Goal: Information Seeking & Learning: Learn about a topic

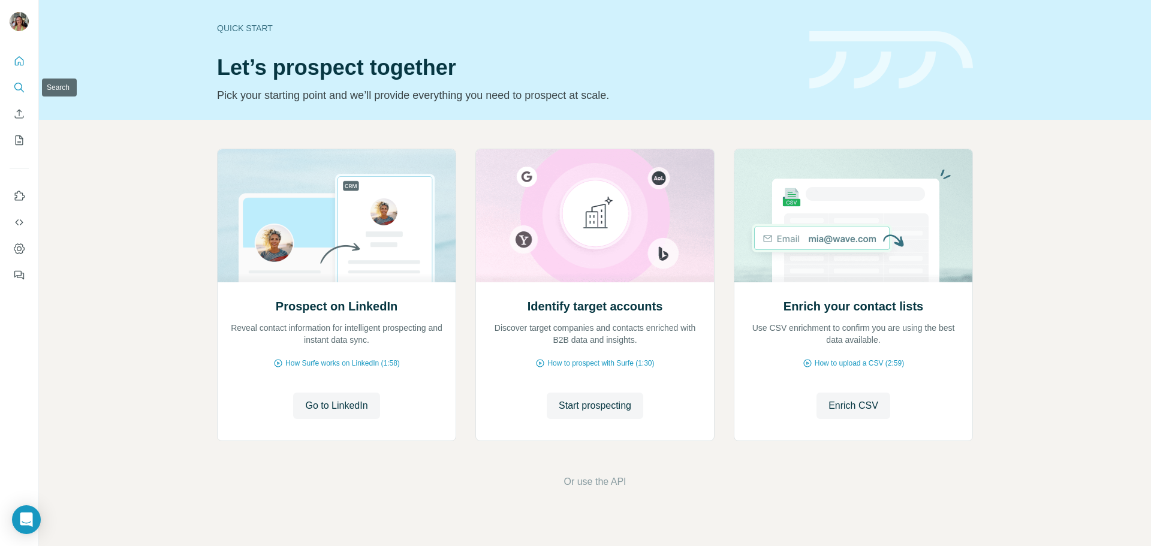
click at [18, 86] on icon "Search" at bounding box center [19, 88] width 12 height 12
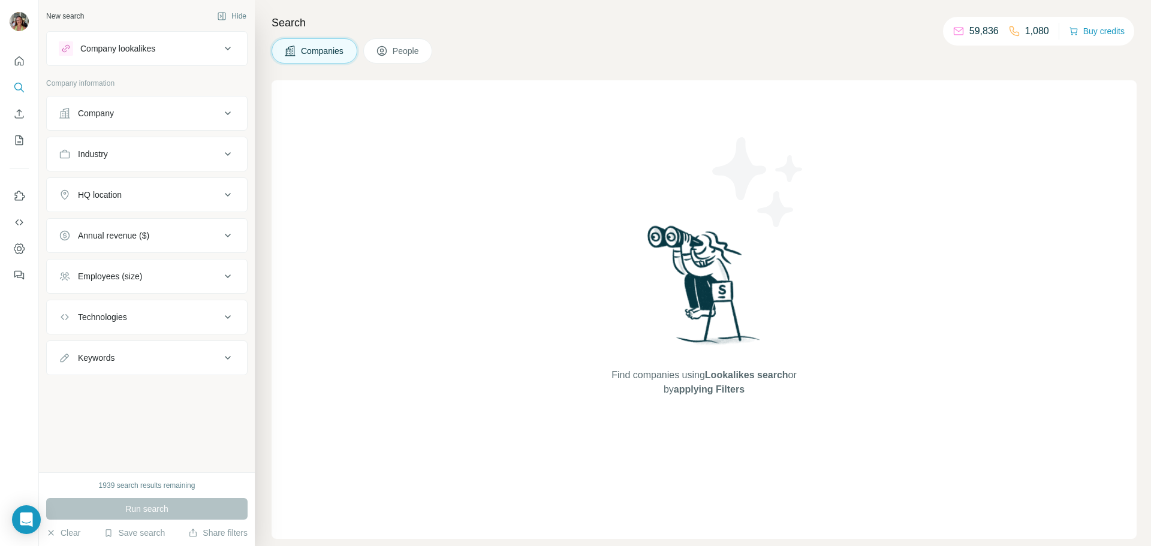
click at [177, 107] on button "Company" at bounding box center [147, 113] width 200 height 29
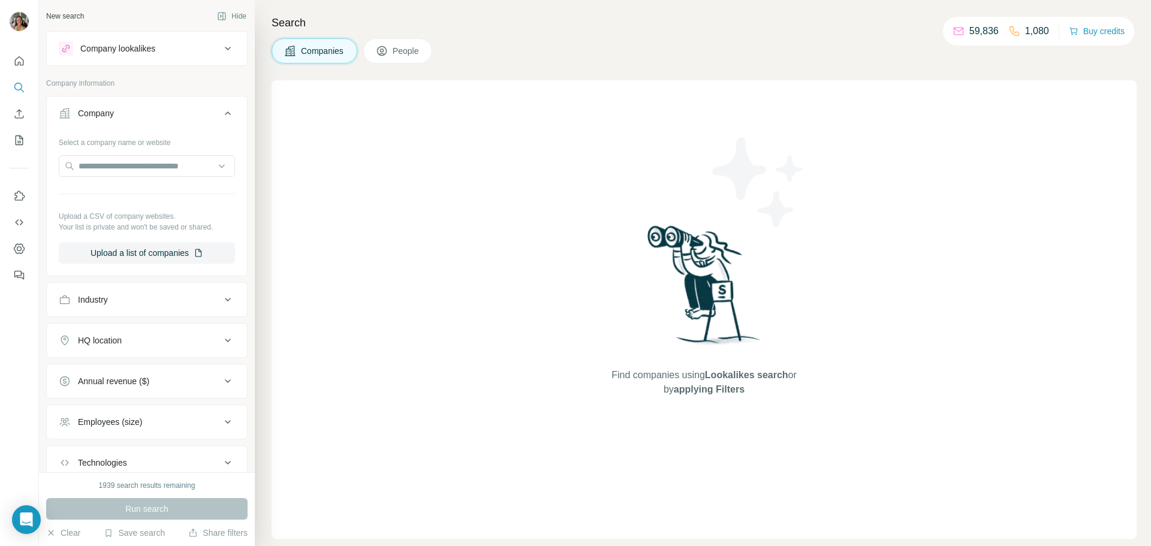
click at [213, 104] on button "Company" at bounding box center [147, 116] width 200 height 34
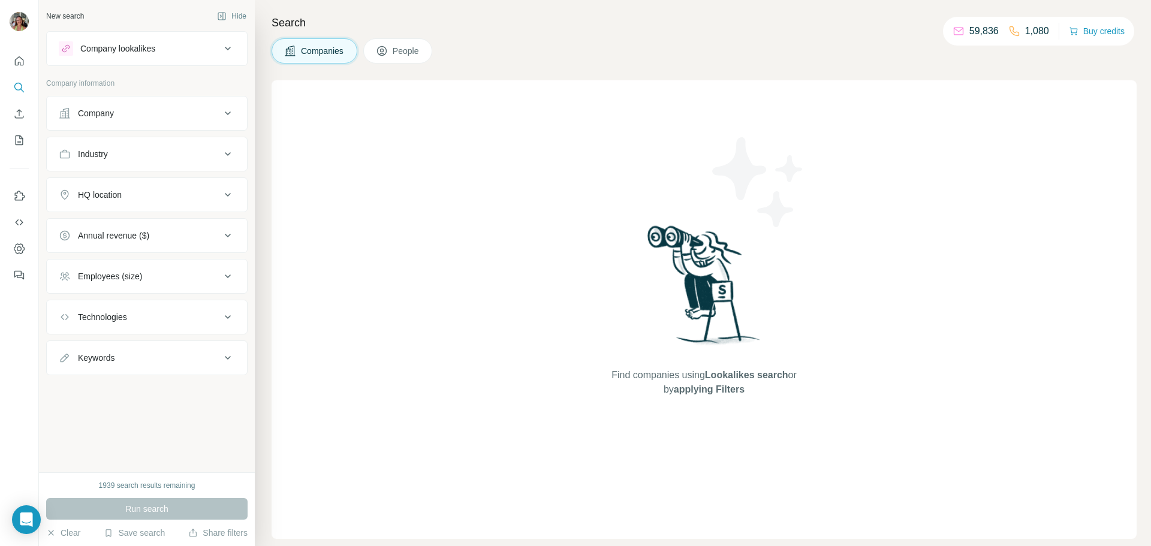
click at [228, 49] on icon at bounding box center [228, 49] width 6 height 4
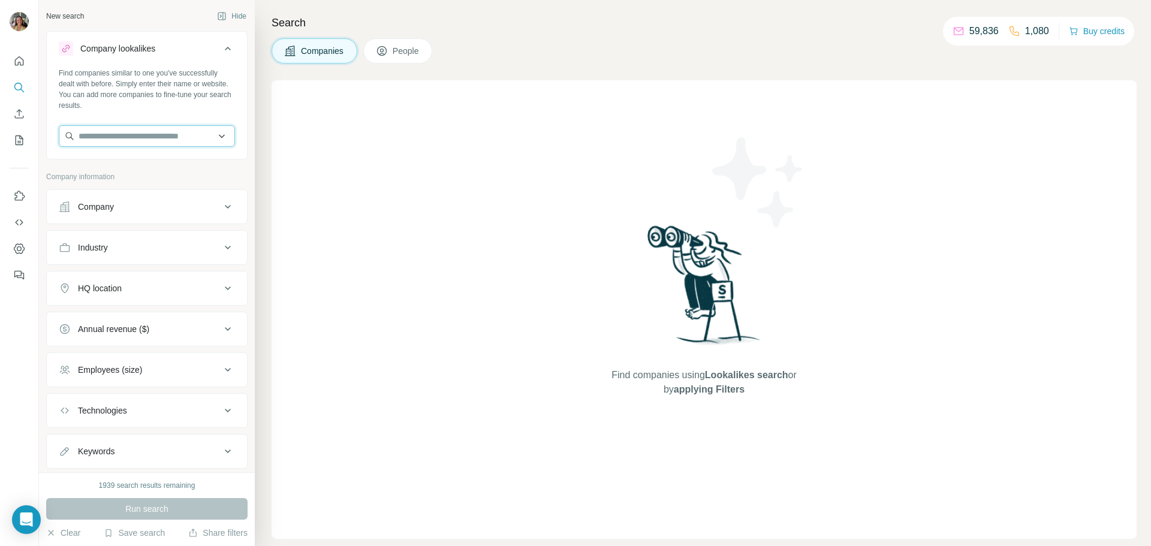
click at [120, 134] on input "text" at bounding box center [147, 136] width 176 height 22
paste input "**********"
type input "**********"
click at [135, 161] on p "CYAN Solutions" at bounding box center [122, 163] width 59 height 12
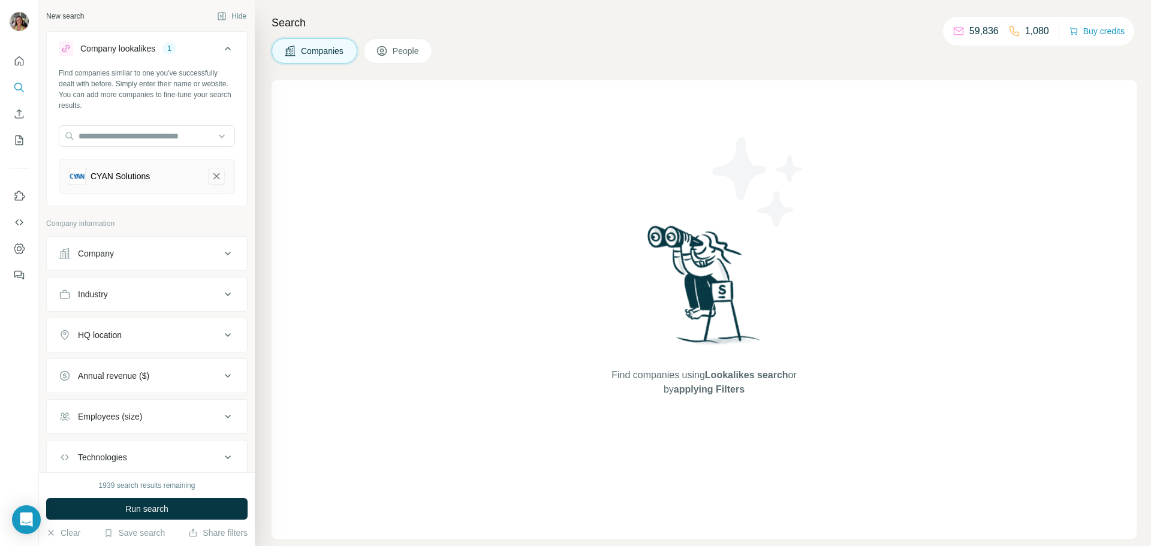
click at [213, 178] on button "CYAN Solutions-remove-button" at bounding box center [216, 176] width 17 height 17
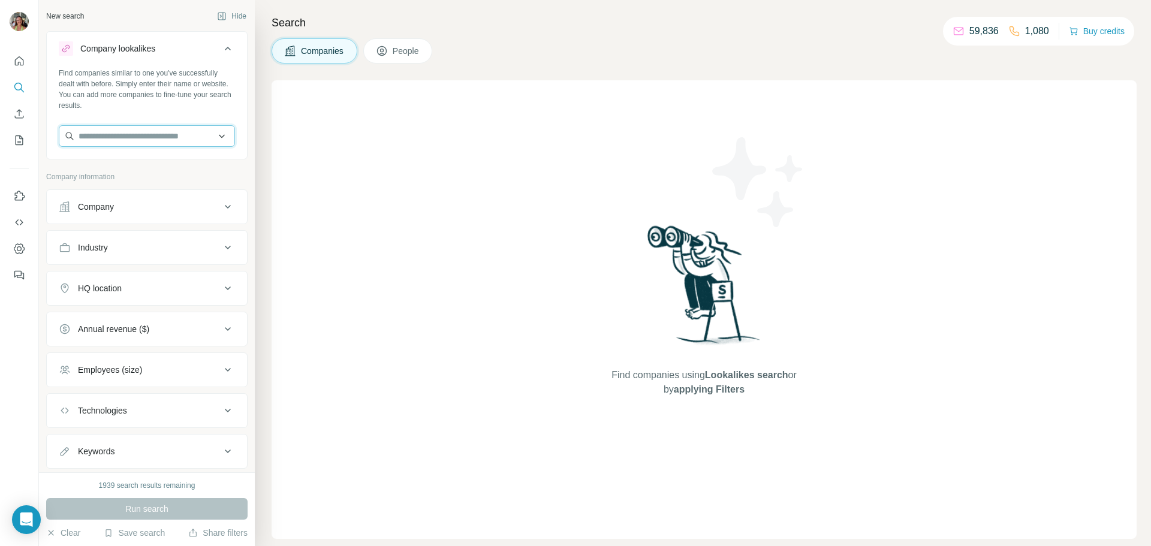
click at [166, 136] on input "text" at bounding box center [147, 136] width 176 height 22
paste input "**********"
type input "**********"
click at [158, 155] on div "Venture 1 Consulting venture1consulting.com" at bounding box center [142, 168] width 161 height 32
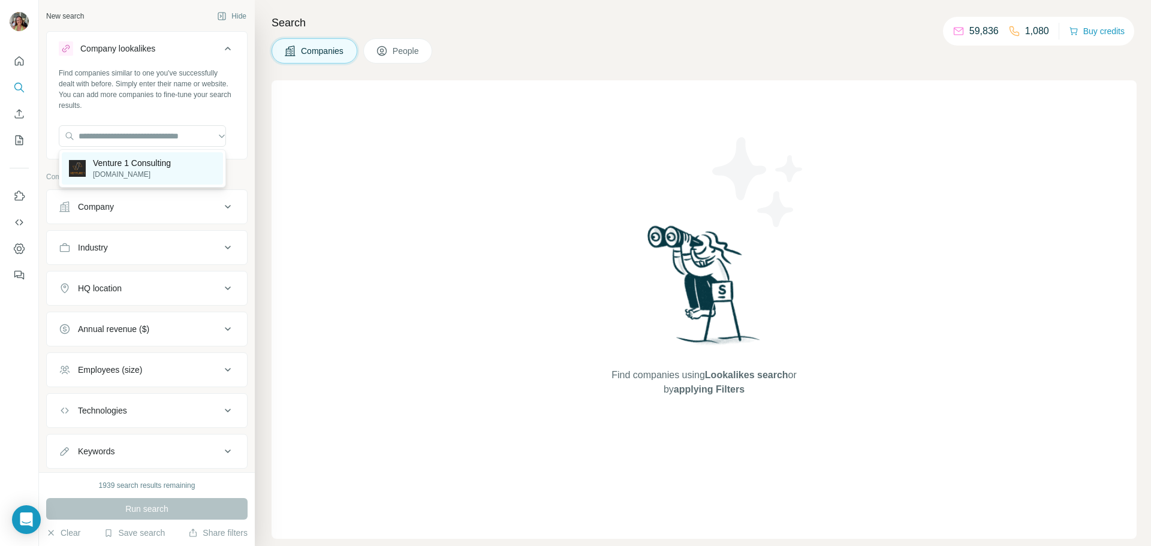
scroll to position [0, 0]
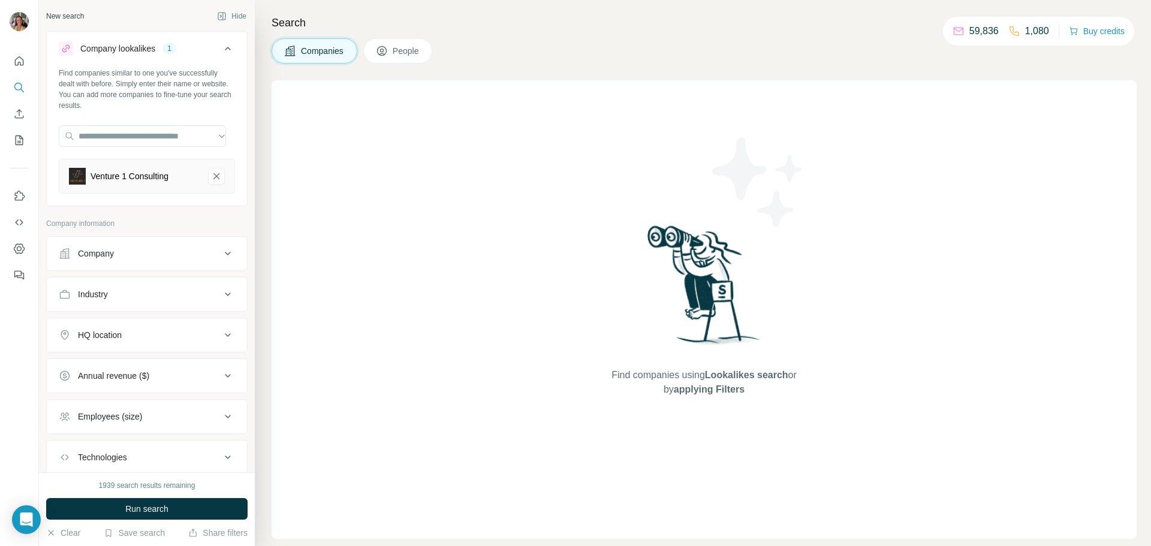
click at [225, 293] on icon at bounding box center [228, 294] width 6 height 4
click at [195, 324] on input at bounding box center [141, 324] width 148 height 13
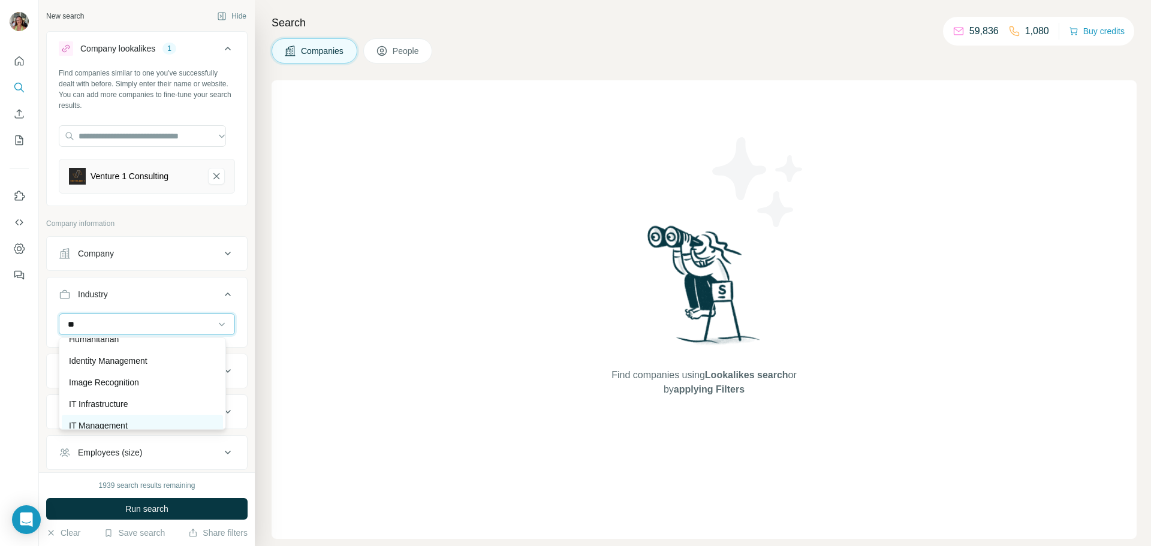
type input "**"
click at [113, 421] on p "IT Management" at bounding box center [98, 426] width 59 height 12
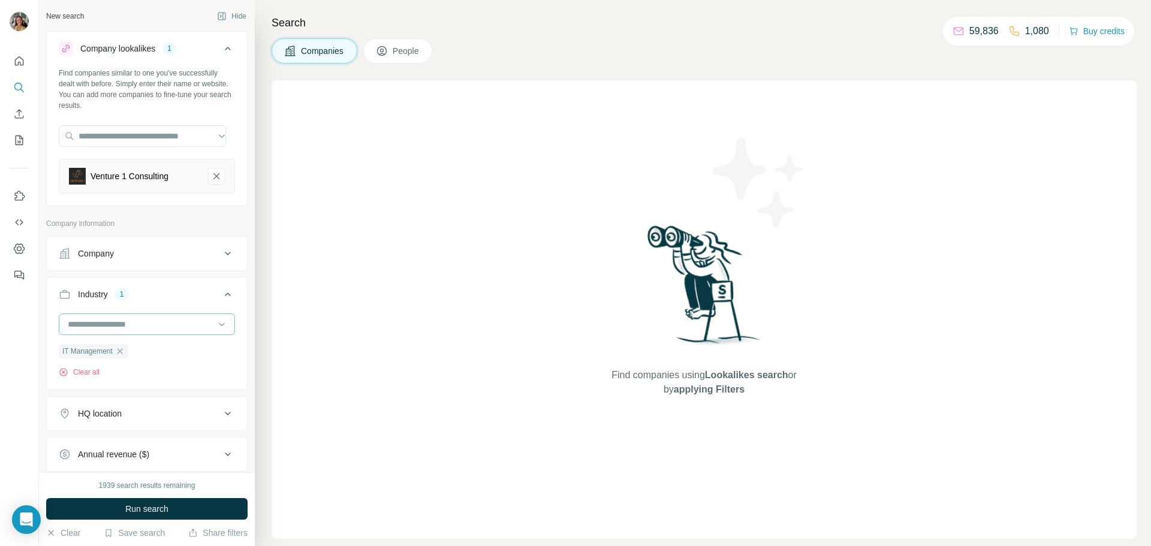
click at [163, 318] on input at bounding box center [141, 324] width 148 height 13
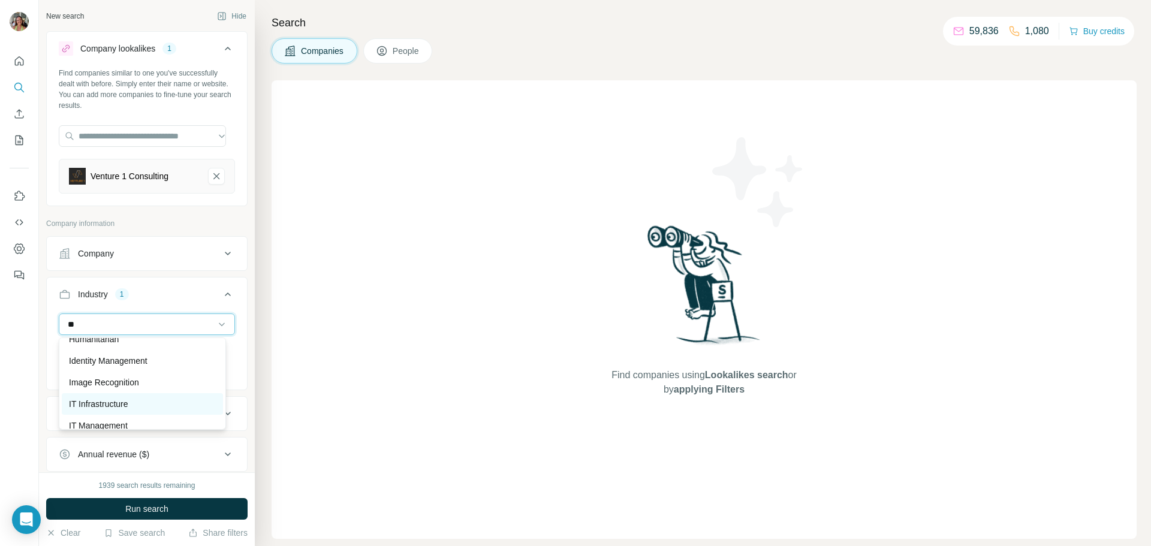
type input "**"
click at [113, 400] on p "IT Infrastructure" at bounding box center [98, 404] width 59 height 12
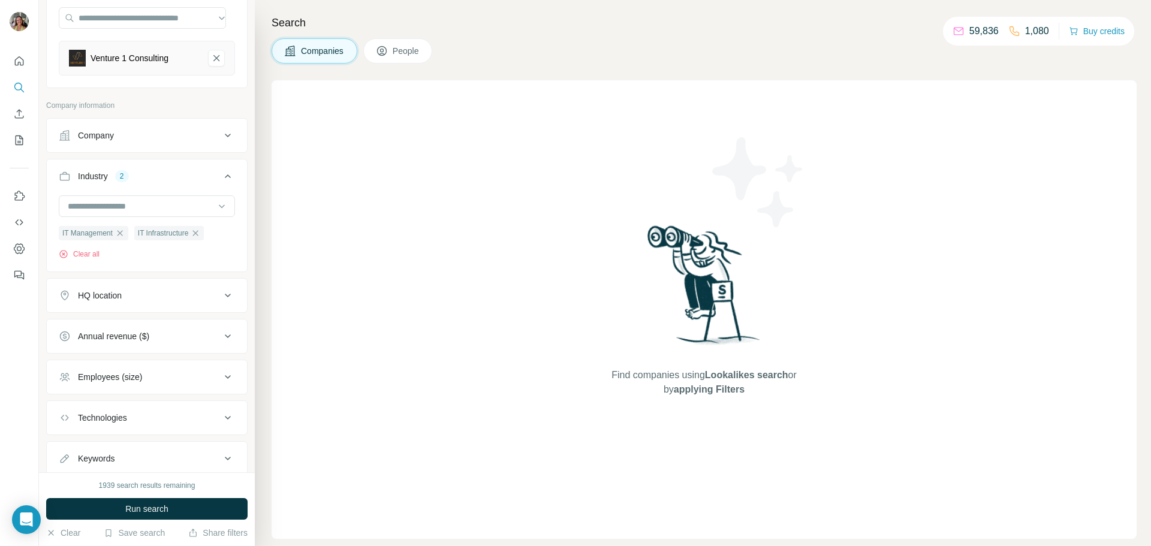
scroll to position [141, 0]
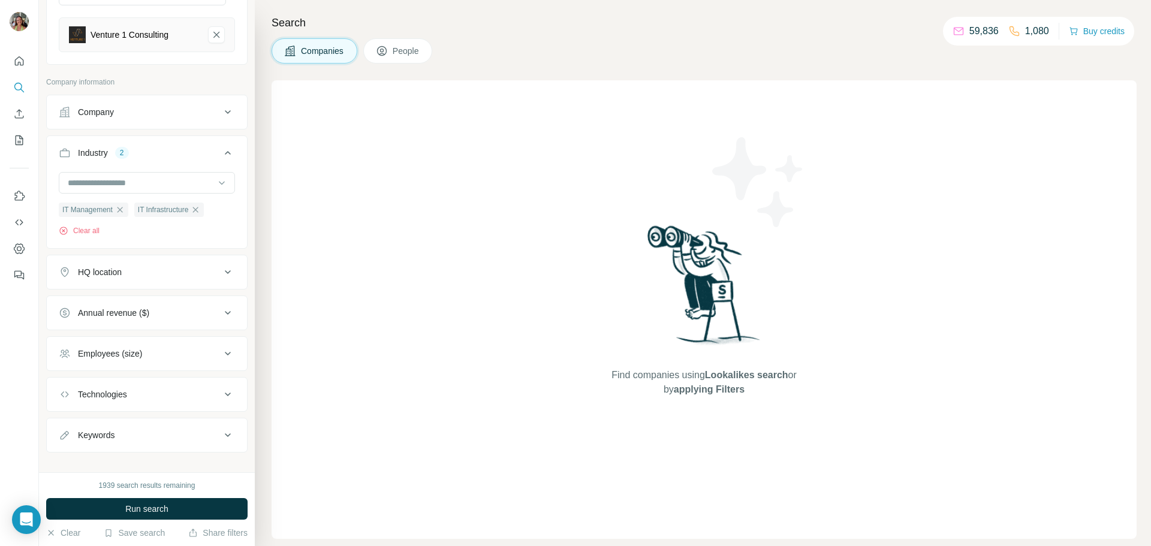
click at [202, 268] on div "HQ location" at bounding box center [140, 272] width 162 height 12
click at [159, 295] on input "text" at bounding box center [147, 302] width 176 height 22
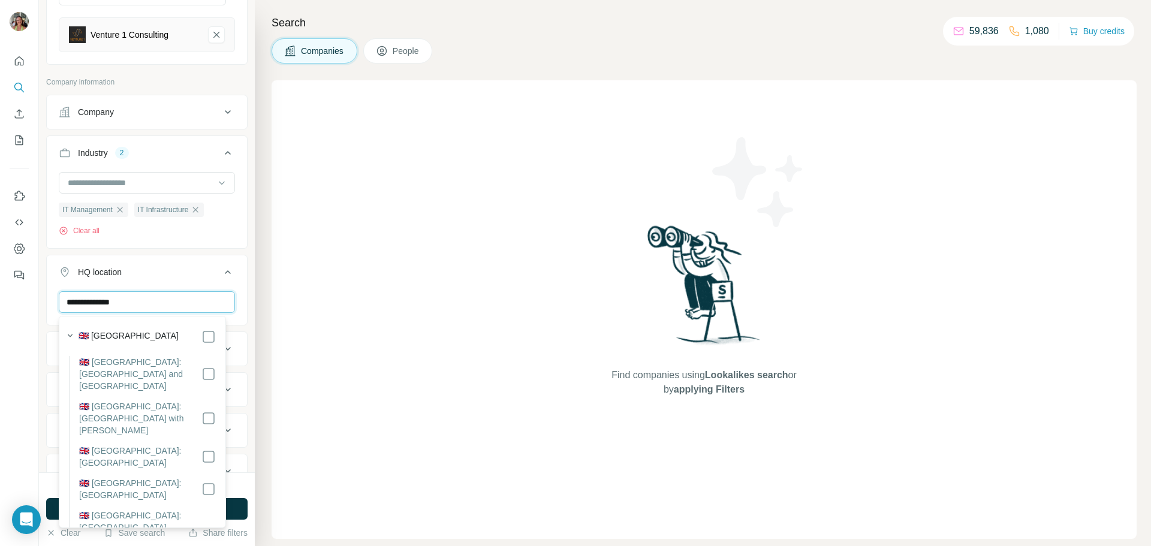
type input "**********"
click at [362, 340] on div "Find companies using Lookalikes search or by applying Filters" at bounding box center [704, 309] width 865 height 459
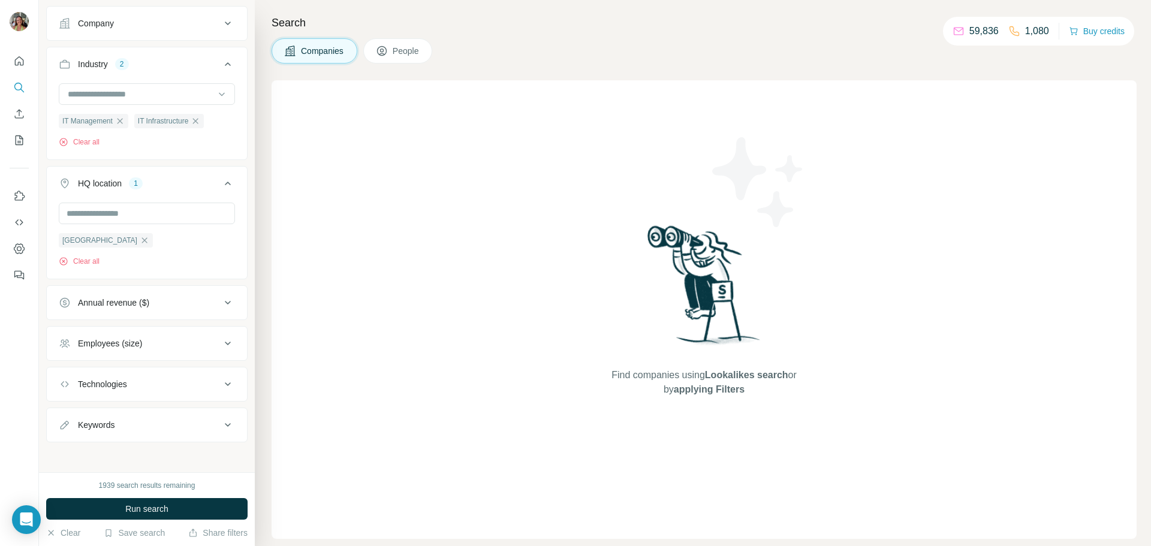
scroll to position [235, 0]
click at [221, 303] on icon at bounding box center [228, 299] width 14 height 14
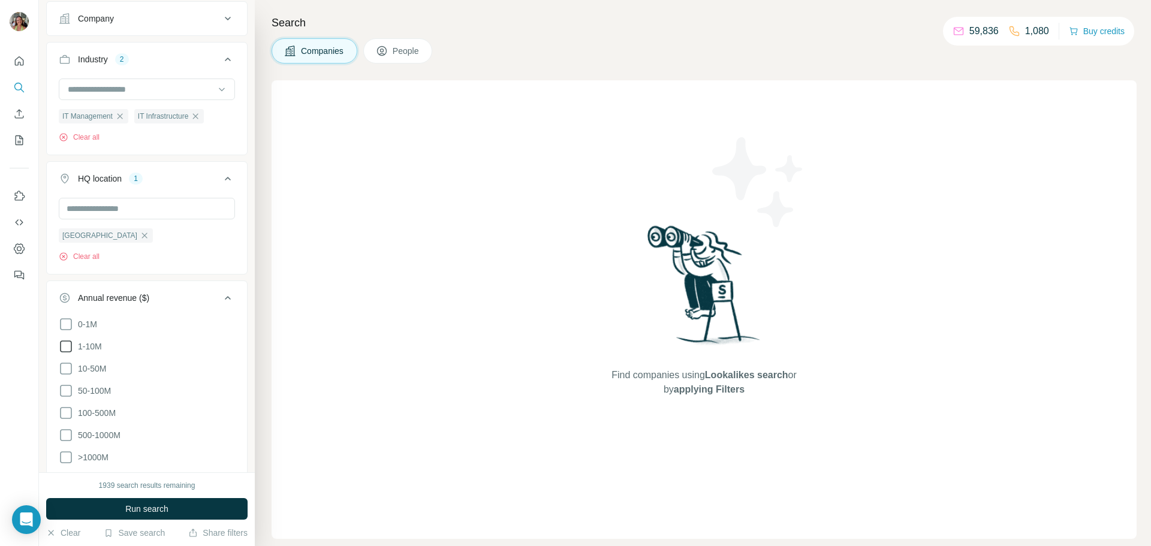
click at [89, 349] on span "1-10M" at bounding box center [87, 346] width 29 height 12
click at [222, 296] on icon at bounding box center [228, 298] width 14 height 14
click at [221, 337] on icon at bounding box center [228, 340] width 14 height 14
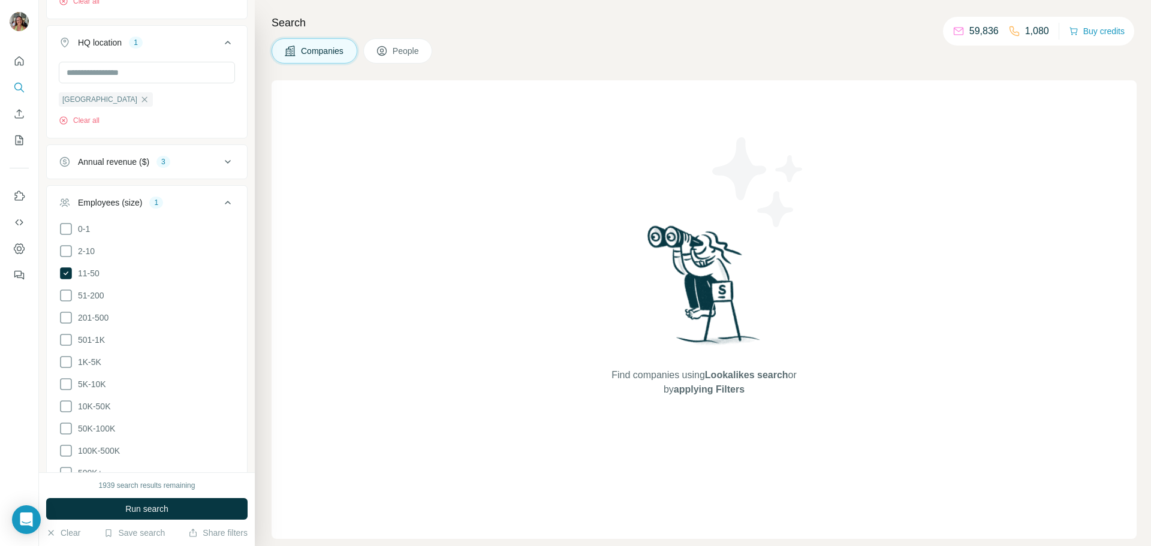
scroll to position [372, 0]
click at [92, 310] on label "201-500" at bounding box center [84, 317] width 50 height 14
click at [221, 202] on icon at bounding box center [228, 202] width 14 height 14
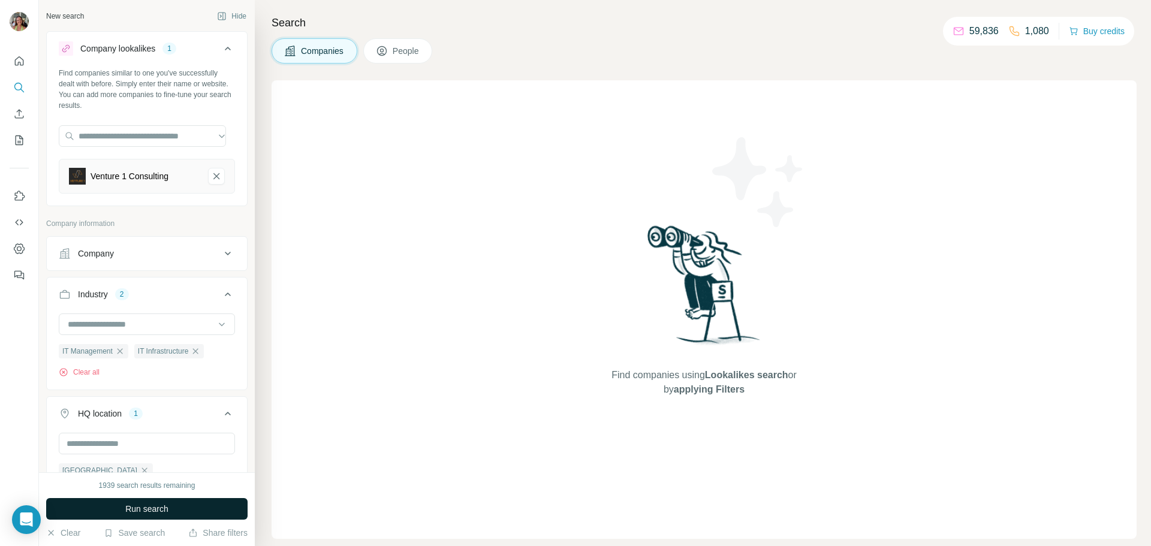
click at [152, 510] on span "Run search" at bounding box center [146, 509] width 43 height 12
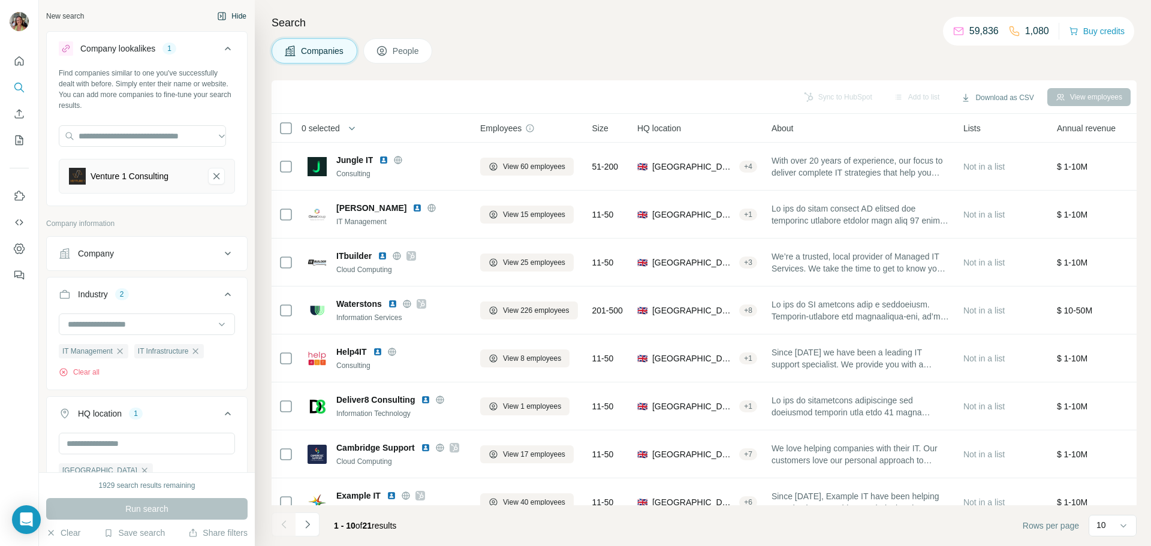
click at [221, 17] on button "Hide" at bounding box center [232, 16] width 46 height 18
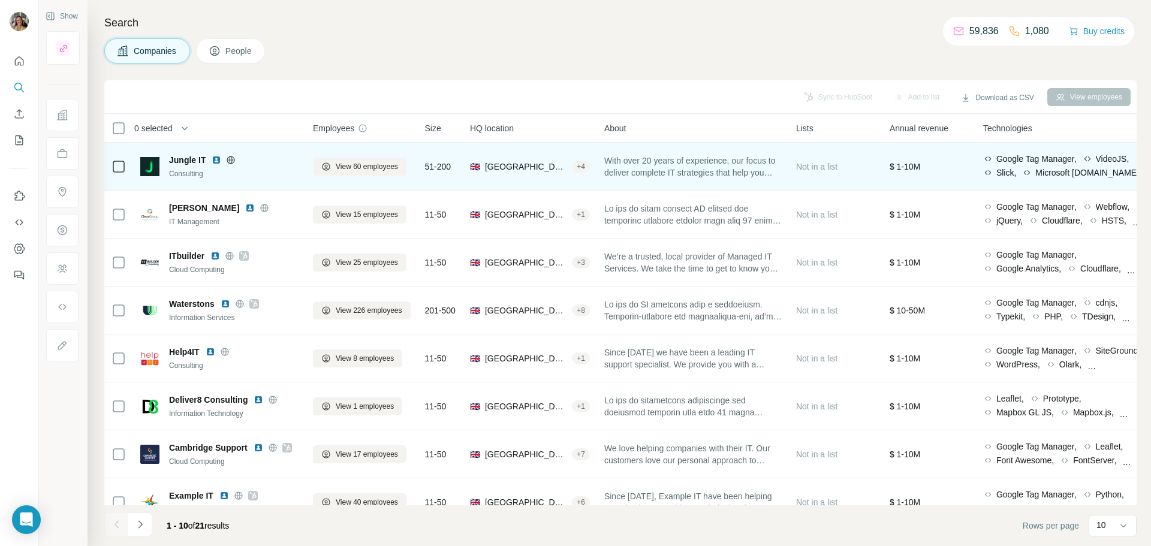
click at [216, 158] on img at bounding box center [217, 160] width 10 height 10
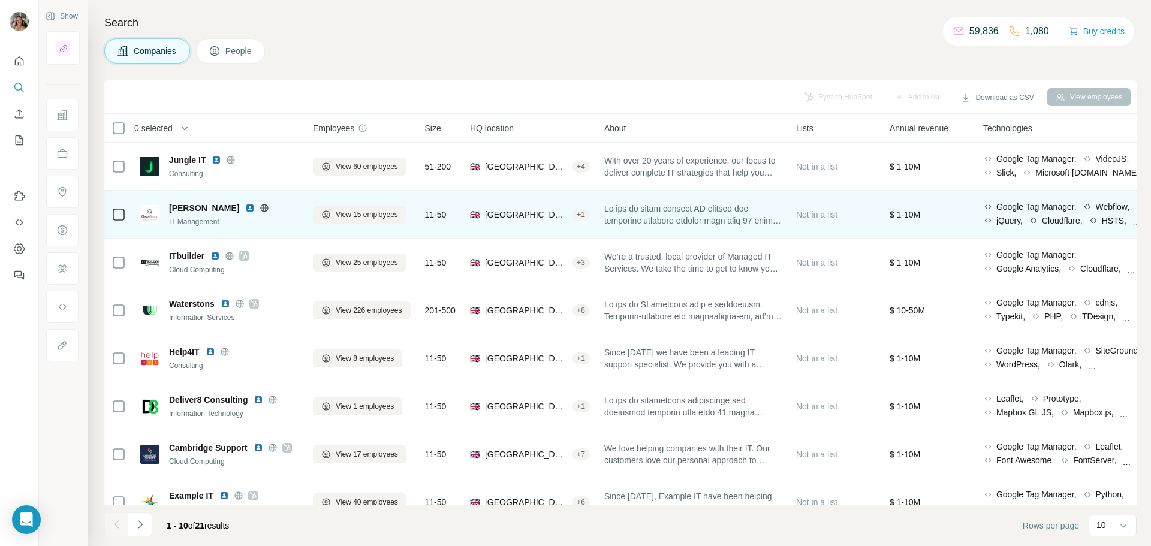
click at [245, 208] on img at bounding box center [250, 208] width 10 height 10
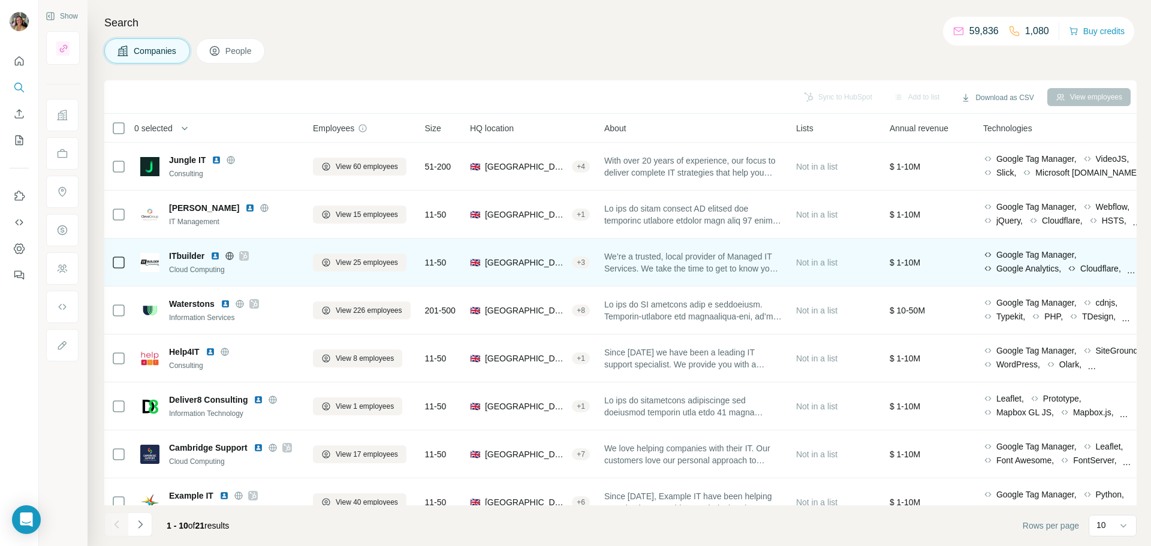
click at [215, 257] on img at bounding box center [215, 256] width 10 height 10
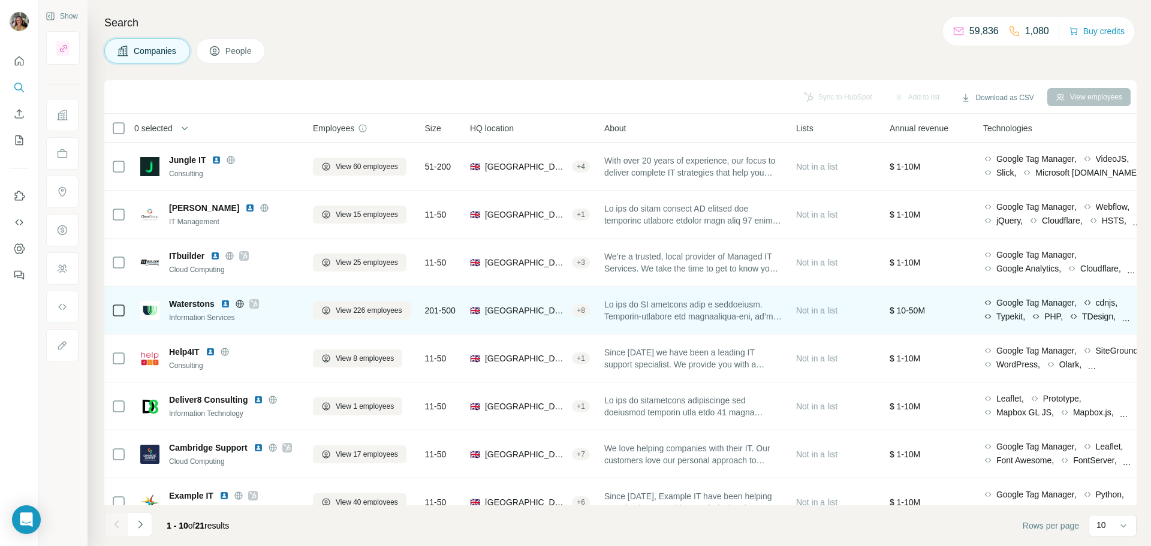
click at [228, 303] on img at bounding box center [226, 304] width 10 height 10
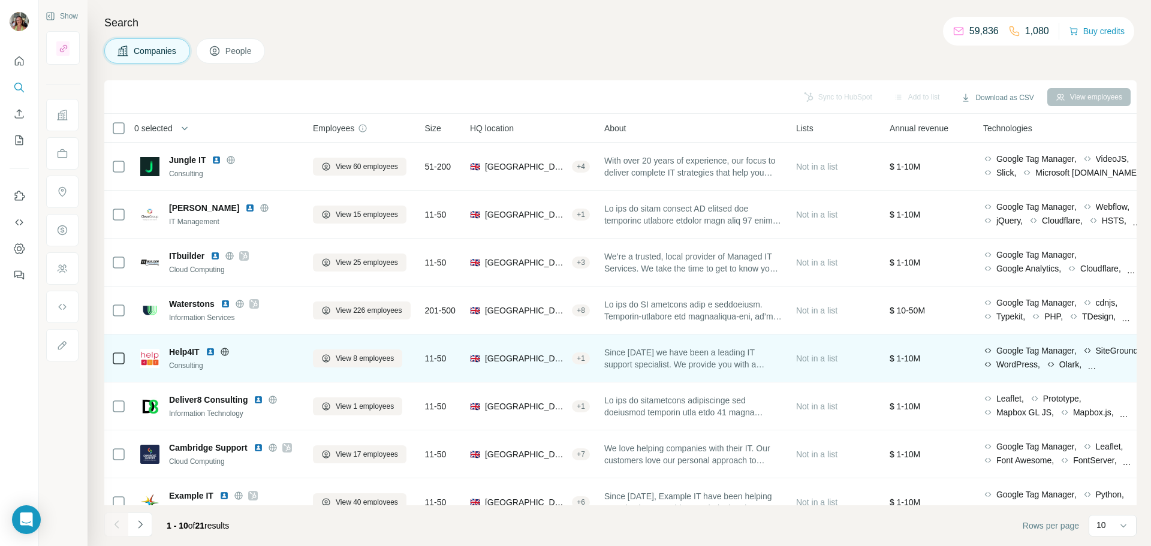
click at [212, 351] on img at bounding box center [211, 352] width 10 height 10
click at [215, 352] on img at bounding box center [211, 352] width 10 height 10
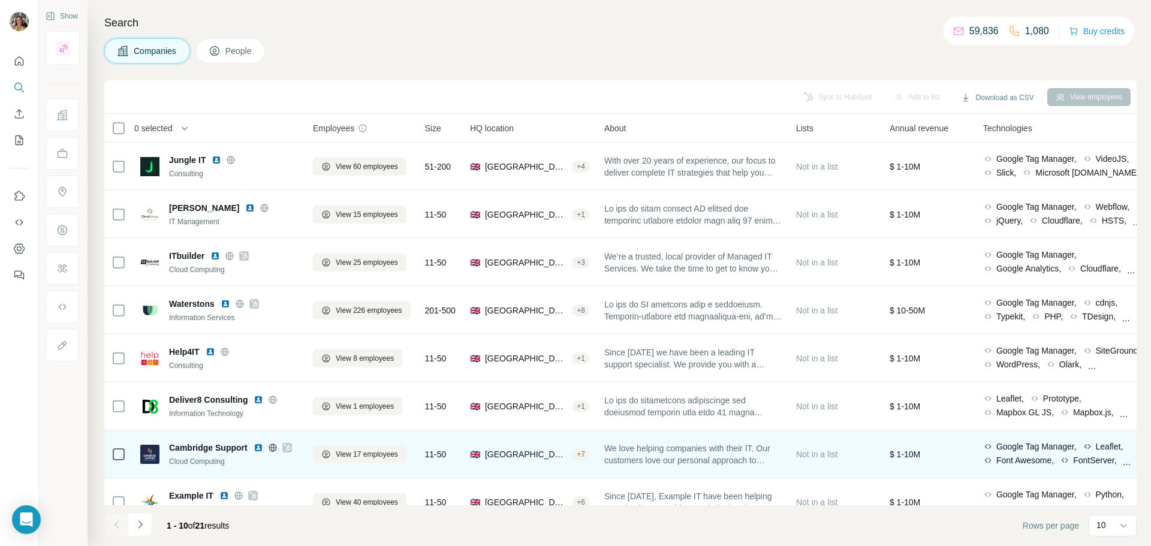
click at [260, 446] on img at bounding box center [259, 448] width 10 height 10
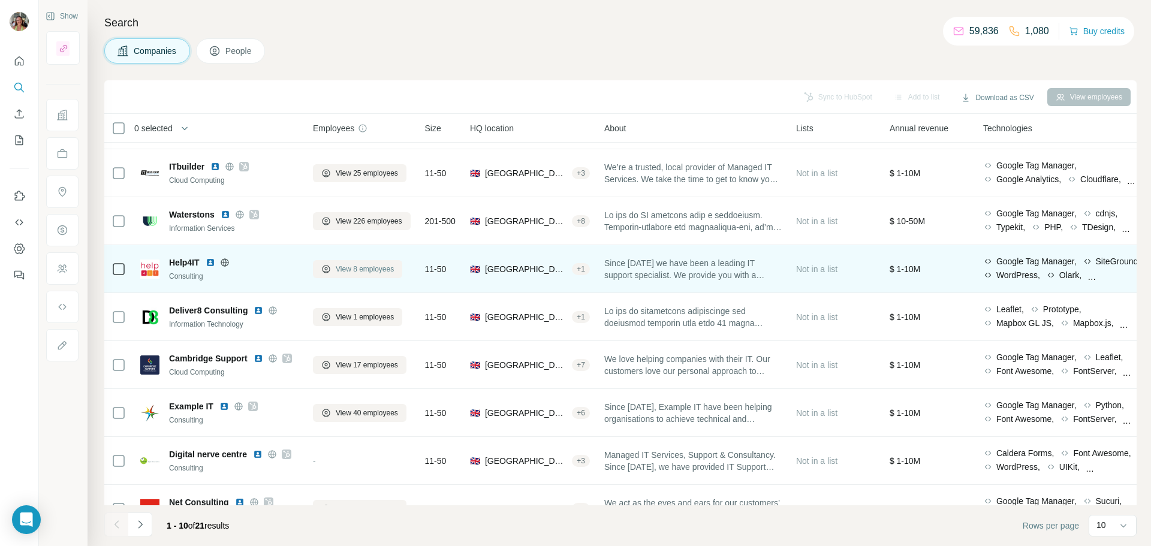
scroll to position [123, 0]
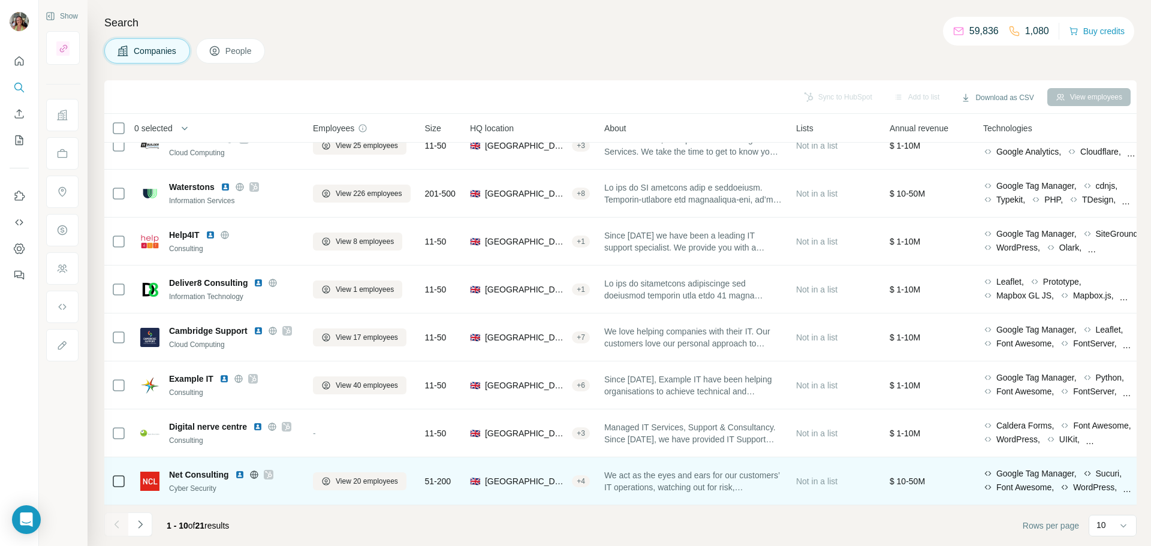
click at [237, 470] on img at bounding box center [240, 475] width 10 height 10
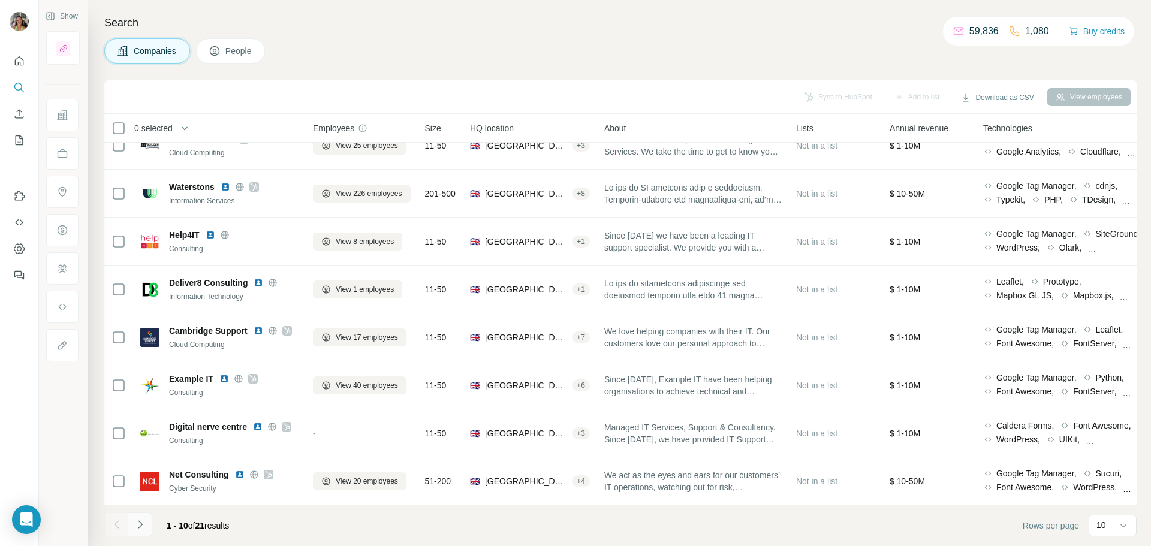
click at [149, 526] on button "Navigate to next page" at bounding box center [140, 524] width 24 height 24
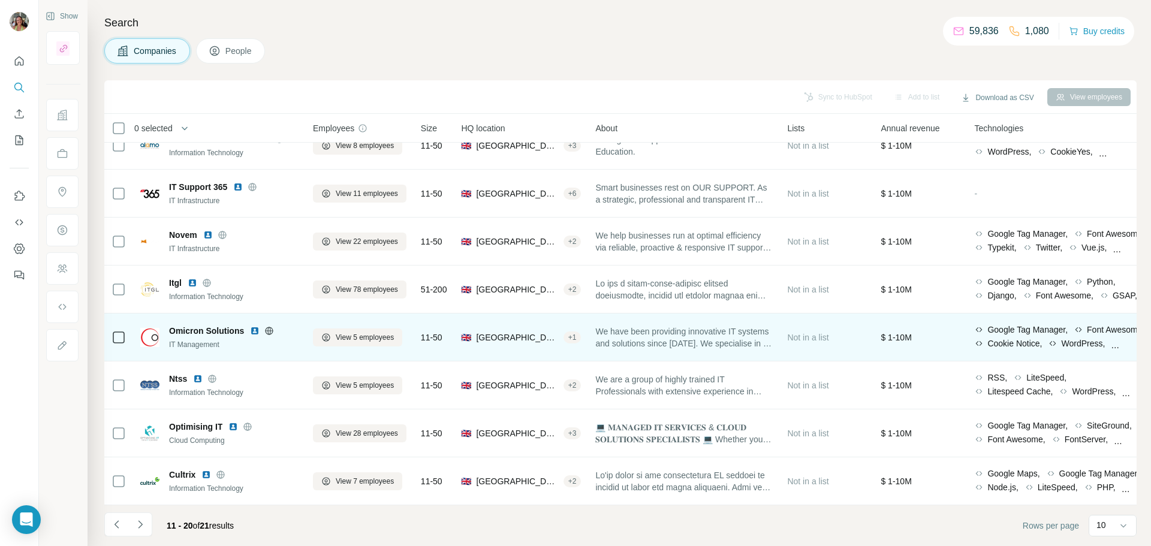
scroll to position [0, 0]
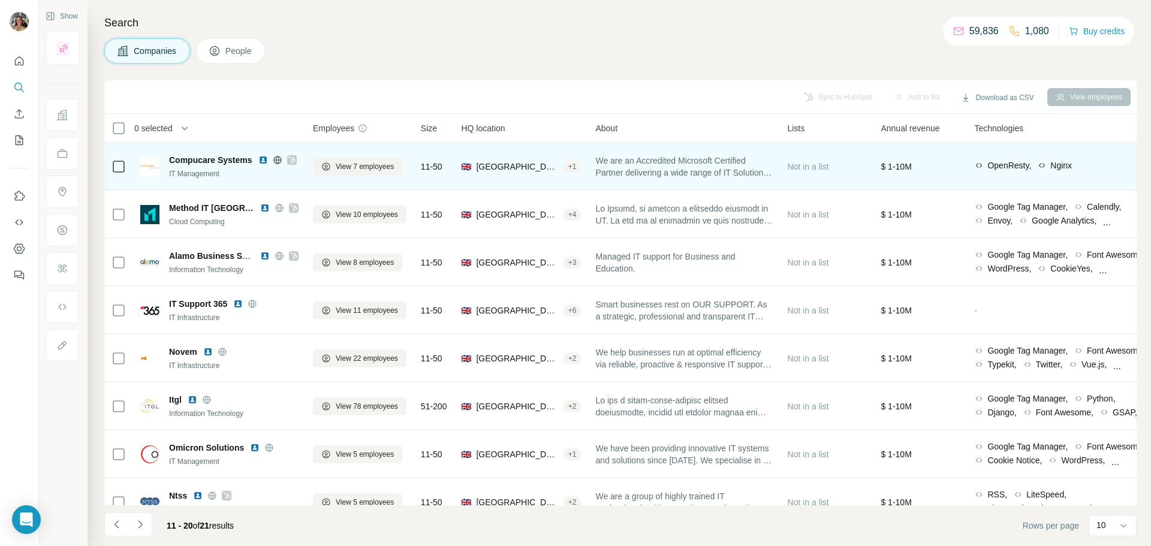
click at [260, 161] on img at bounding box center [263, 160] width 10 height 10
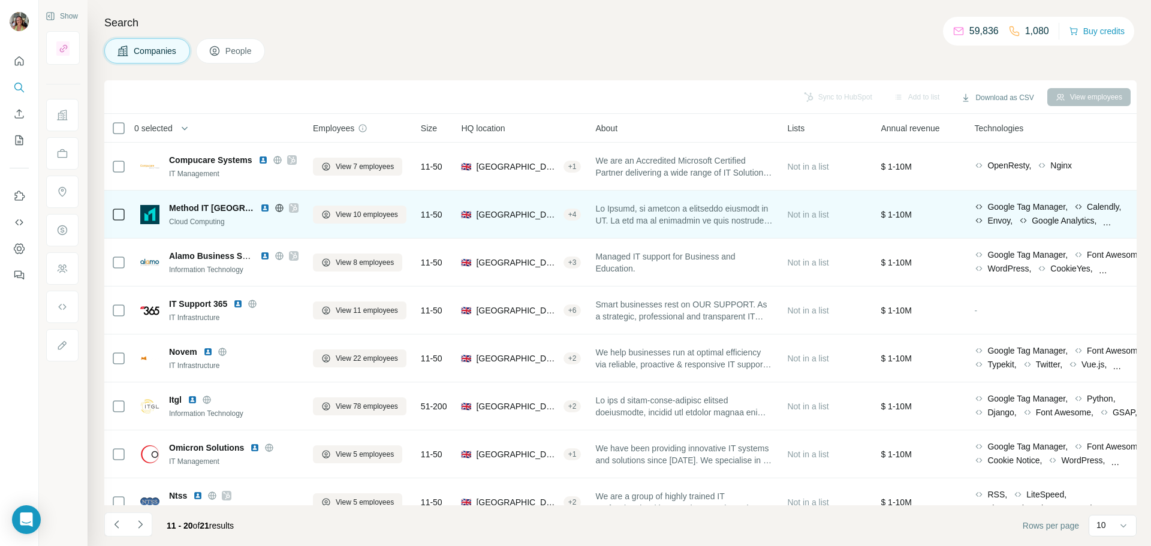
click at [260, 208] on img at bounding box center [265, 208] width 10 height 10
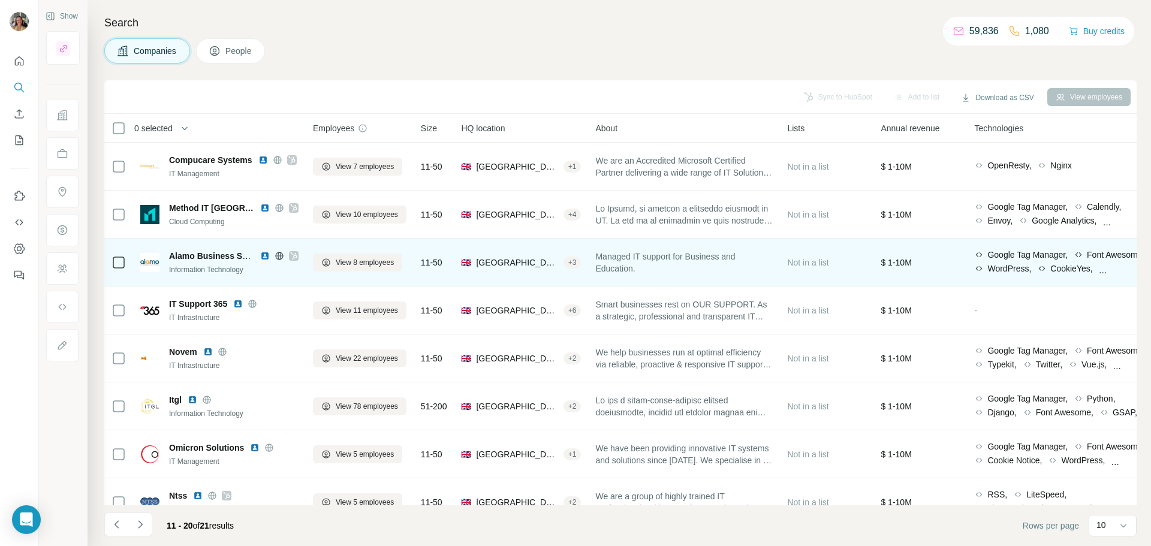
click at [263, 257] on img at bounding box center [265, 256] width 10 height 10
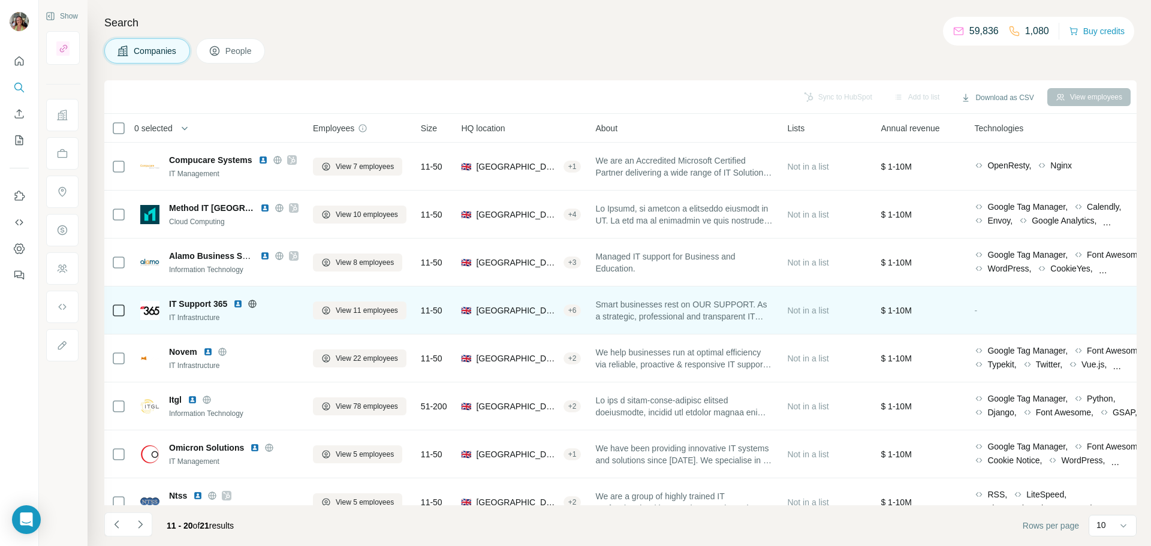
click at [239, 303] on img at bounding box center [238, 304] width 10 height 10
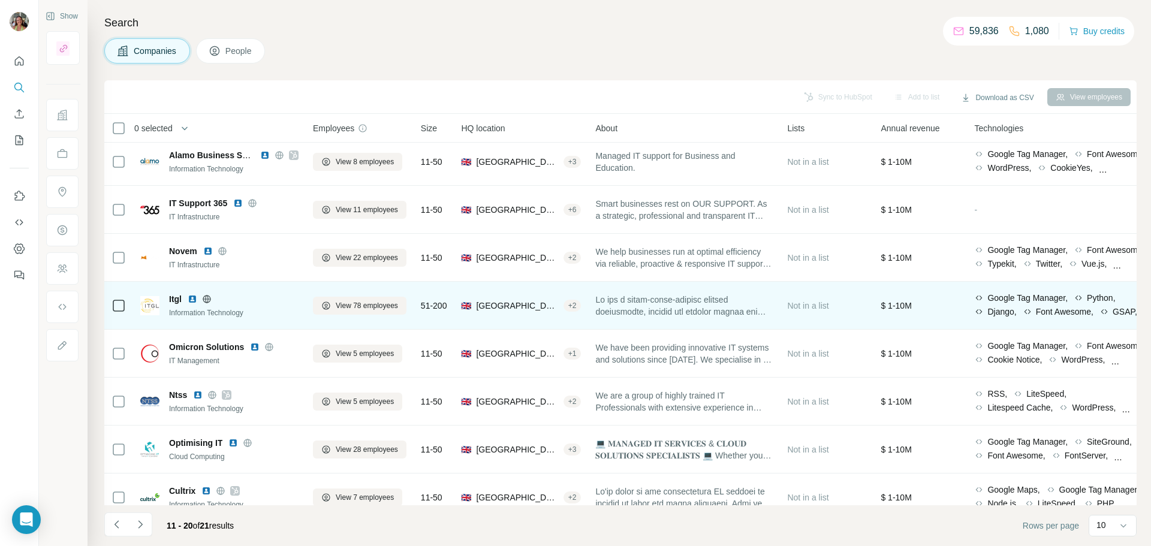
scroll to position [123, 0]
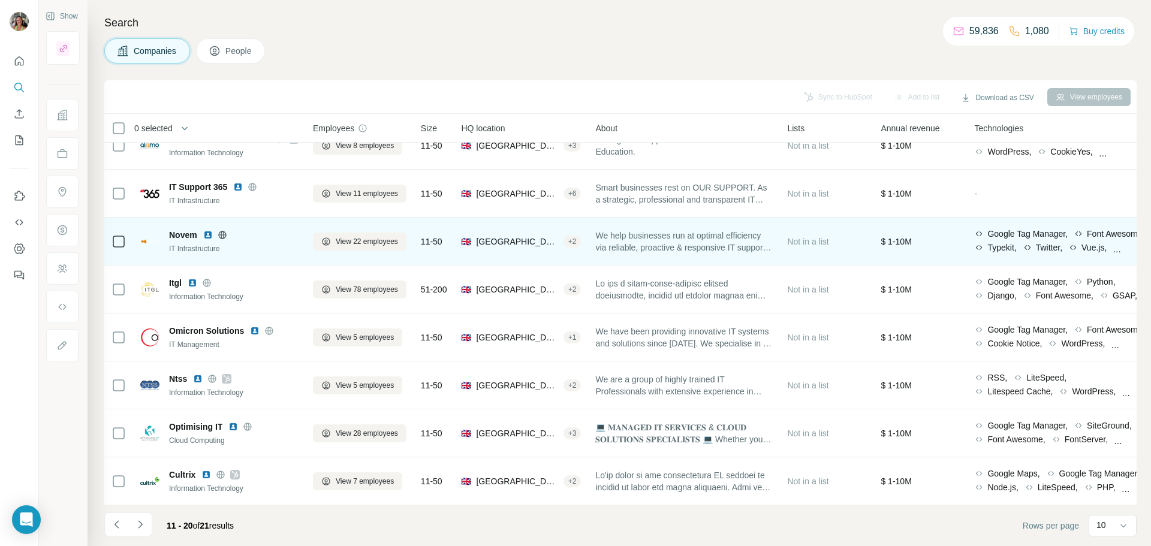
click at [209, 230] on img at bounding box center [208, 235] width 10 height 10
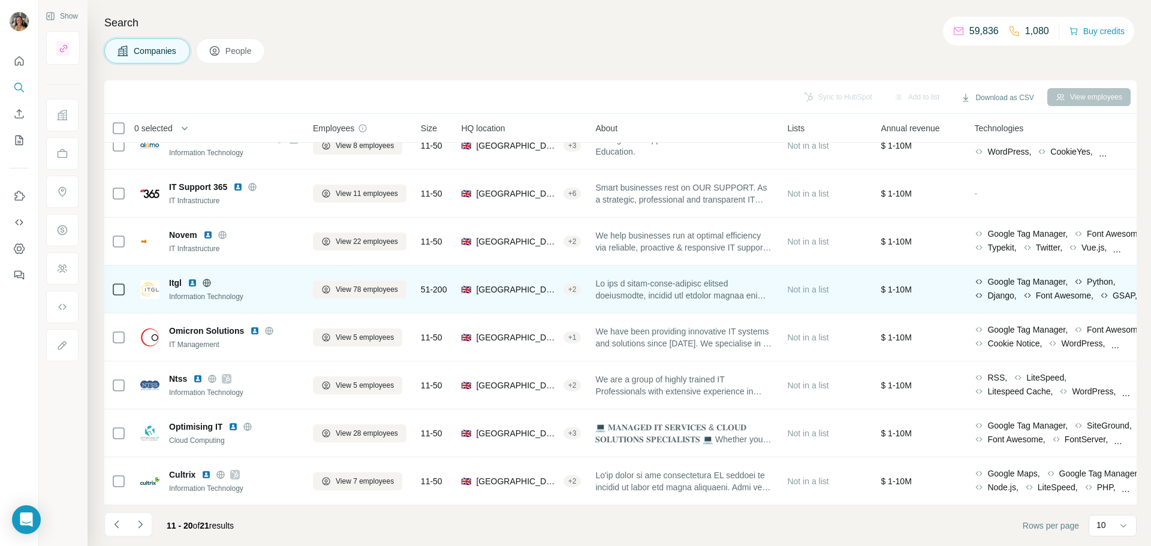
click at [193, 278] on img at bounding box center [193, 283] width 10 height 10
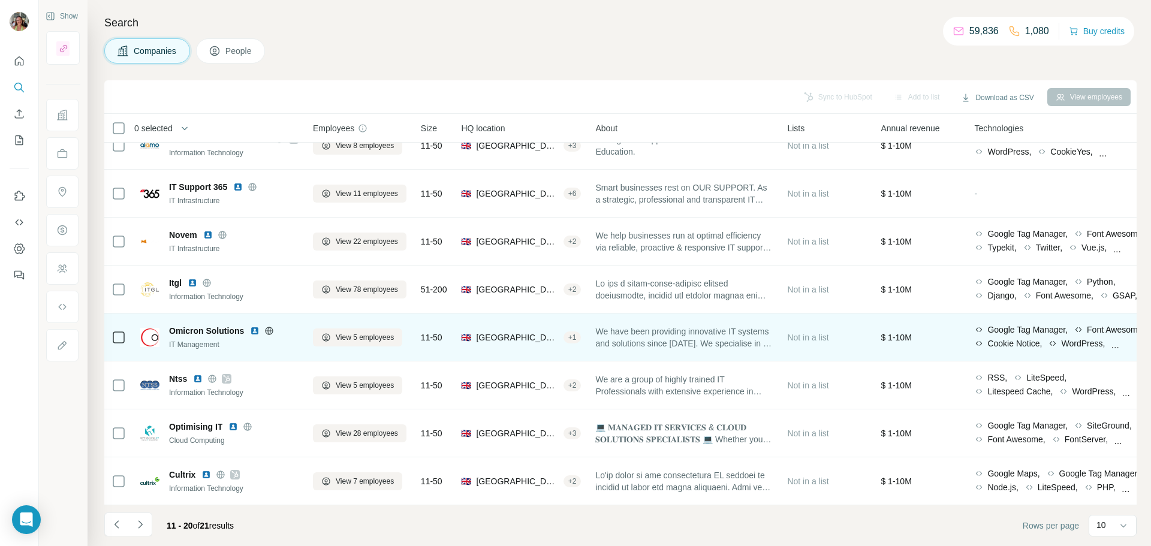
click at [255, 326] on img at bounding box center [255, 331] width 10 height 10
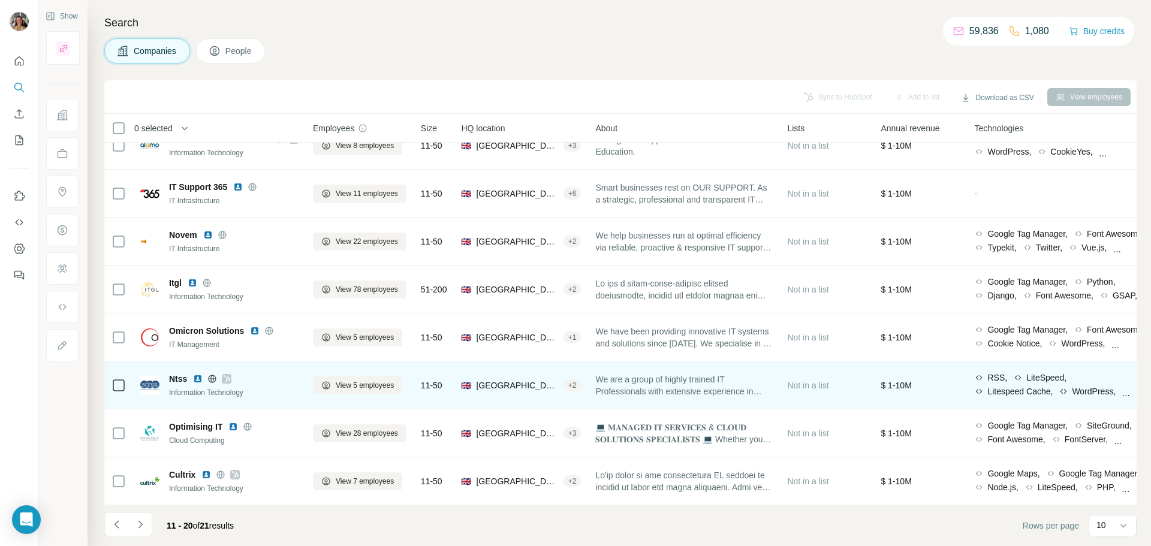
click at [197, 374] on img at bounding box center [198, 379] width 10 height 10
click at [211, 374] on icon at bounding box center [212, 379] width 10 height 10
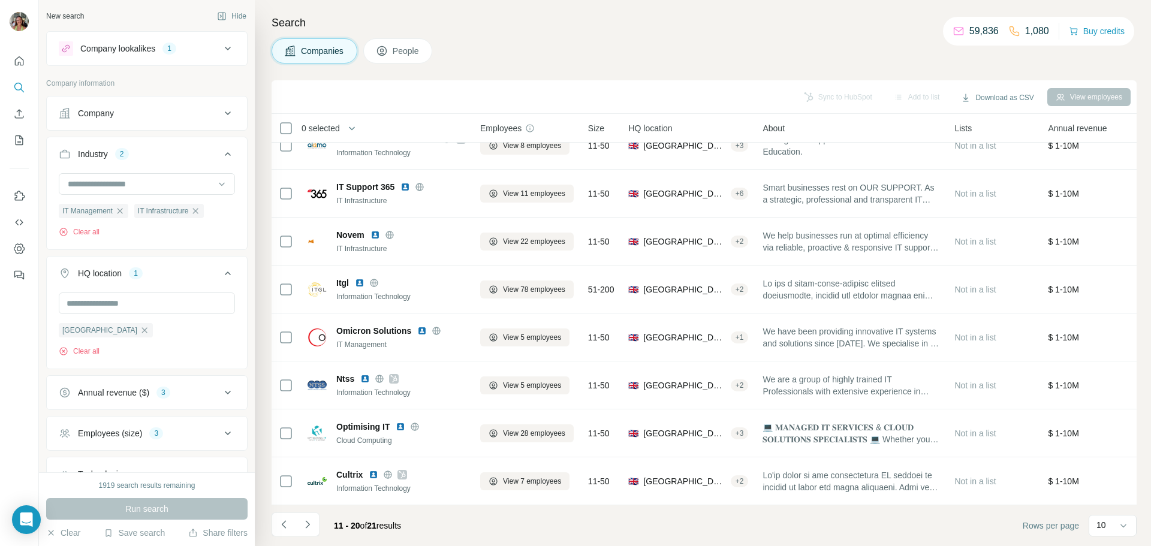
click at [204, 46] on div "Company lookalikes 1" at bounding box center [140, 48] width 162 height 14
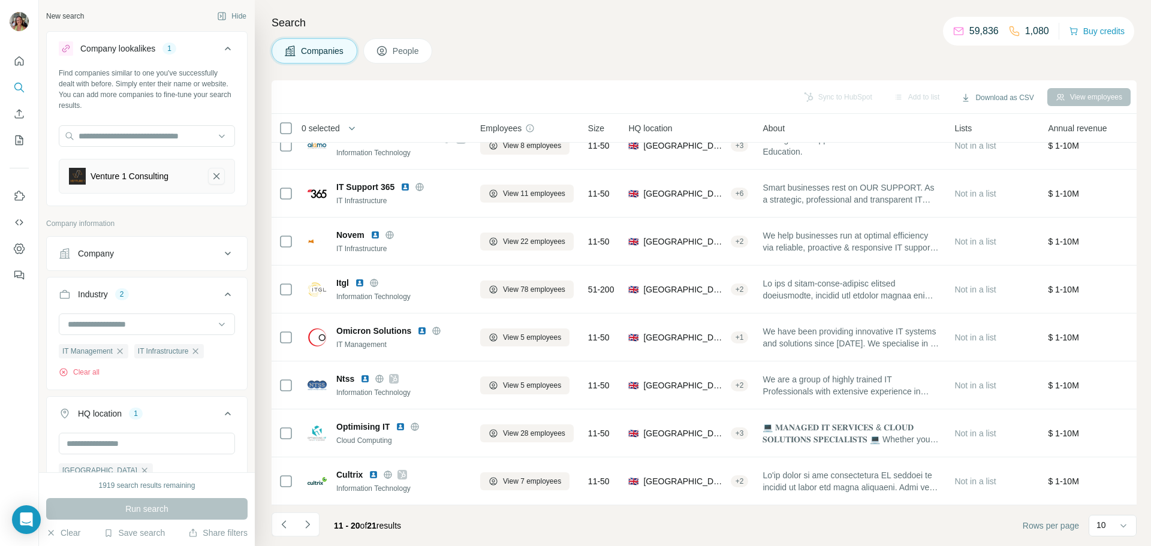
click at [211, 171] on icon "Venture 1 Consulting-remove-button" at bounding box center [216, 176] width 11 height 12
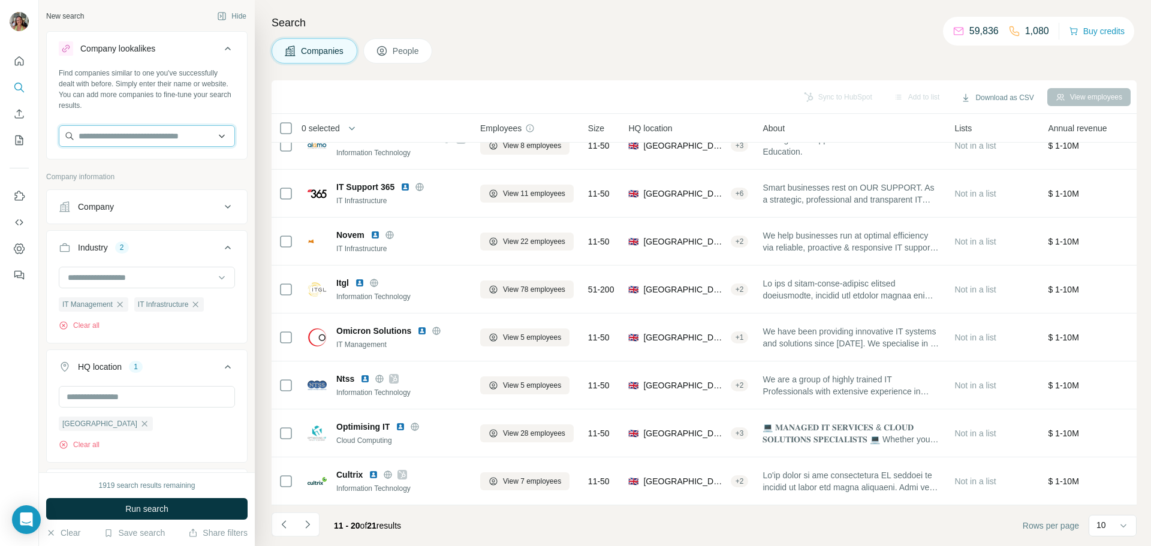
click at [150, 138] on input "text" at bounding box center [147, 136] width 176 height 22
paste input "**********"
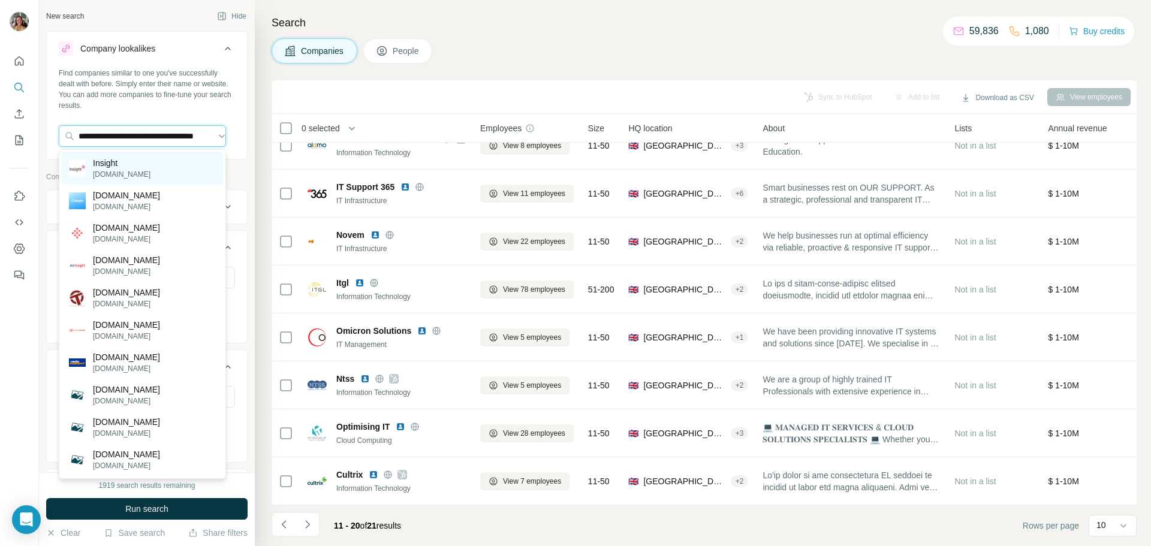
type input "**********"
click at [150, 169] on div "Insight insight.com" at bounding box center [142, 168] width 161 height 32
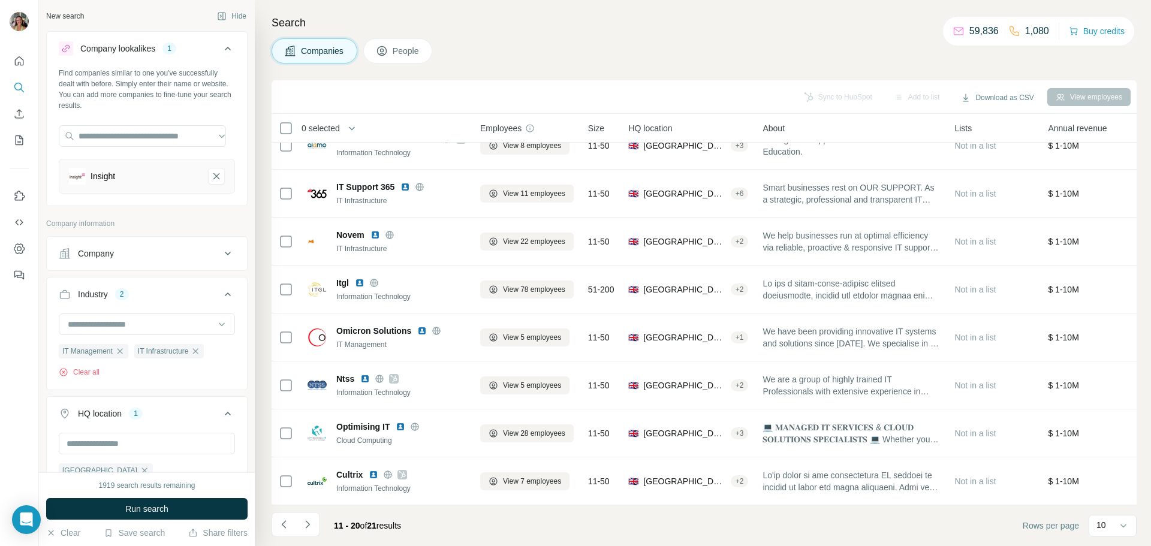
scroll to position [0, 0]
click at [179, 508] on button "Run search" at bounding box center [146, 509] width 201 height 22
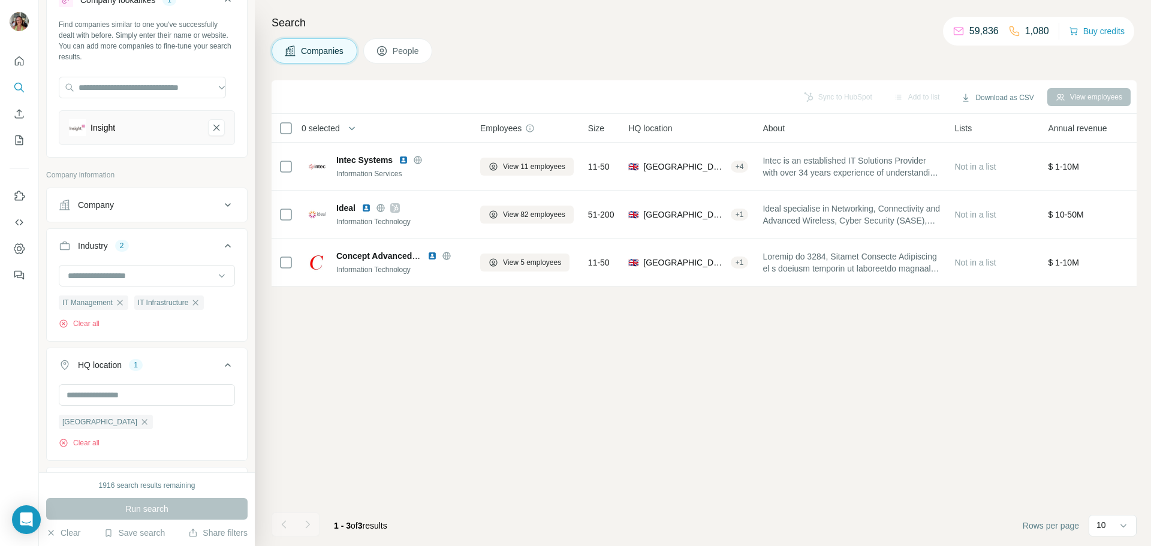
scroll to position [24, 0]
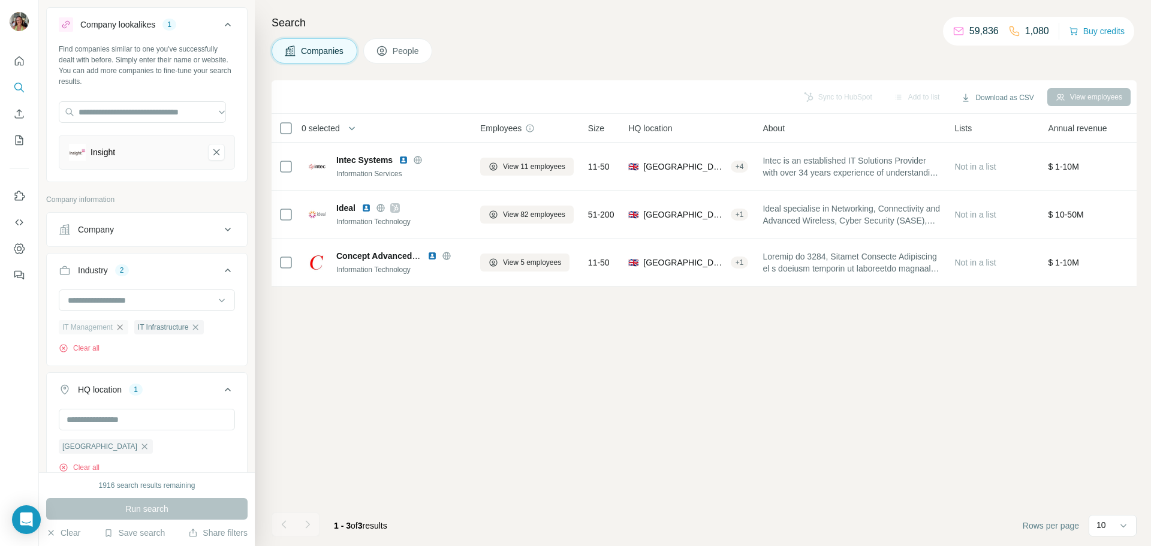
click at [122, 325] on icon "button" at bounding box center [120, 327] width 10 height 10
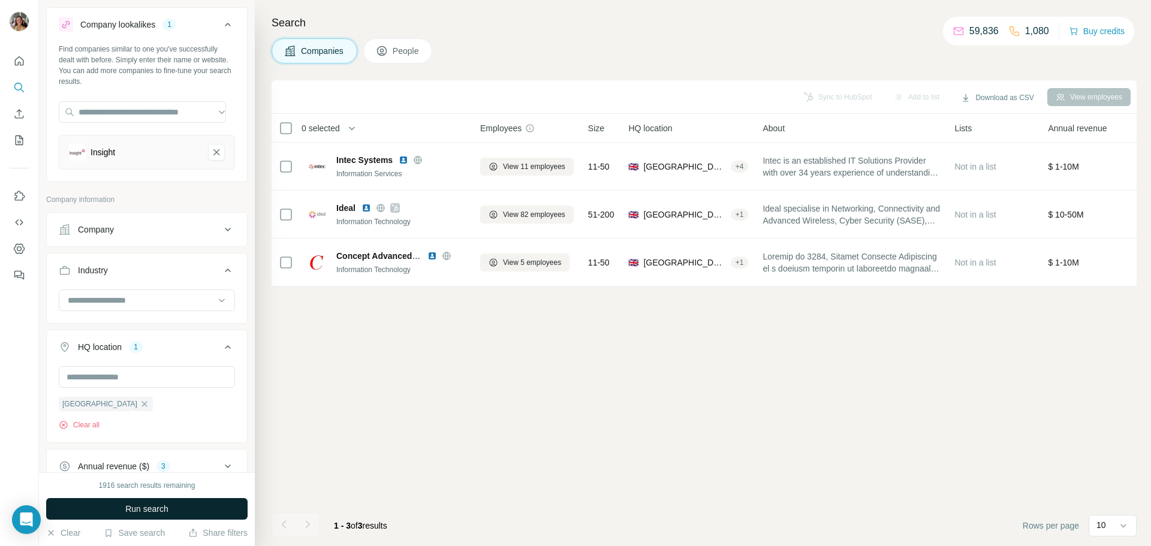
click at [141, 507] on span "Run search" at bounding box center [146, 509] width 43 height 12
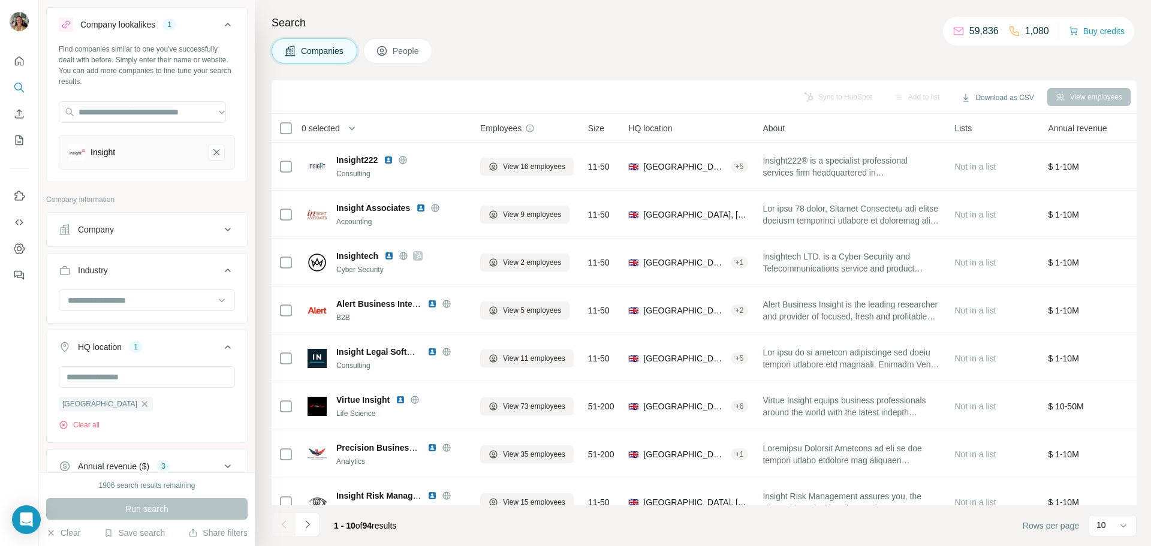
scroll to position [192, 0]
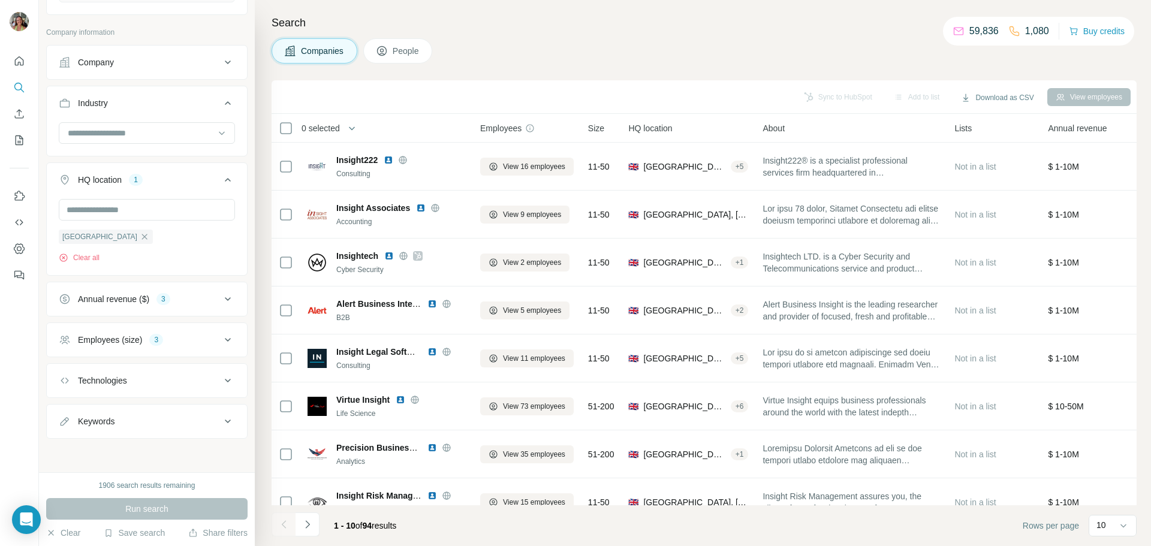
click at [201, 418] on div "Keywords" at bounding box center [140, 421] width 162 height 12
click at [147, 445] on input "text" at bounding box center [135, 451] width 152 height 22
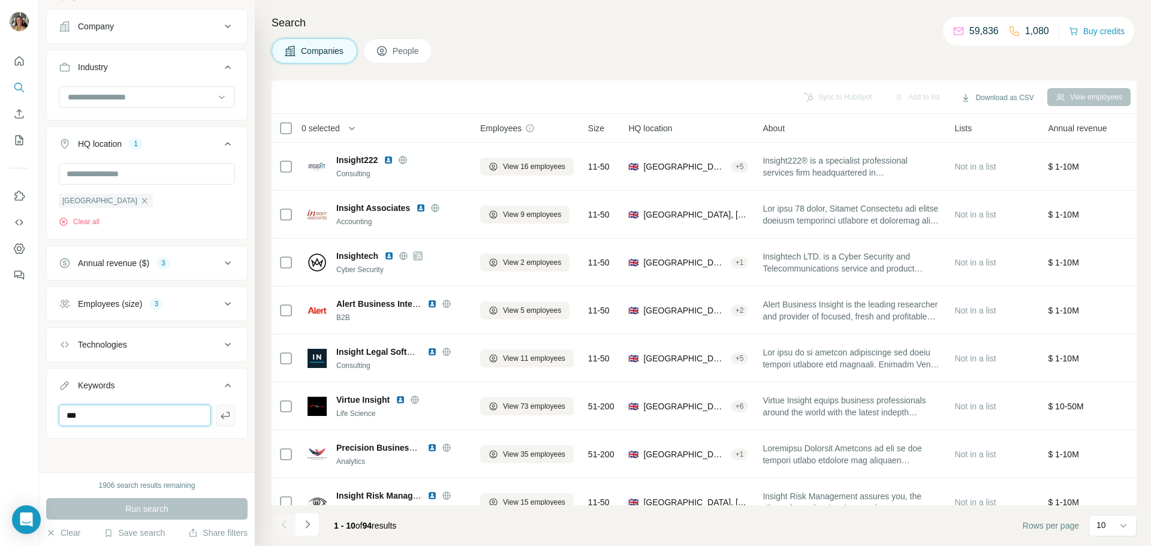
type input "***"
click at [219, 412] on icon "button" at bounding box center [225, 415] width 12 height 12
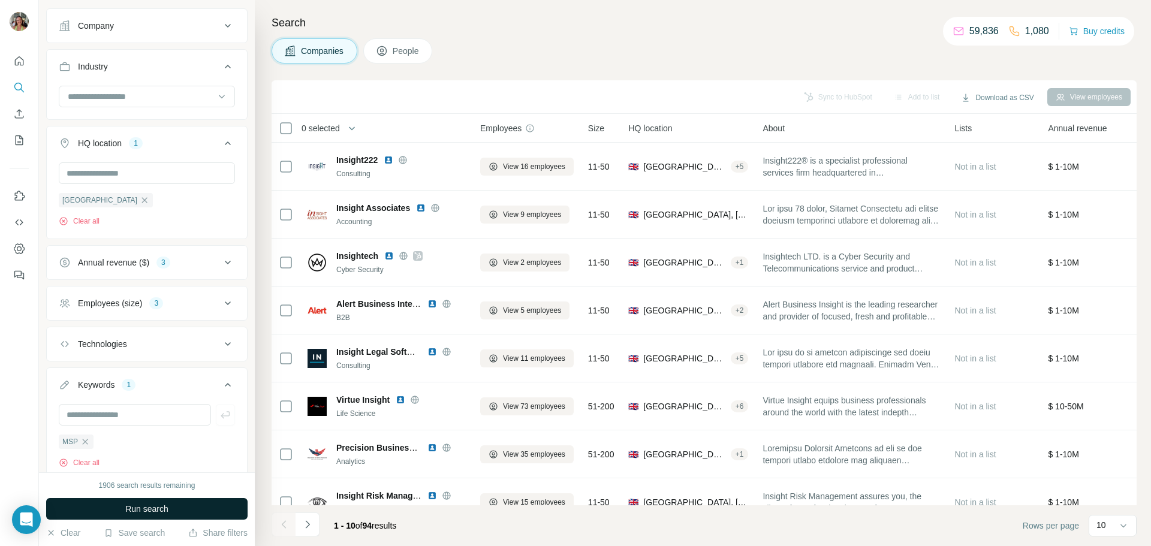
click at [138, 511] on span "Run search" at bounding box center [146, 509] width 43 height 12
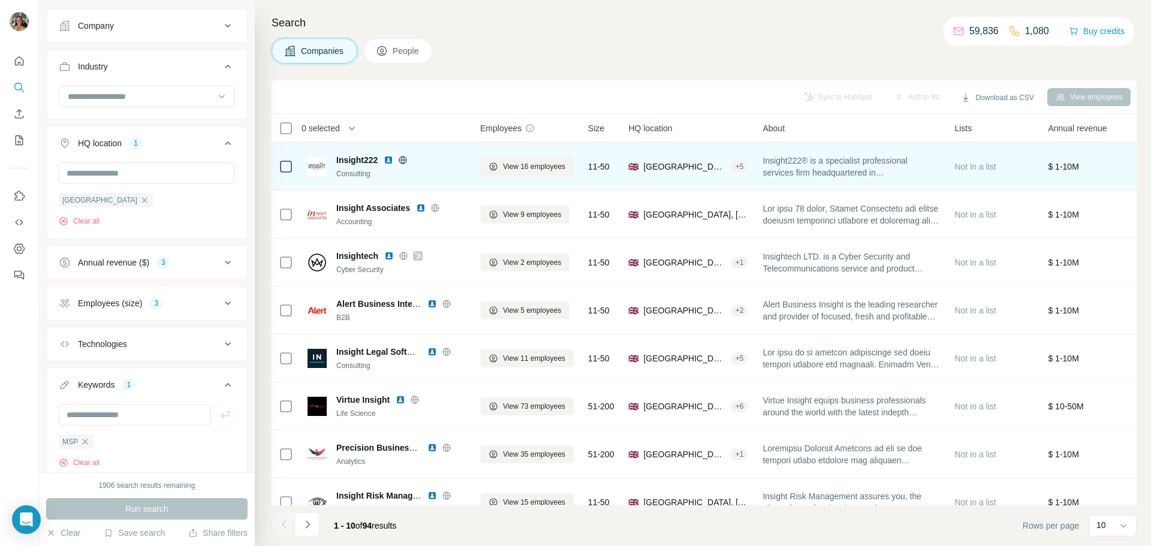
click at [389, 160] on img at bounding box center [389, 160] width 10 height 10
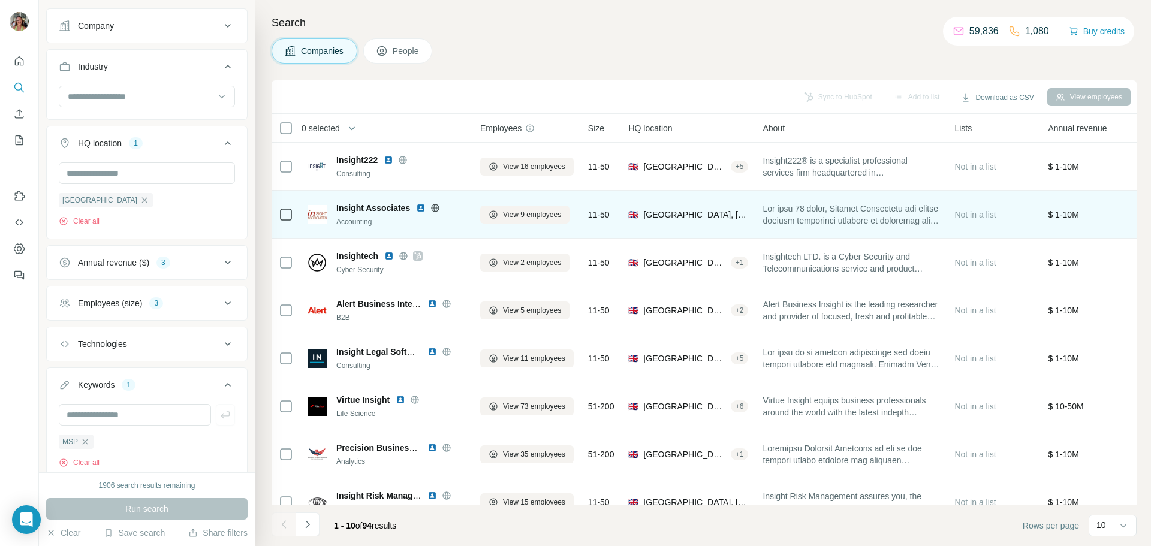
click at [421, 207] on img at bounding box center [421, 208] width 10 height 10
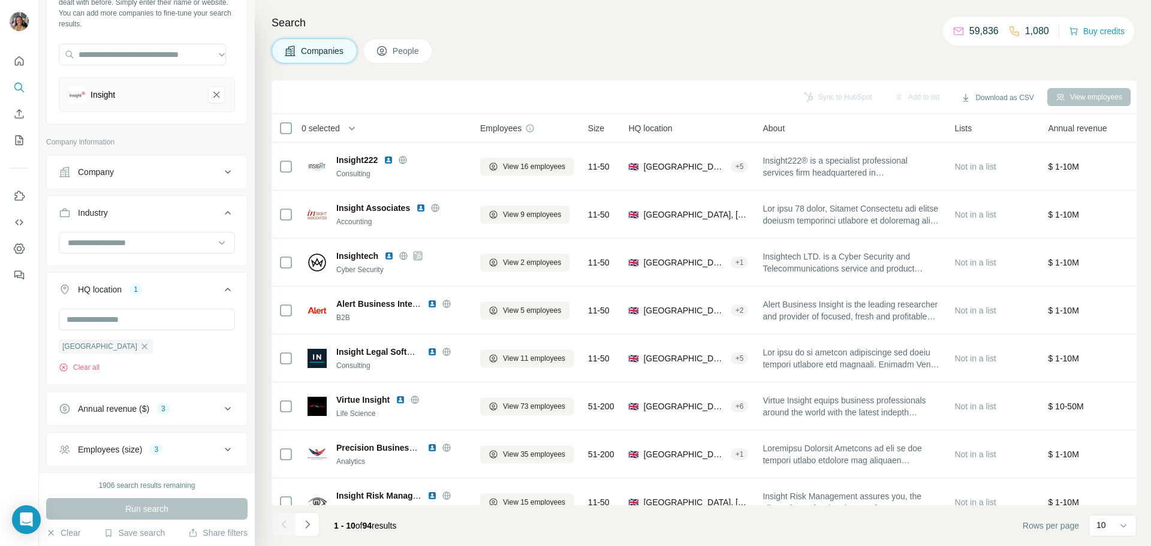
scroll to position [73, 0]
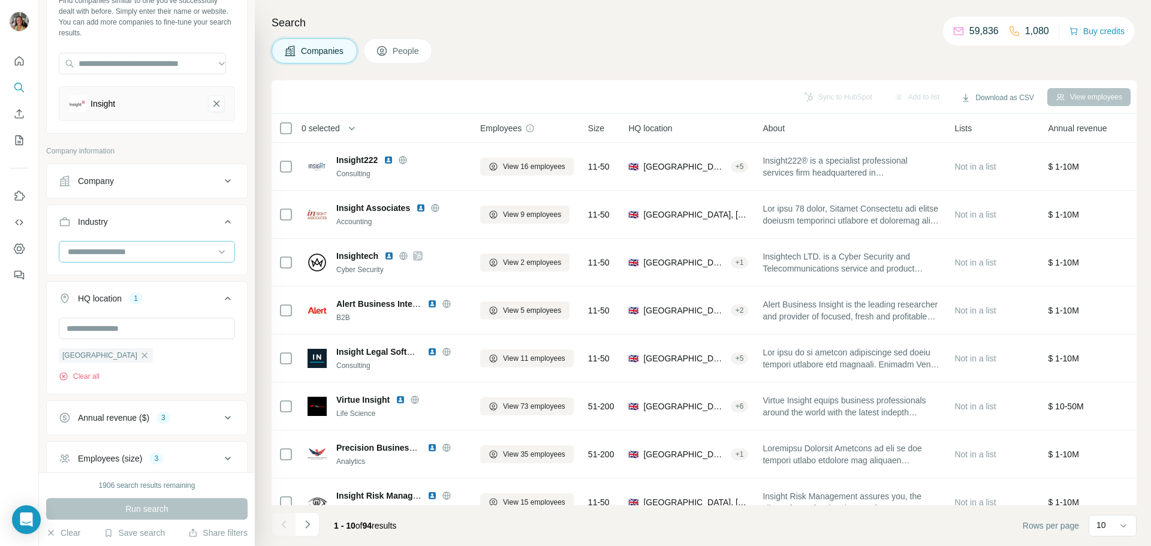
click at [163, 249] on input at bounding box center [141, 251] width 148 height 13
click at [163, 266] on div "3D Printing 3D Technology Accounting Ad Network Adult Advanced Materials Advent…" at bounding box center [142, 311] width 167 height 92
click at [162, 249] on input at bounding box center [141, 251] width 148 height 13
type input "**"
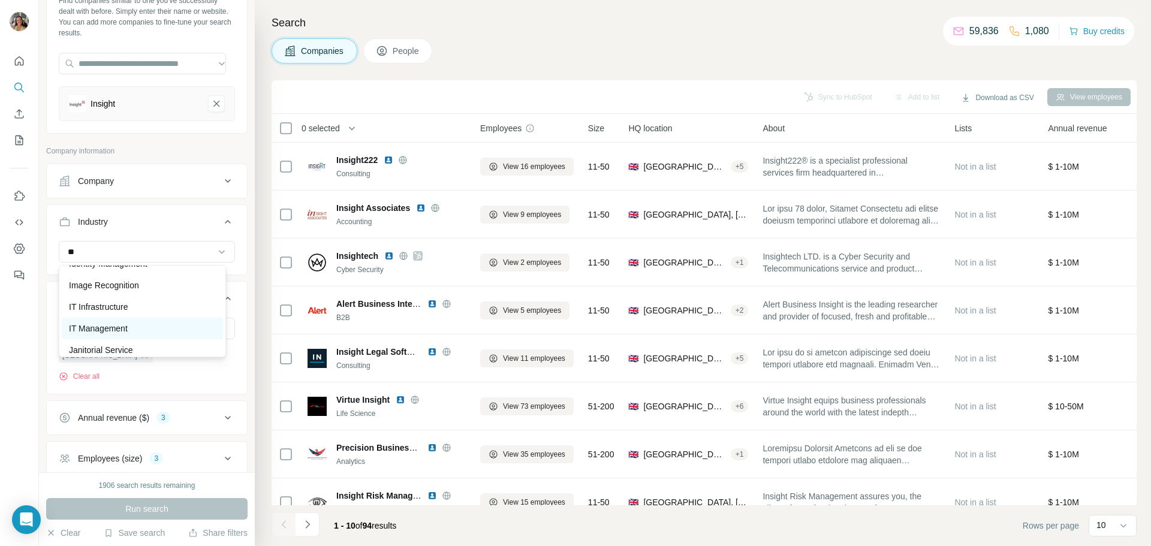
click at [122, 330] on p "IT Management" at bounding box center [98, 328] width 59 height 12
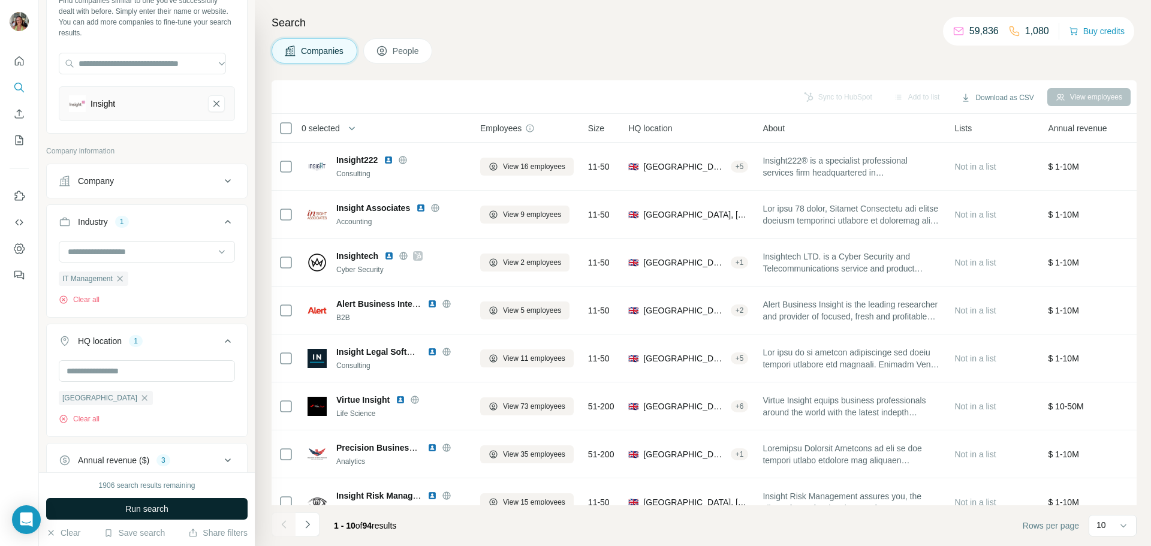
click at [148, 508] on span "Run search" at bounding box center [146, 509] width 43 height 12
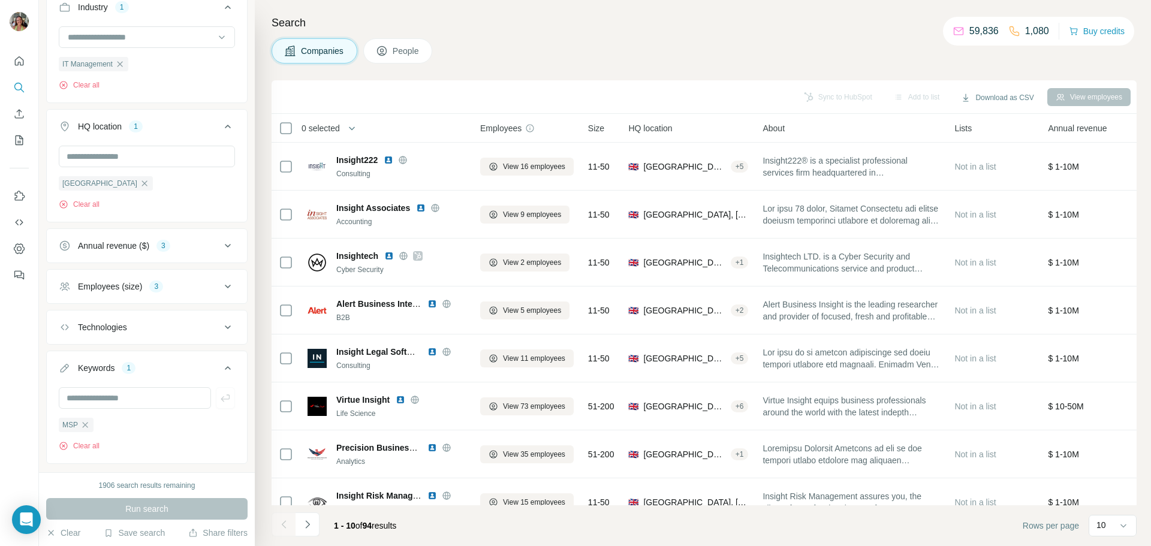
scroll to position [314, 0]
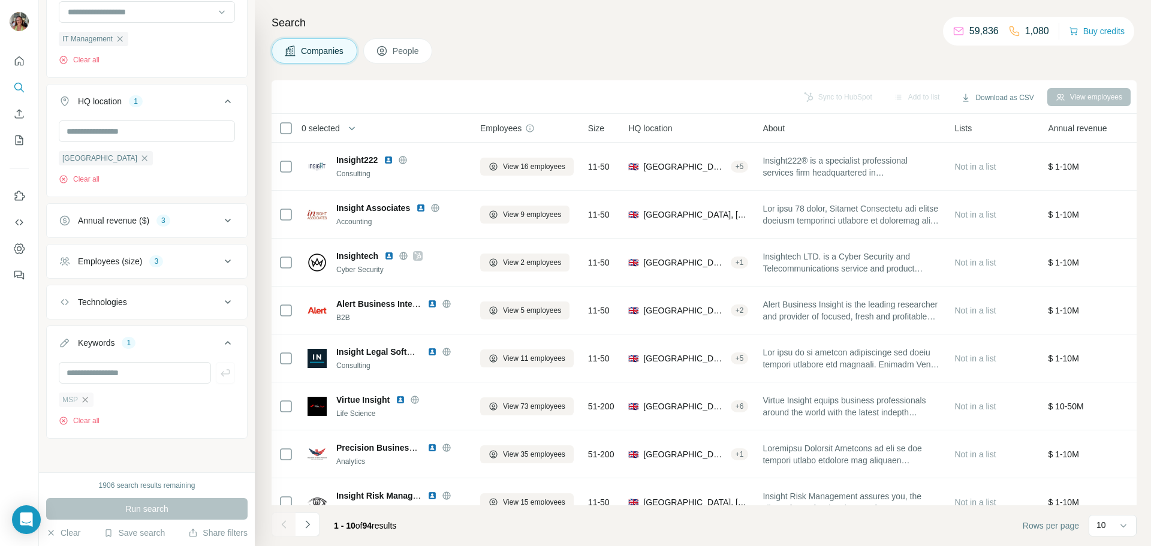
click at [86, 397] on icon "button" at bounding box center [85, 400] width 10 height 10
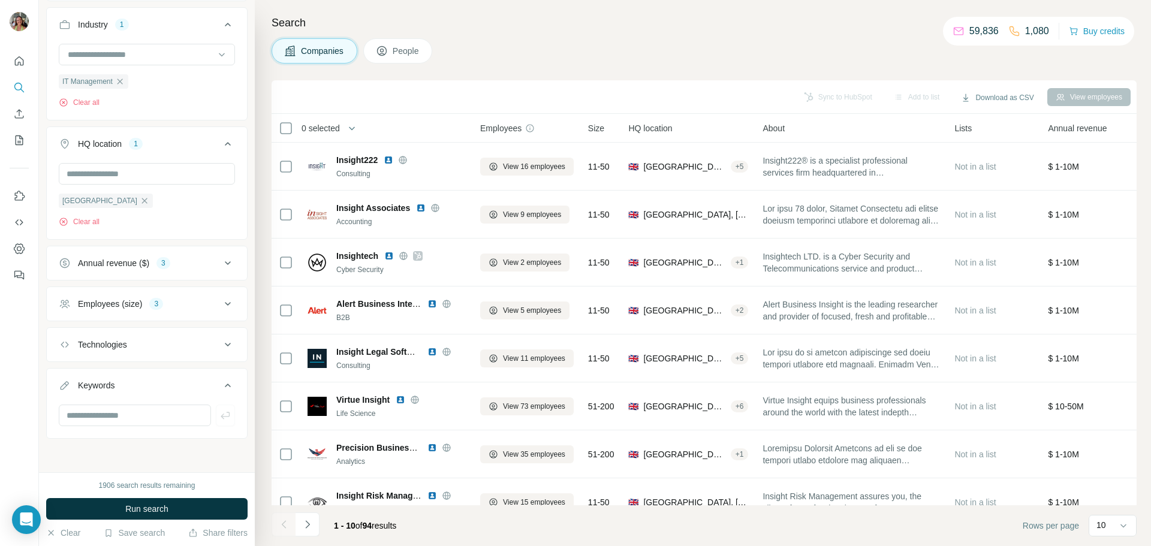
scroll to position [271, 0]
click at [107, 415] on input "text" at bounding box center [135, 416] width 152 height 22
type input "*"
type input "*********"
click at [219, 414] on icon "button" at bounding box center [225, 415] width 12 height 12
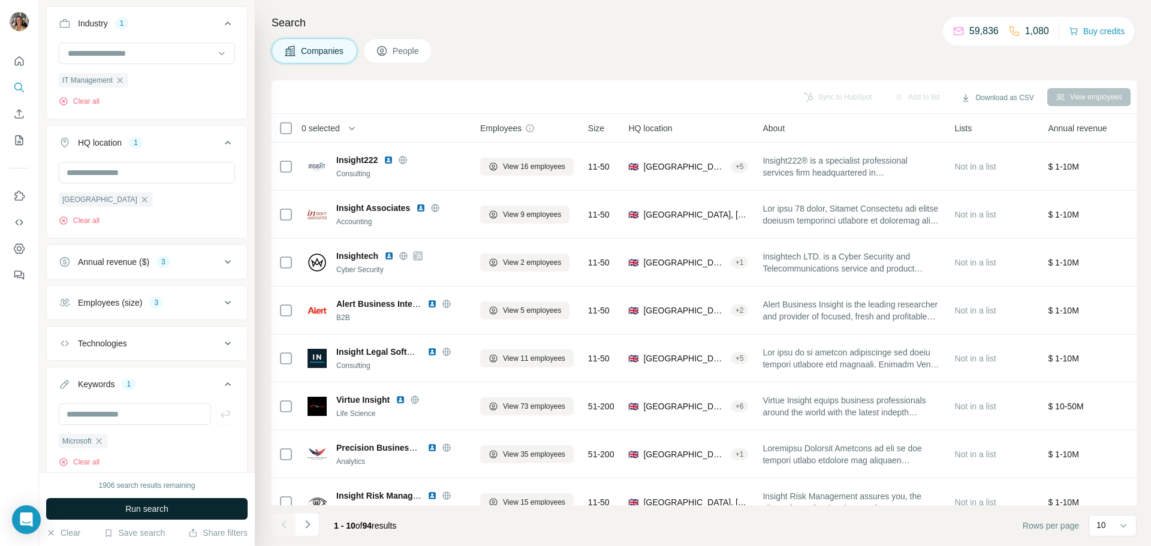
click at [163, 506] on span "Run search" at bounding box center [146, 509] width 43 height 12
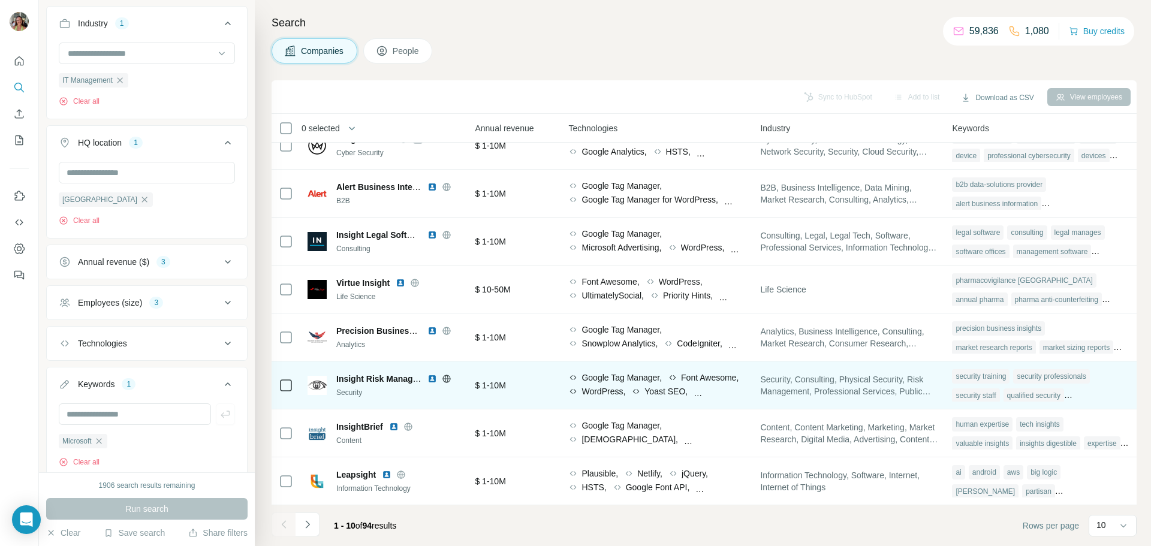
scroll to position [0, 586]
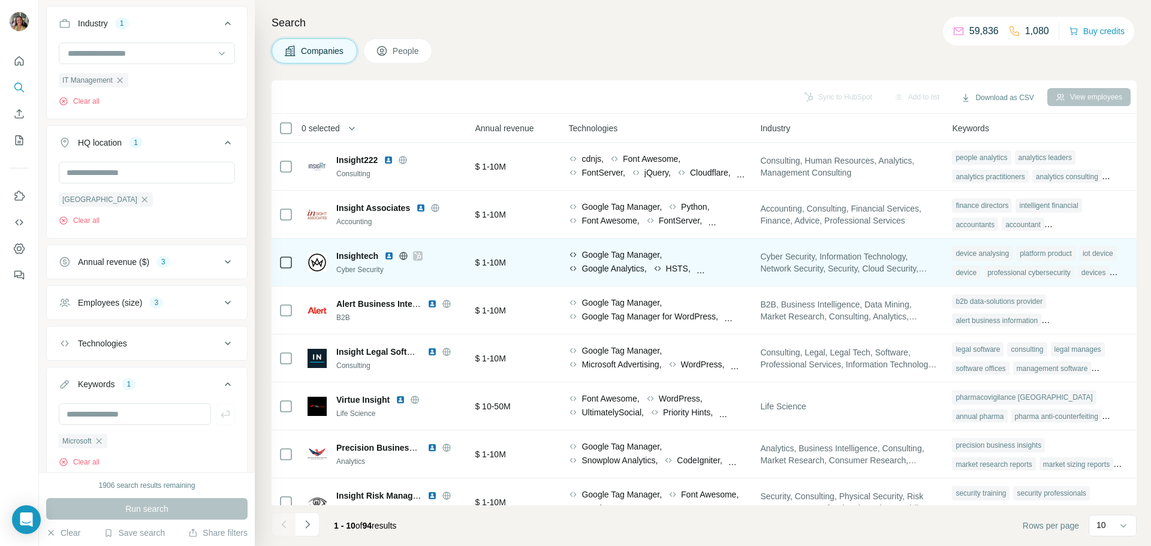
click at [386, 254] on img at bounding box center [389, 256] width 10 height 10
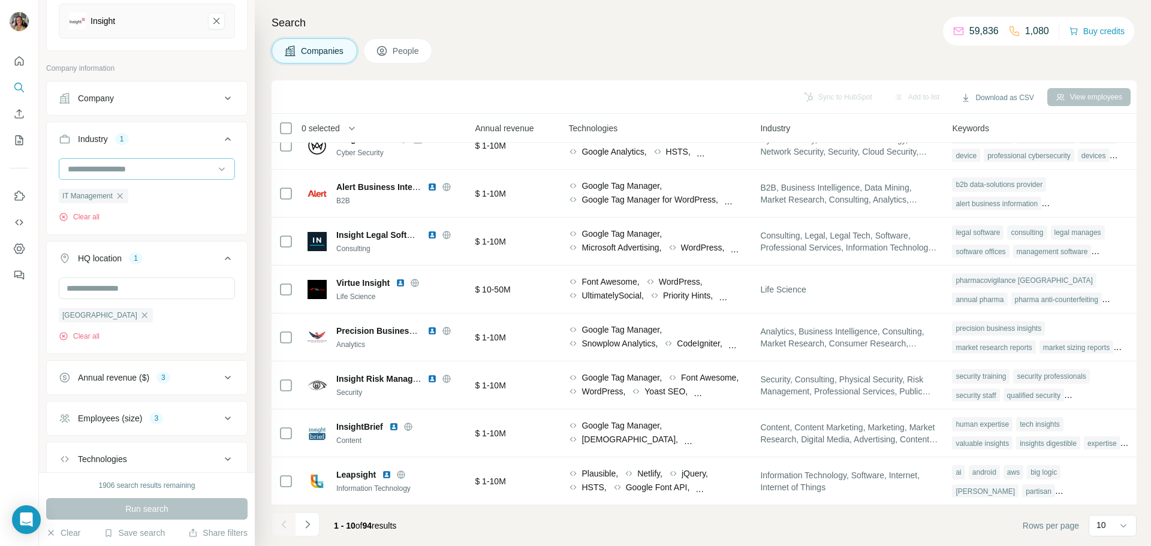
scroll to position [141, 0]
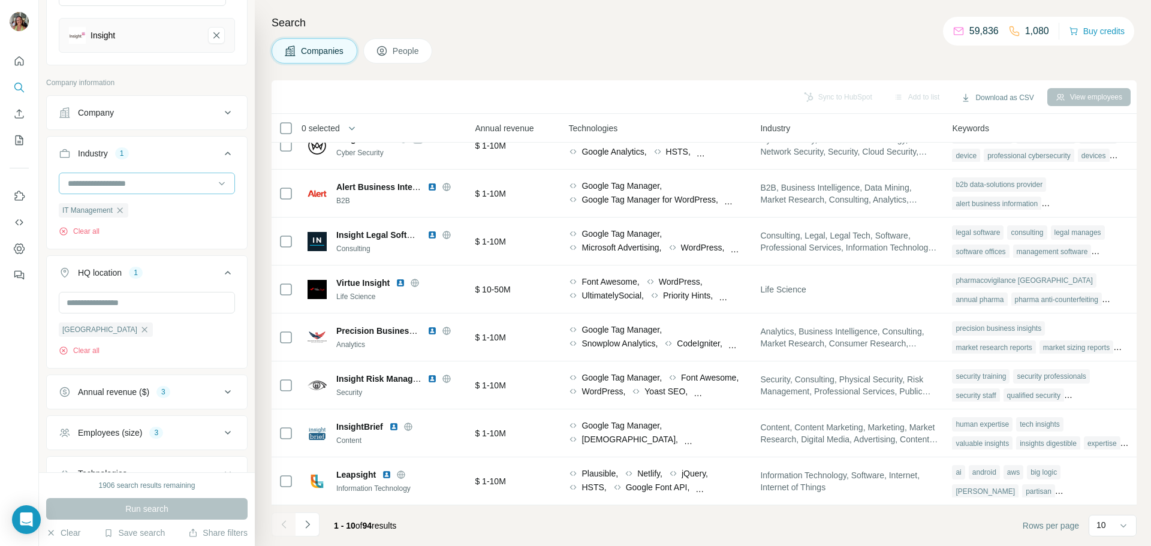
click at [164, 183] on input at bounding box center [141, 183] width 148 height 13
type input "*"
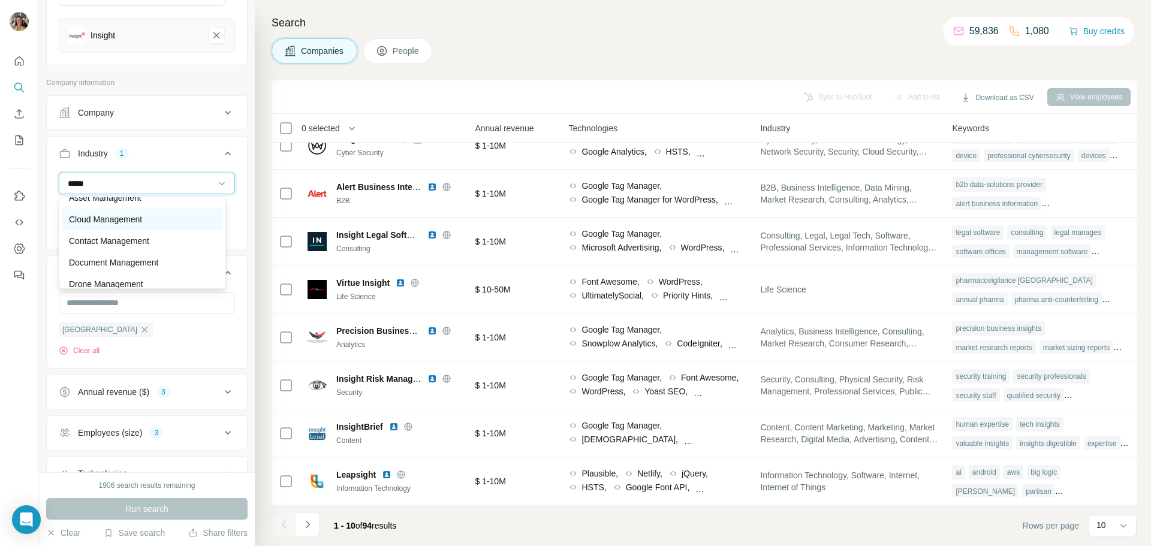
scroll to position [33, 0]
type input "*****"
click at [132, 227] on p "Cloud Management" at bounding box center [105, 221] width 73 height 12
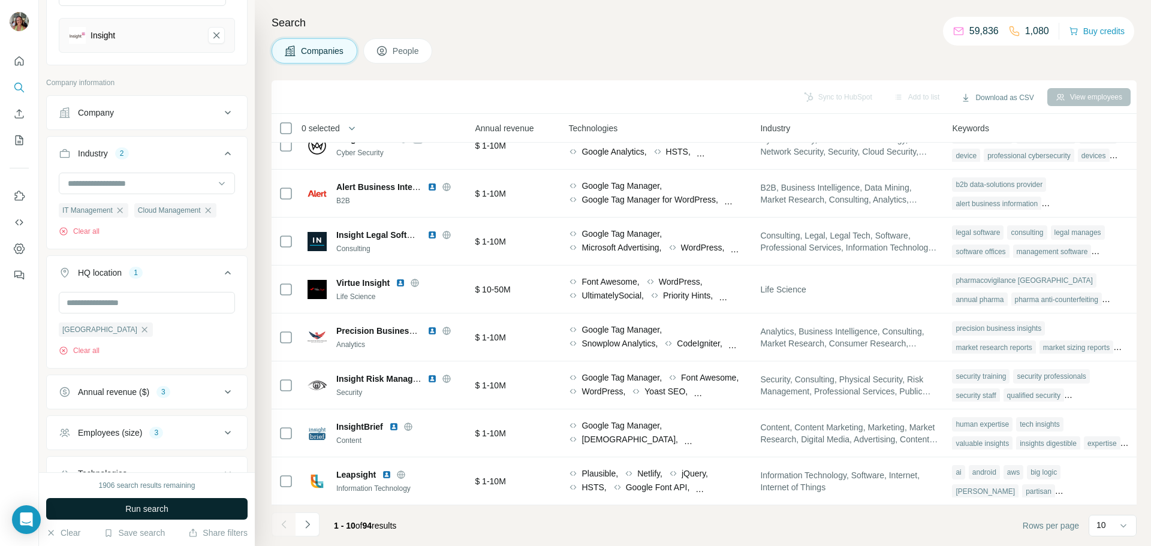
click at [146, 508] on span "Run search" at bounding box center [146, 509] width 43 height 12
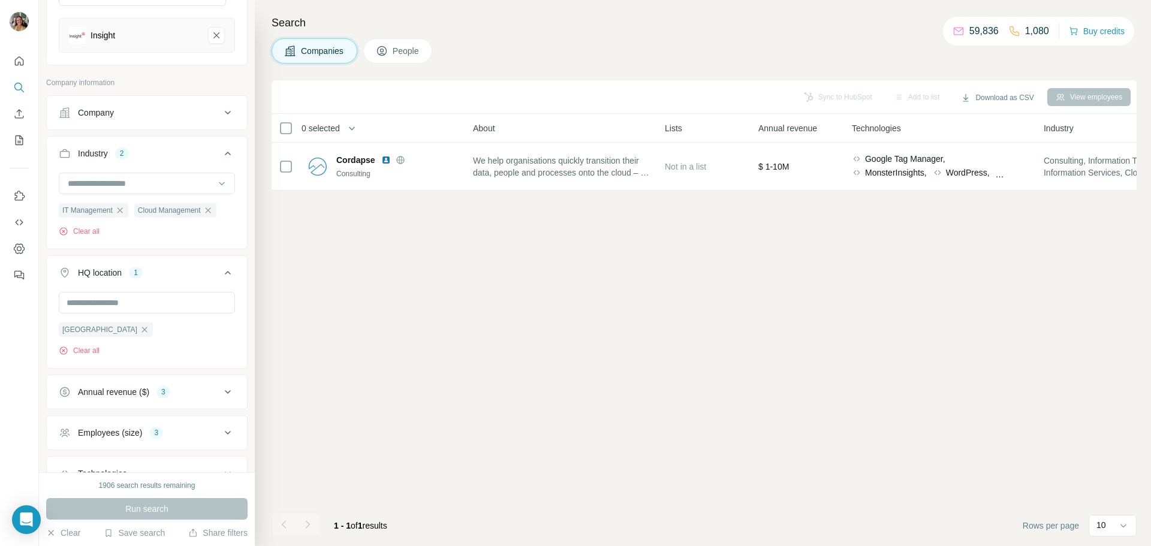
scroll to position [0, 281]
click at [210, 212] on icon "button" at bounding box center [207, 209] width 5 height 5
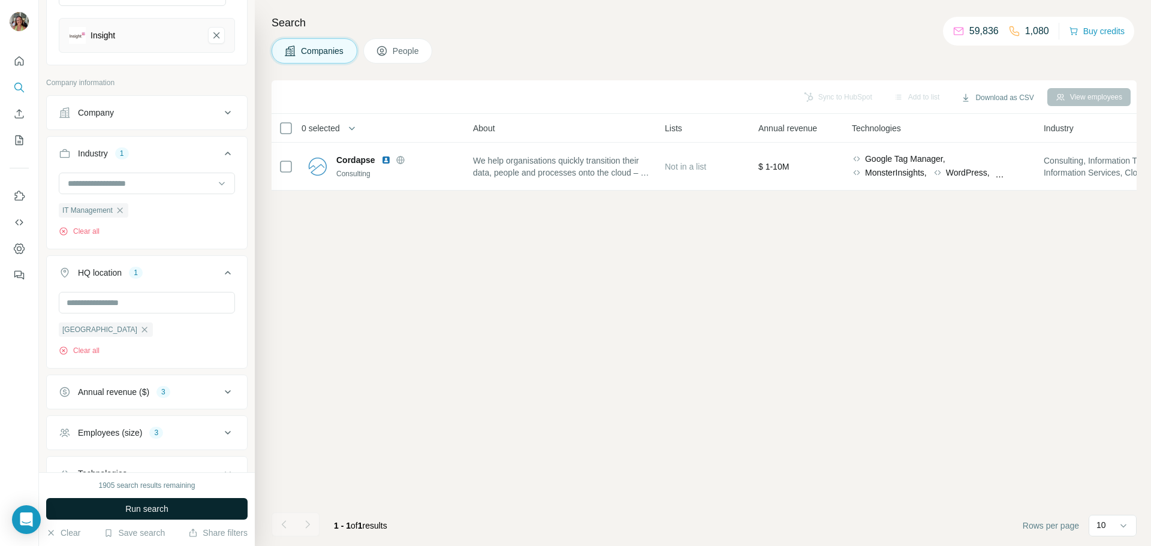
click at [162, 511] on span "Run search" at bounding box center [146, 509] width 43 height 12
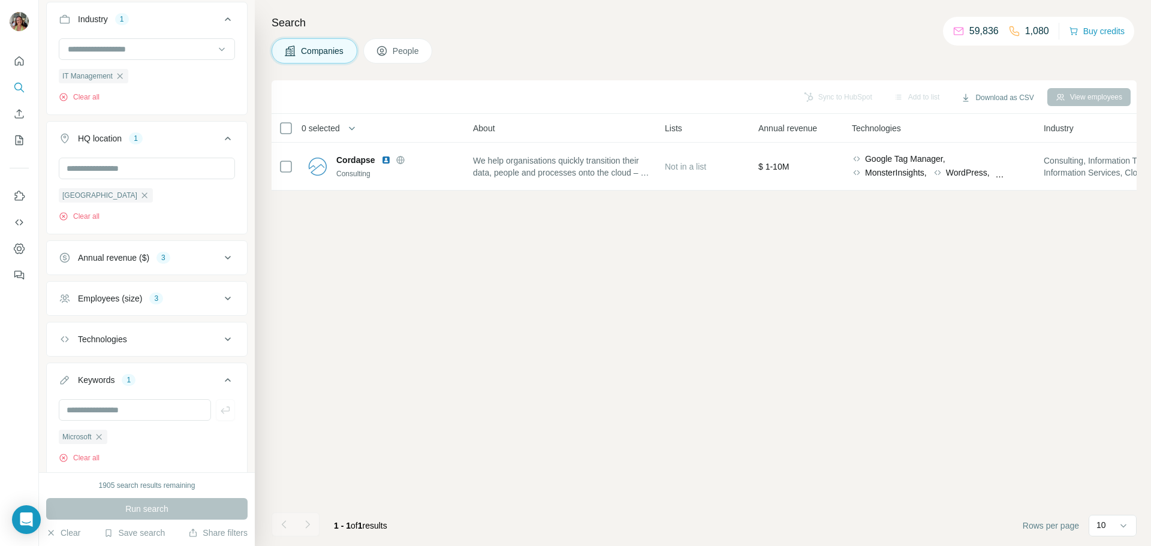
scroll to position [314, 0]
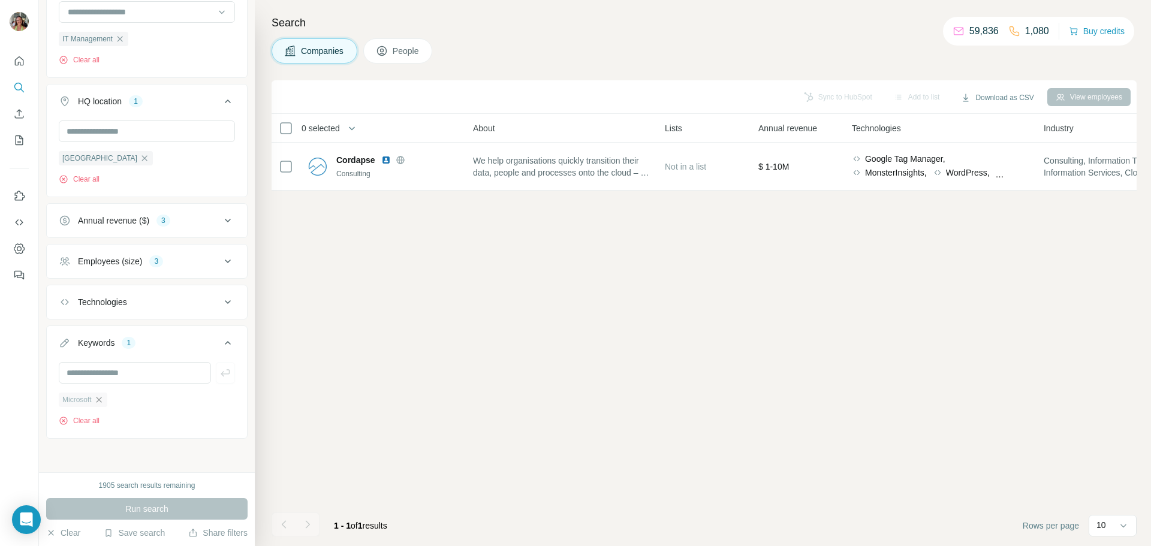
click at [103, 397] on icon "button" at bounding box center [99, 400] width 10 height 10
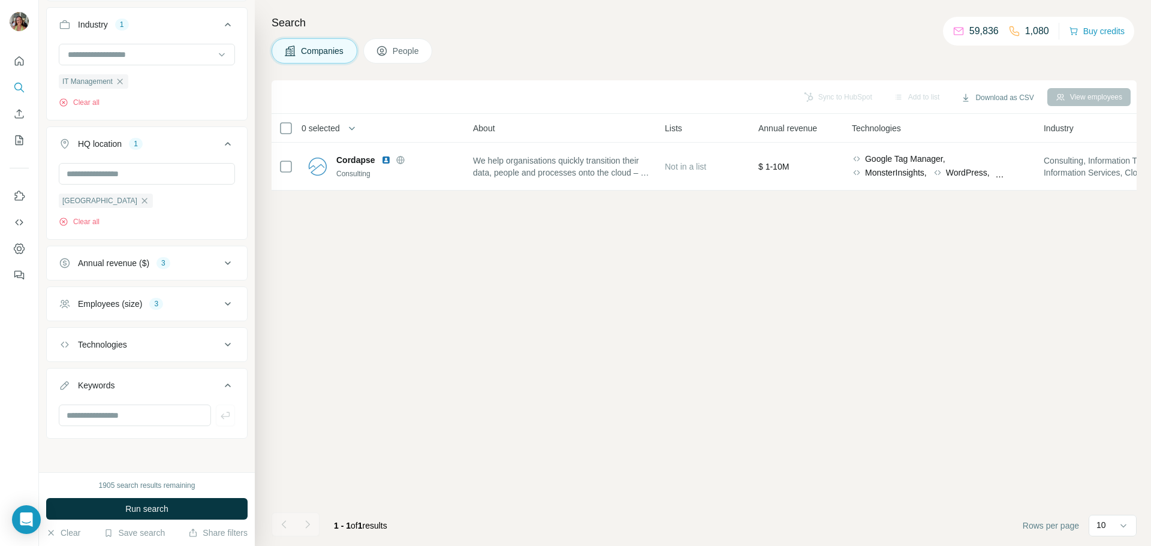
scroll to position [271, 0]
click at [146, 504] on span "Run search" at bounding box center [146, 509] width 43 height 12
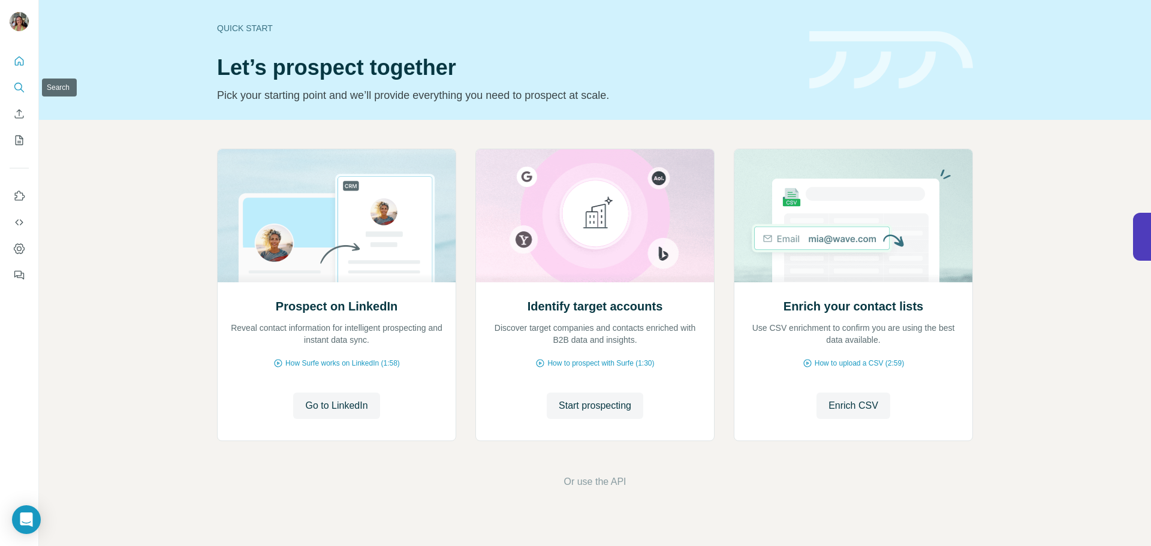
click at [25, 88] on icon "Search" at bounding box center [19, 88] width 12 height 12
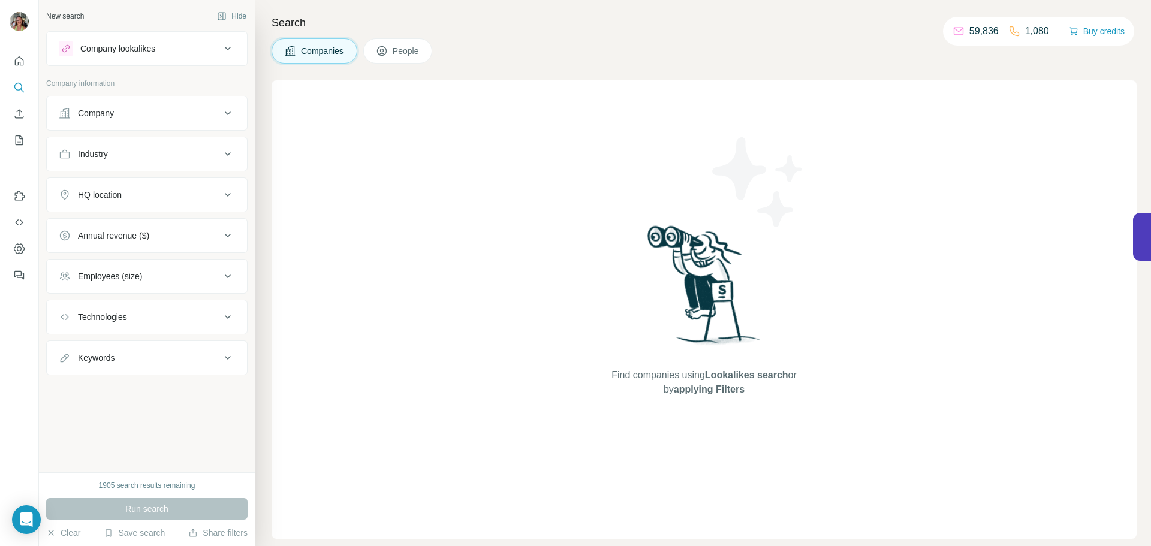
click at [204, 115] on div "Company" at bounding box center [140, 113] width 162 height 12
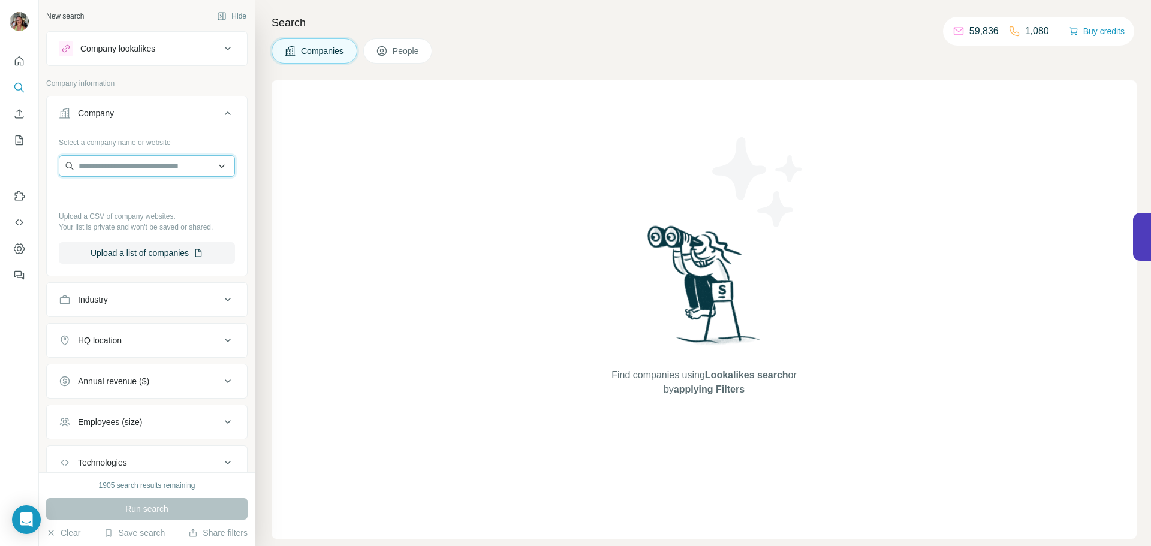
click at [126, 167] on input "text" at bounding box center [147, 166] width 176 height 22
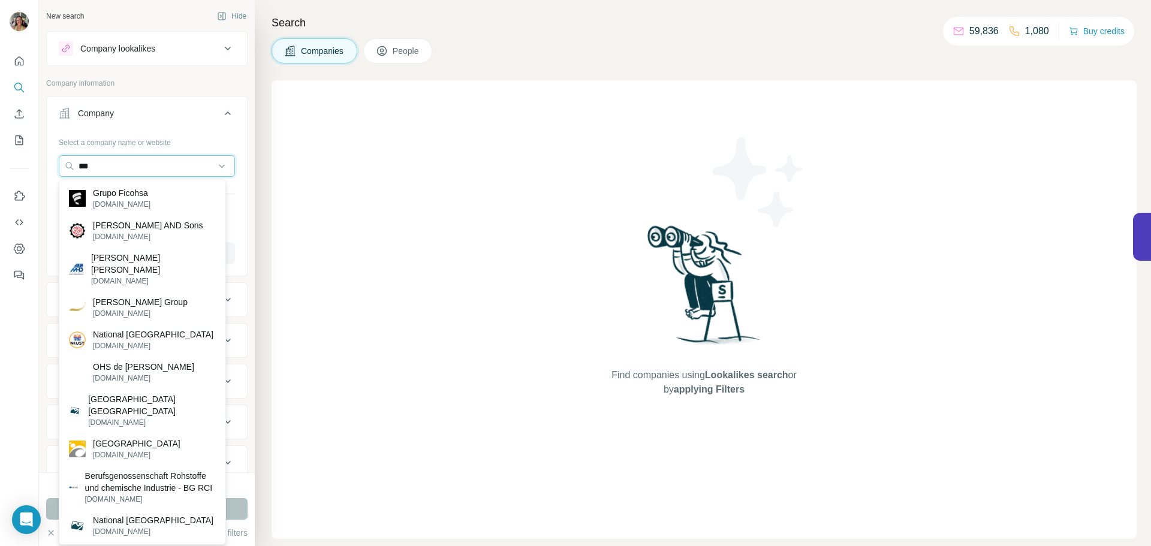
type input "***"
click at [215, 164] on input "***" at bounding box center [147, 166] width 176 height 22
drag, startPoint x: 179, startPoint y: 164, endPoint x: 73, endPoint y: 165, distance: 105.5
click at [73, 165] on input "***" at bounding box center [147, 166] width 176 height 22
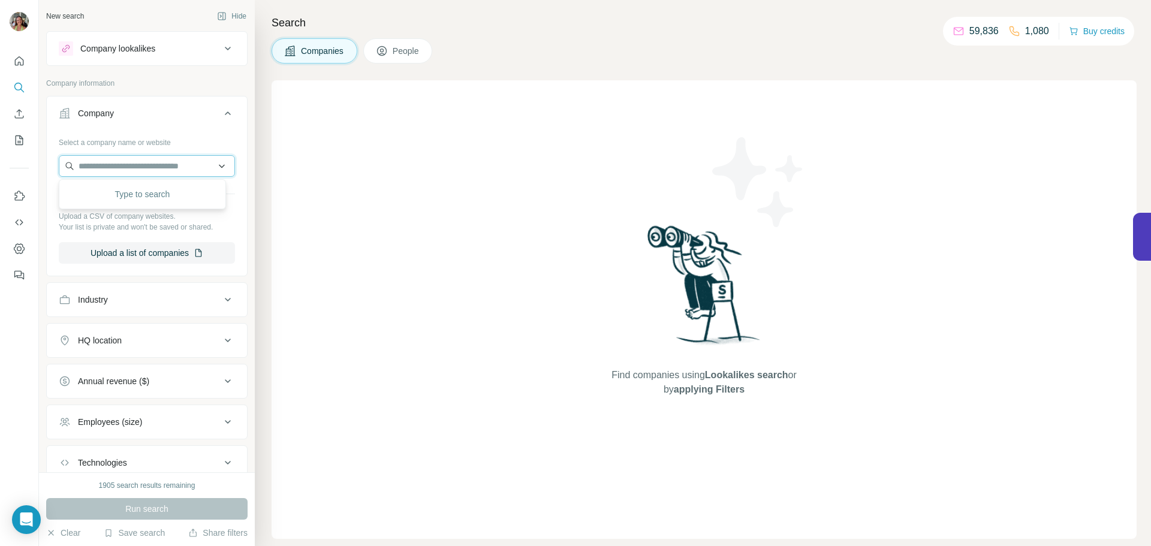
paste input "**********"
type input "**********"
click at [150, 194] on p "OhSo Technical Ltd." at bounding box center [130, 193] width 75 height 12
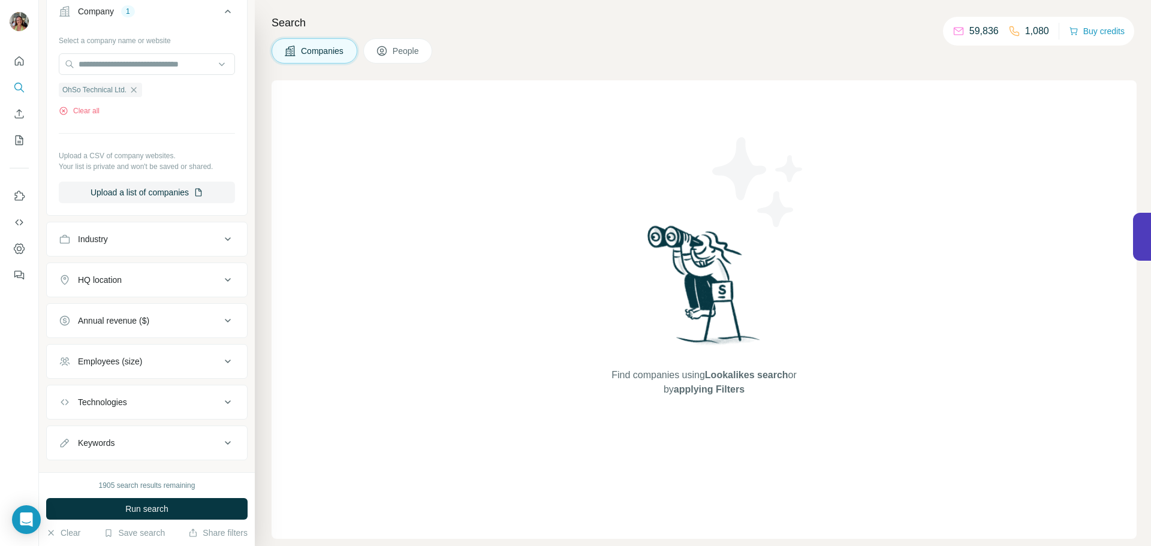
scroll to position [112, 0]
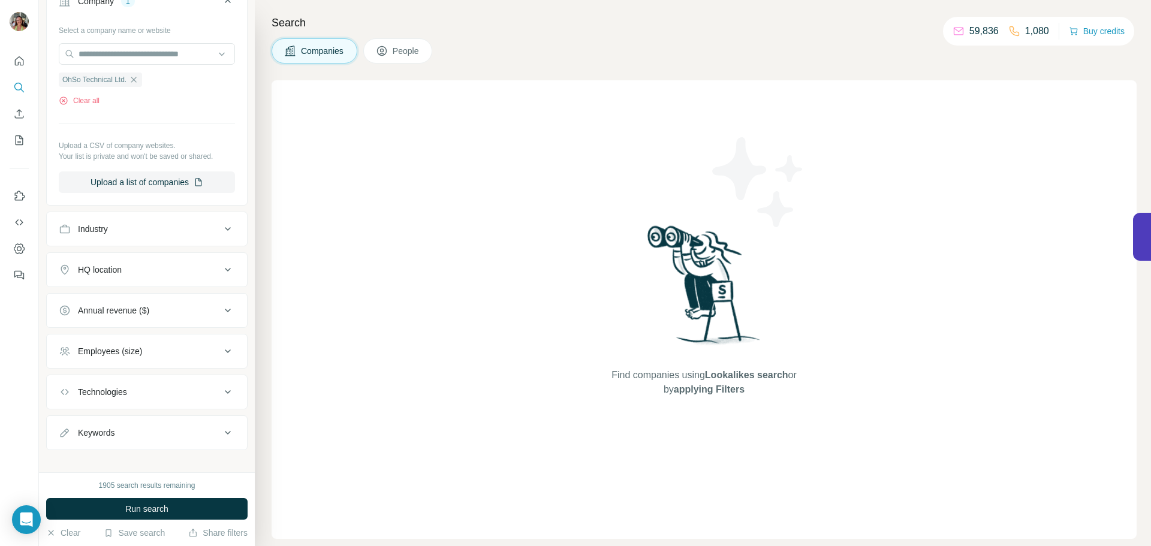
click at [221, 233] on icon at bounding box center [228, 229] width 14 height 14
click at [219, 259] on icon at bounding box center [222, 260] width 6 height 4
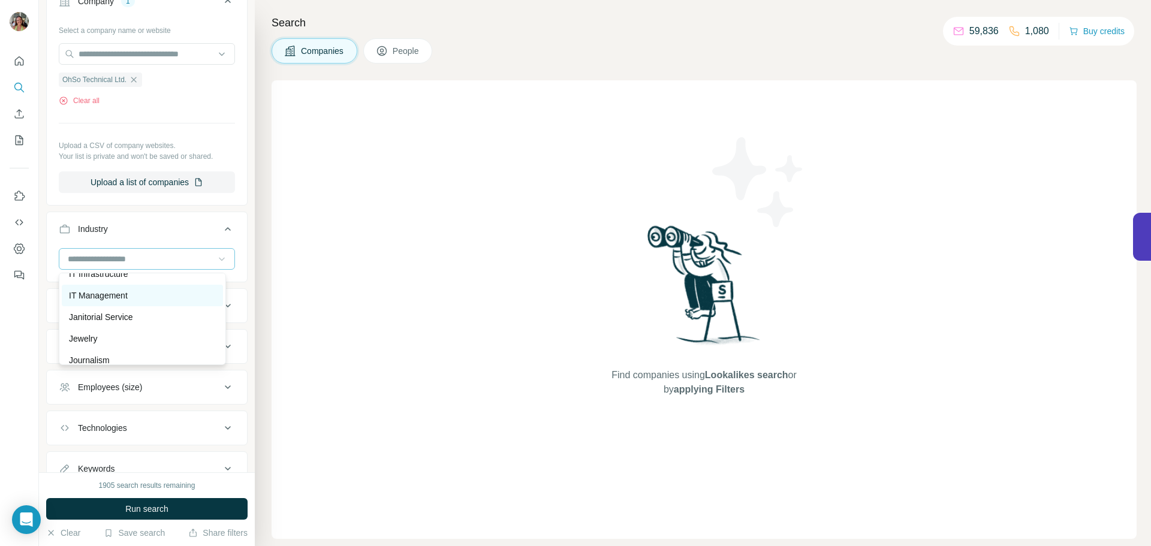
click at [128, 301] on p "IT Management" at bounding box center [98, 295] width 59 height 12
click at [171, 264] on input at bounding box center [141, 258] width 148 height 13
click at [128, 280] on p "IT Infrastructure" at bounding box center [98, 274] width 59 height 12
click at [186, 354] on div "HQ location" at bounding box center [140, 348] width 162 height 12
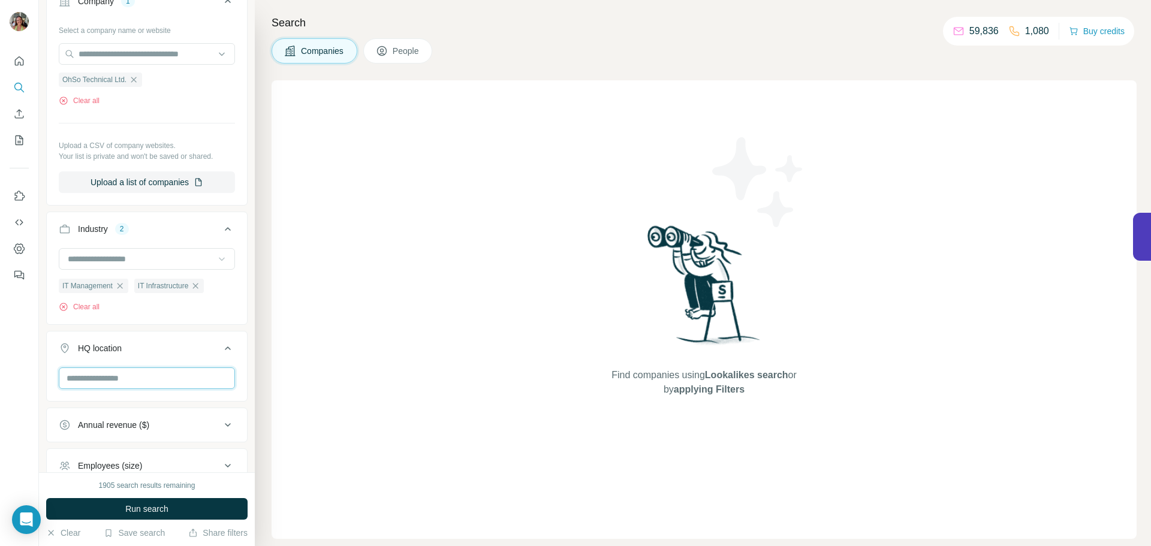
click at [168, 376] on input "text" at bounding box center [147, 378] width 176 height 22
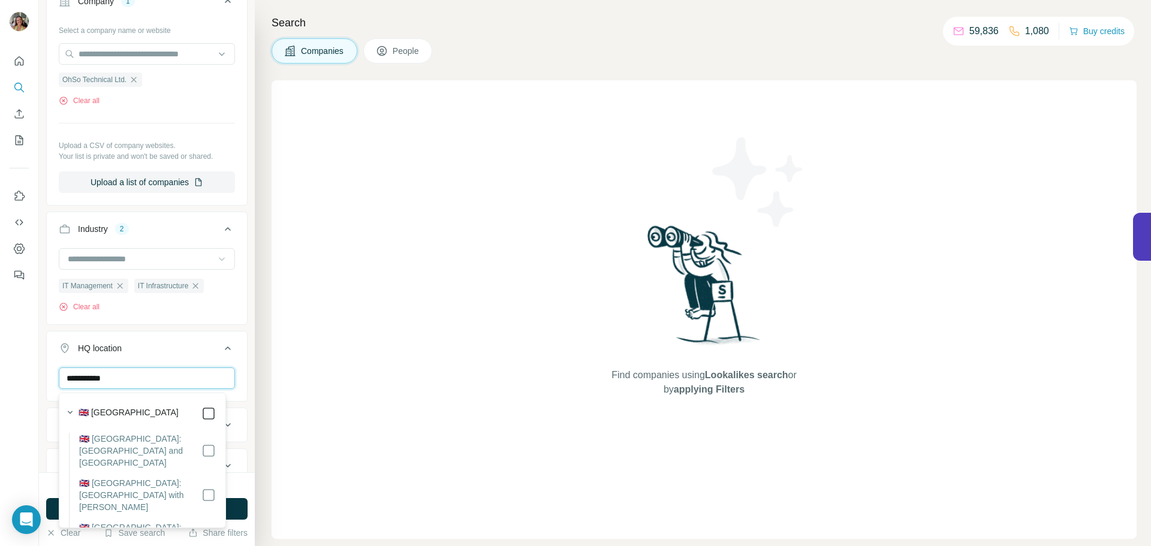
type input "**********"
click at [309, 384] on div "Find companies using Lookalikes search or by applying Filters" at bounding box center [704, 309] width 865 height 459
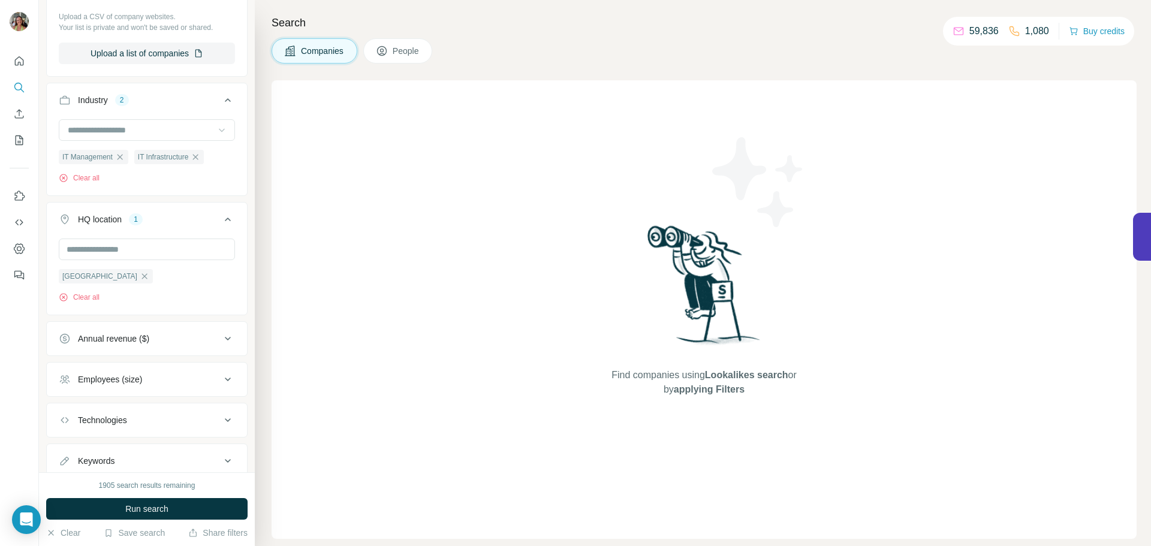
scroll to position [257, 0]
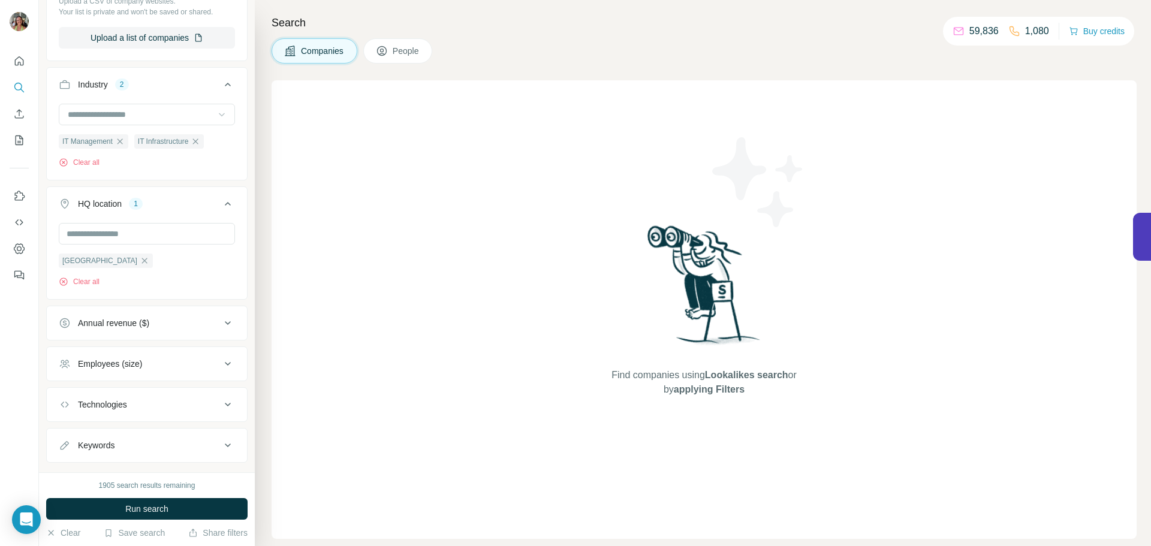
click at [191, 325] on div "Annual revenue ($)" at bounding box center [140, 323] width 162 height 12
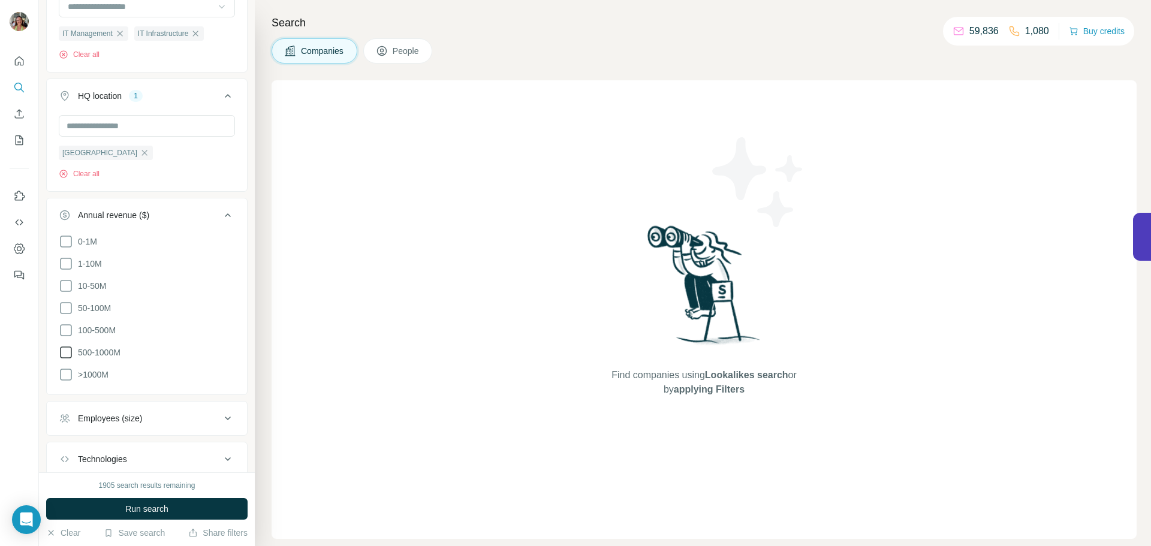
scroll to position [367, 0]
click at [96, 304] on span "50-100M" at bounding box center [92, 306] width 38 height 12
click at [97, 281] on span "10-50M" at bounding box center [89, 283] width 33 height 12
click at [92, 258] on span "1-10M" at bounding box center [87, 261] width 29 height 12
click at [223, 211] on icon at bounding box center [228, 213] width 14 height 14
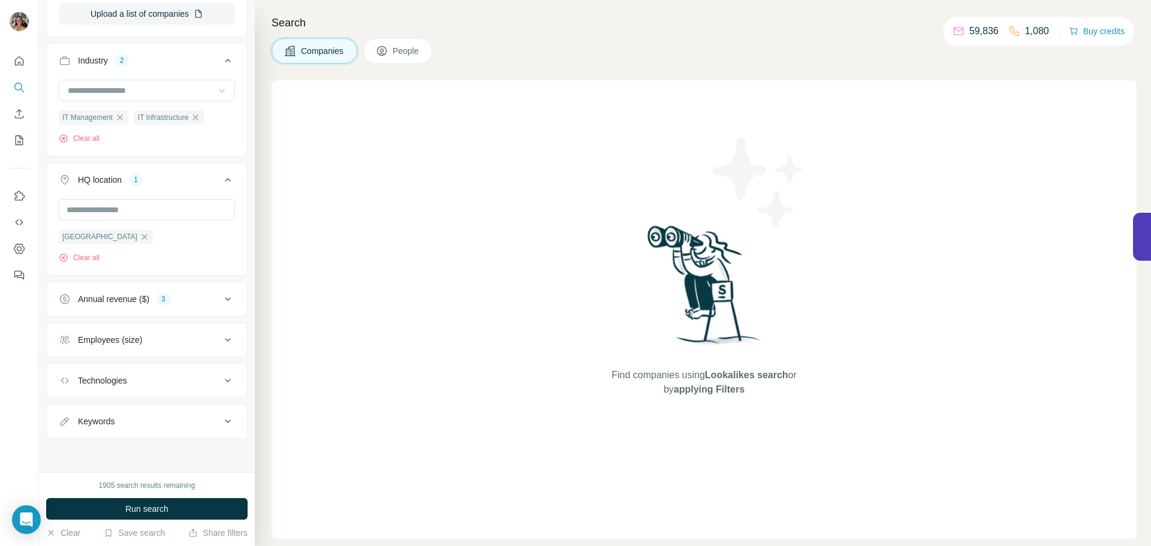
scroll to position [282, 0]
click at [211, 340] on div "Employees (size)" at bounding box center [140, 340] width 162 height 12
click at [109, 409] on li "11-50" at bounding box center [147, 409] width 176 height 15
click at [89, 412] on span "11-50" at bounding box center [86, 409] width 26 height 12
click at [221, 336] on icon at bounding box center [228, 338] width 14 height 14
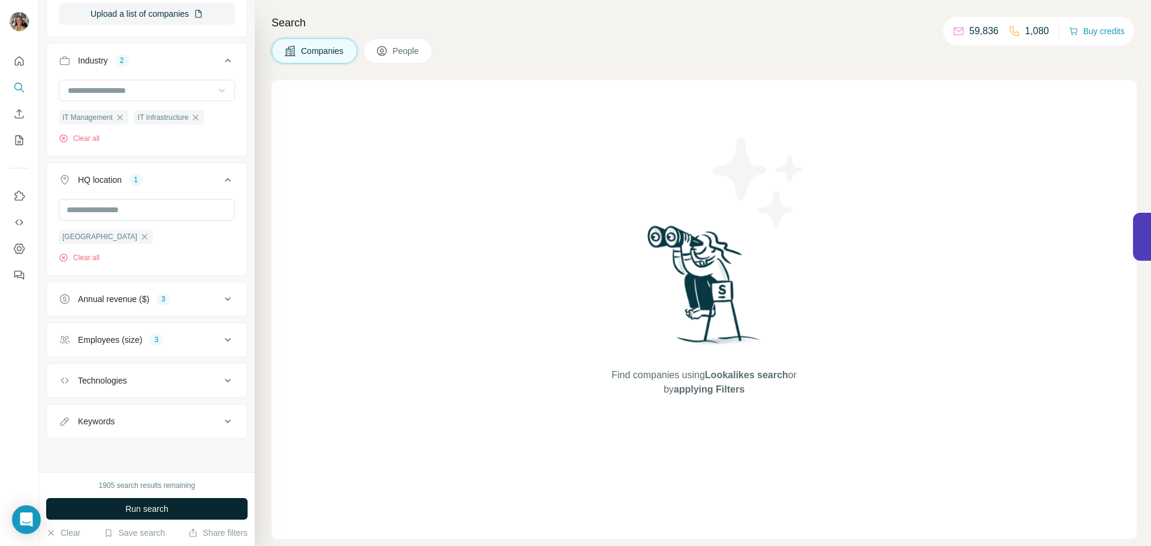
click at [143, 509] on span "Run search" at bounding box center [146, 509] width 43 height 12
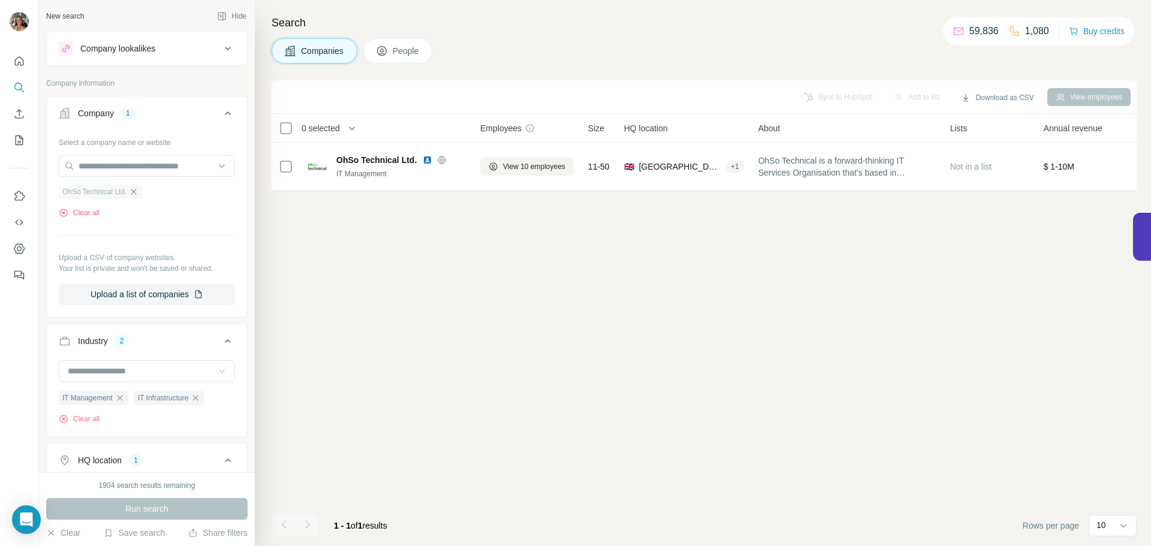
click at [138, 192] on icon "button" at bounding box center [134, 192] width 10 height 10
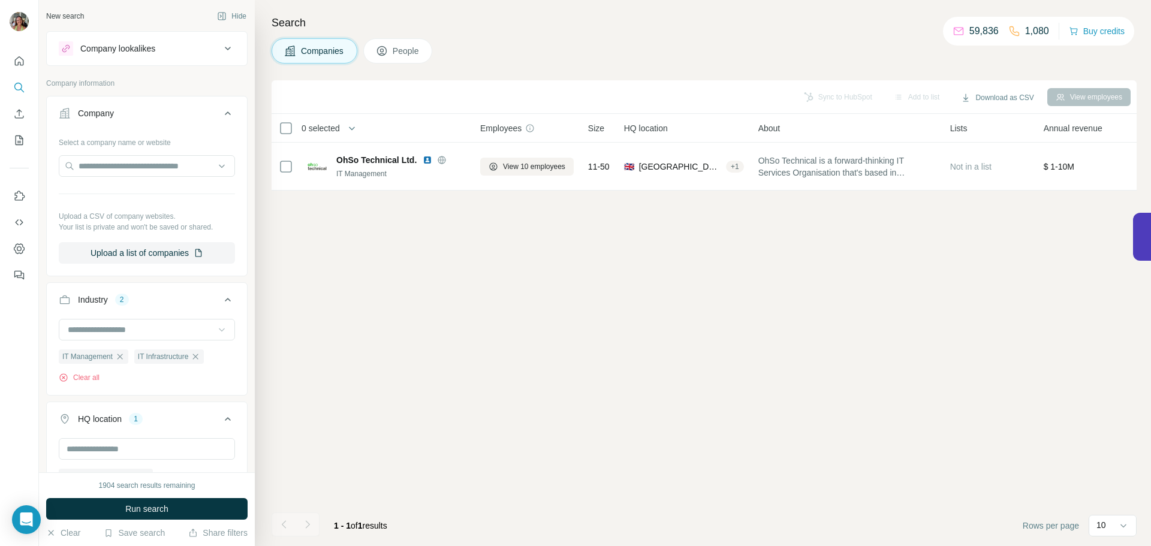
click at [221, 46] on icon at bounding box center [228, 48] width 14 height 14
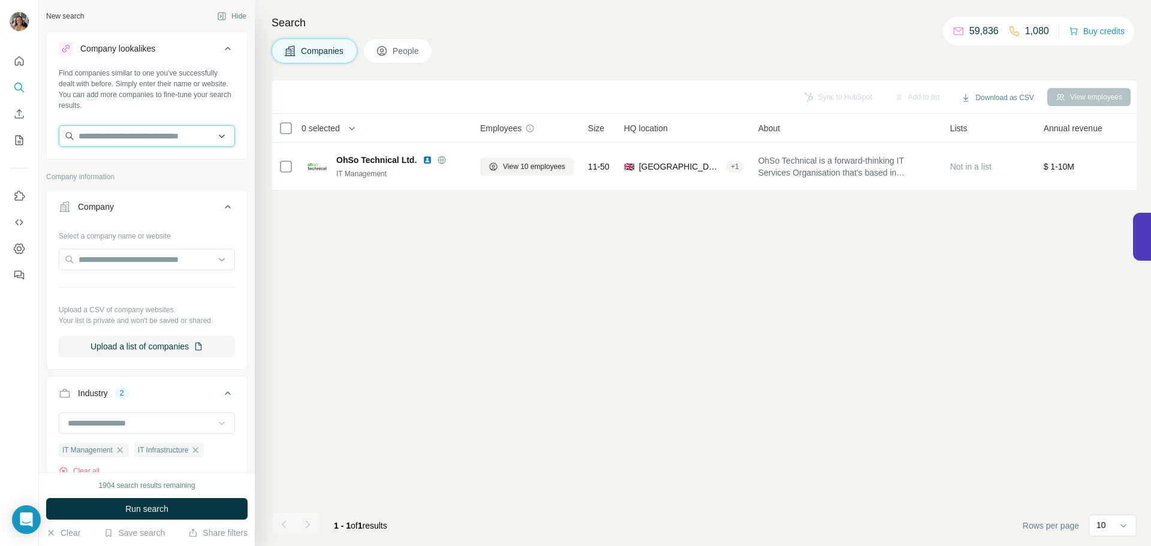
click at [121, 135] on input "text" at bounding box center [147, 136] width 176 height 22
paste input "**********"
type input "**********"
click at [127, 162] on p "OhSo Technical Ltd." at bounding box center [130, 163] width 75 height 12
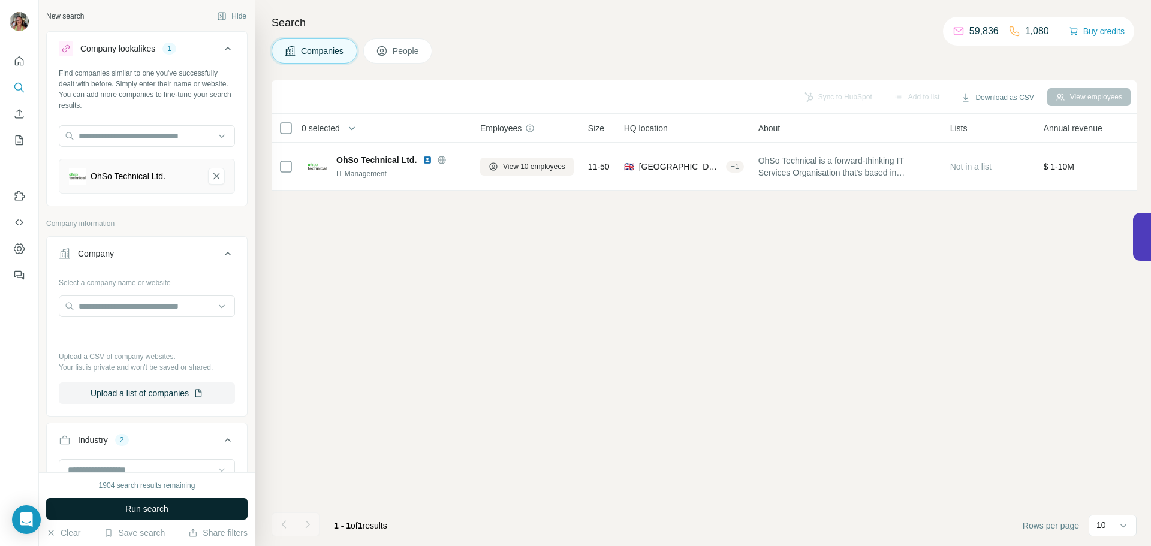
click at [146, 512] on span "Run search" at bounding box center [146, 509] width 43 height 12
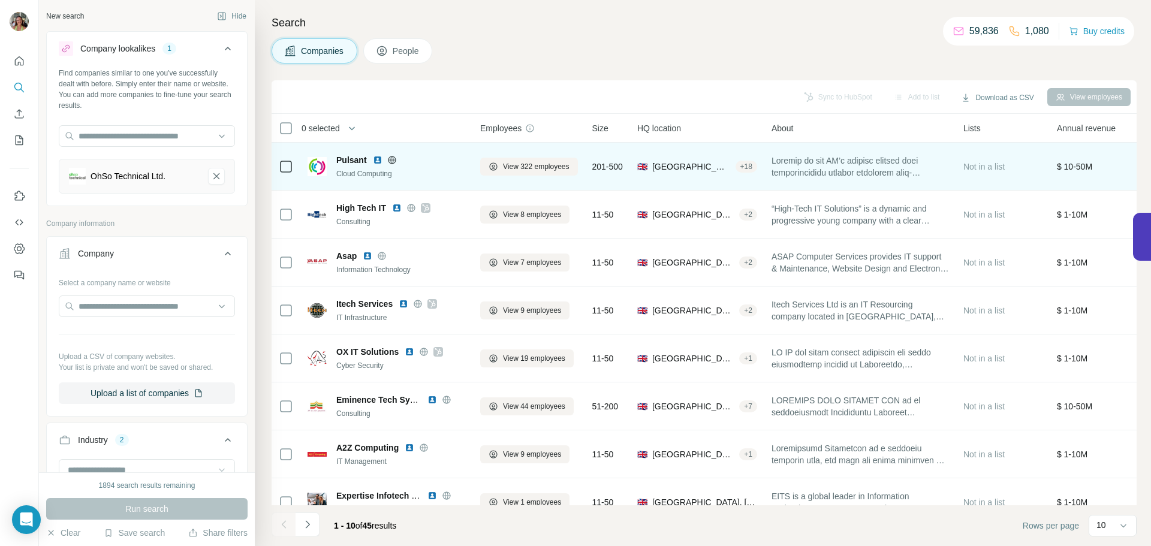
click at [375, 158] on img at bounding box center [378, 160] width 10 height 10
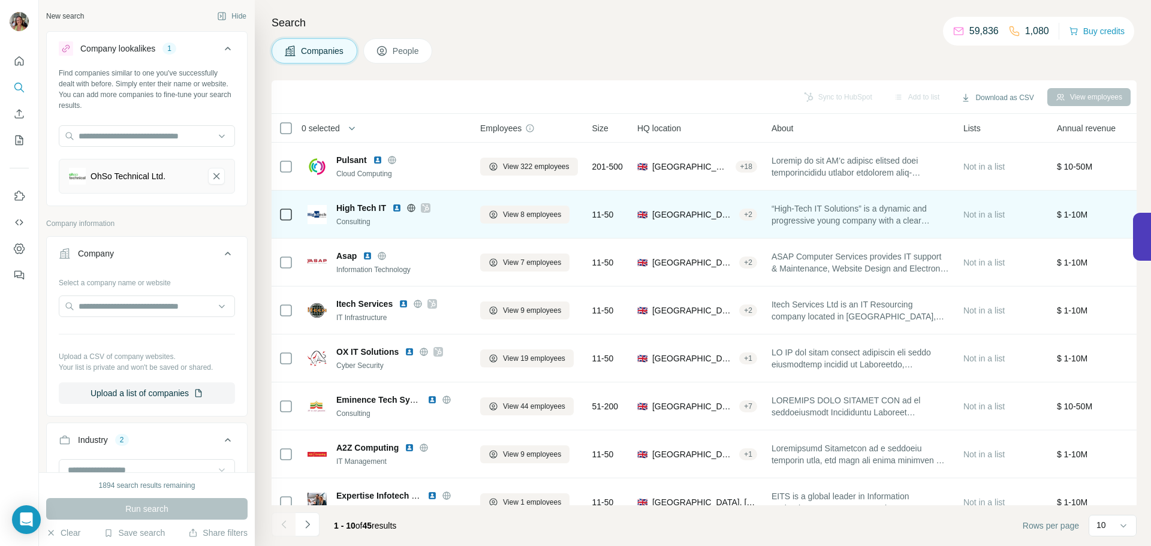
click at [395, 209] on img at bounding box center [397, 208] width 10 height 10
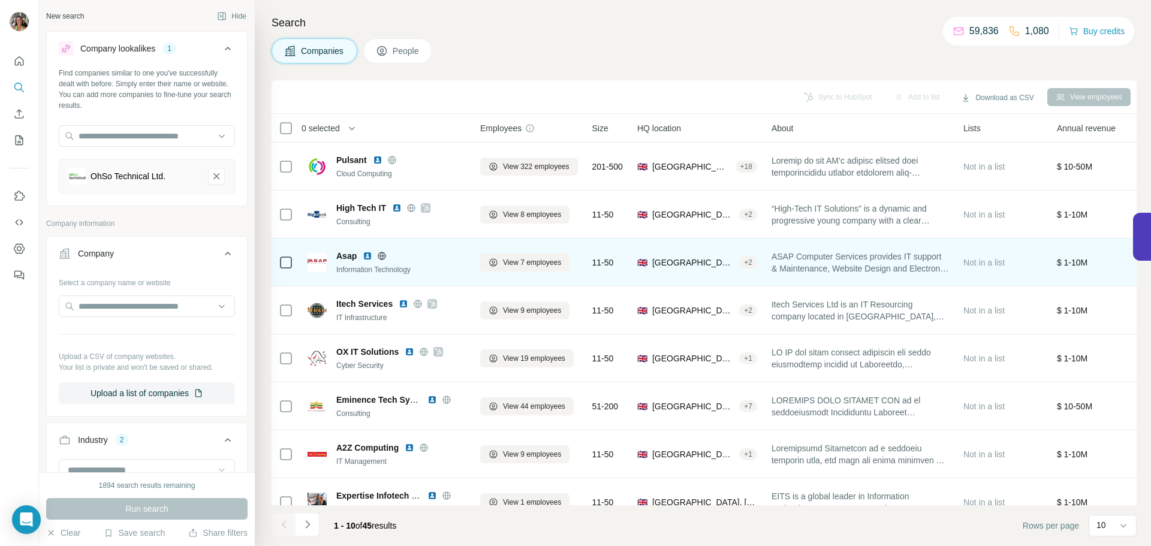
click at [367, 257] on img at bounding box center [368, 256] width 10 height 10
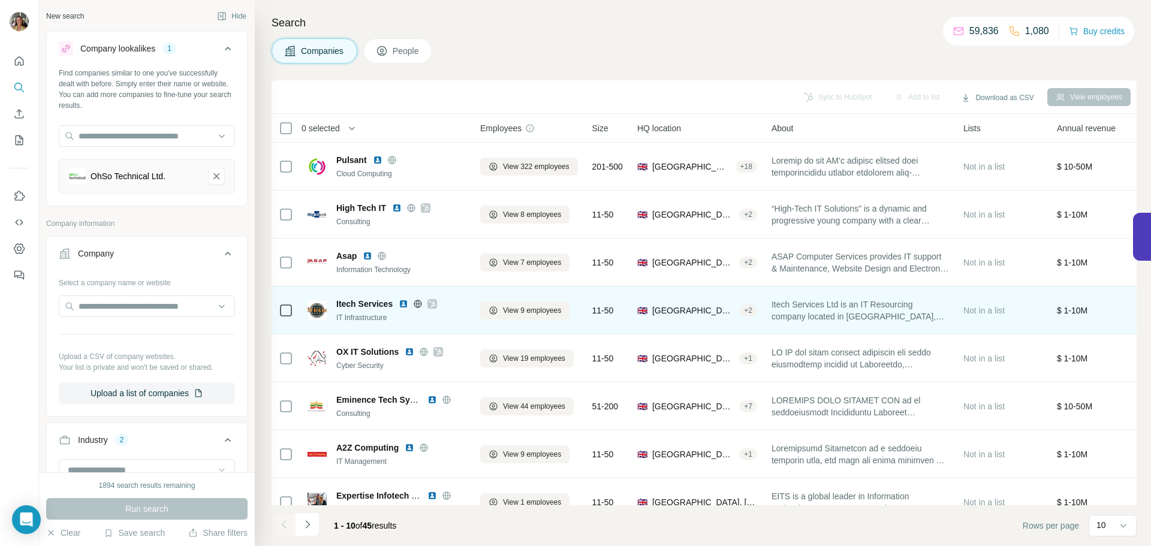
click at [401, 304] on img at bounding box center [404, 304] width 10 height 10
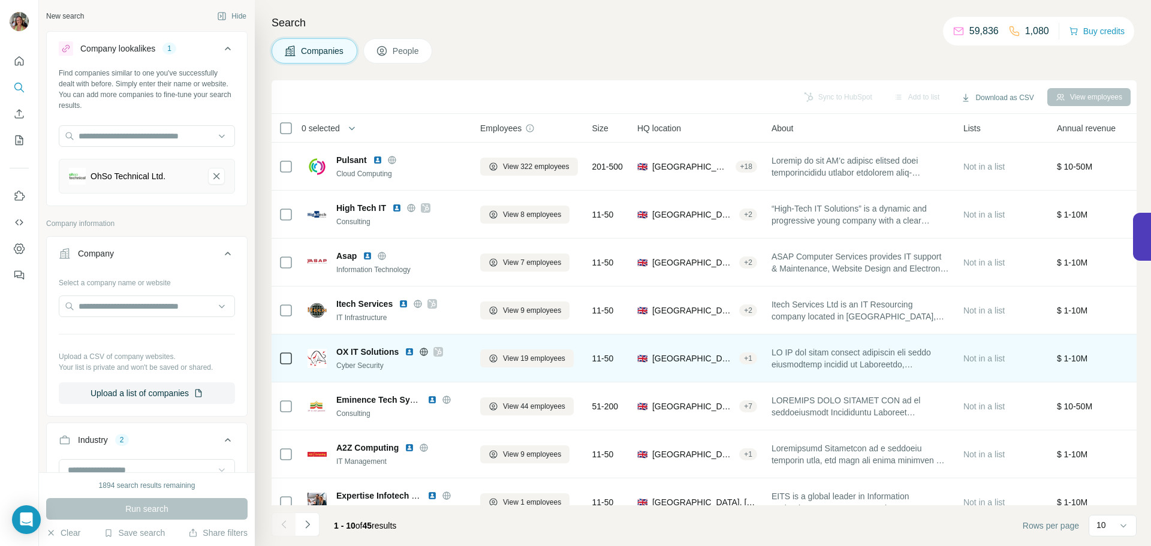
click at [436, 353] on icon at bounding box center [438, 352] width 7 height 10
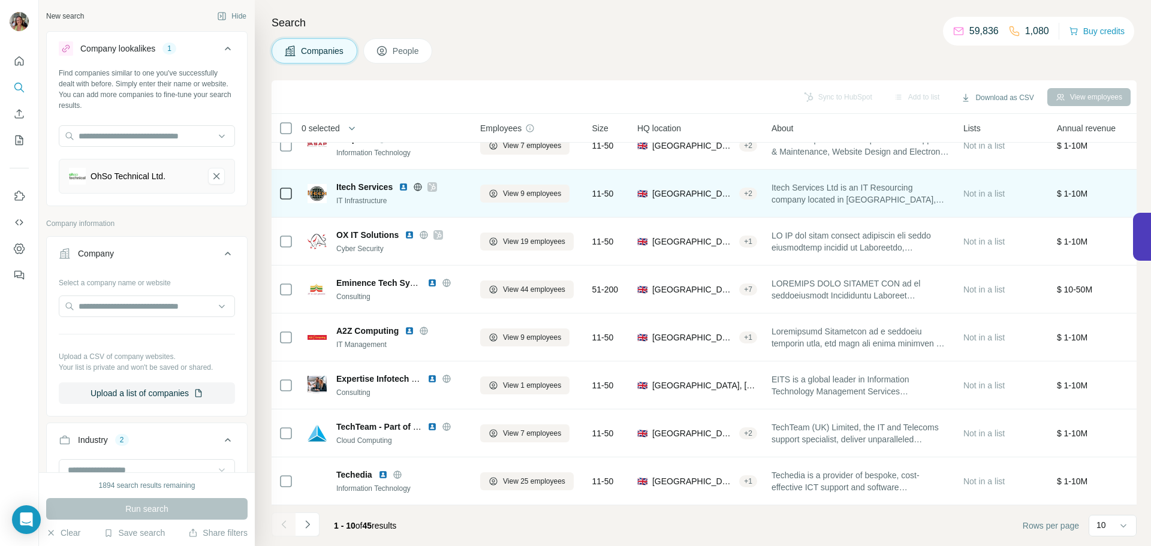
scroll to position [123, 0]
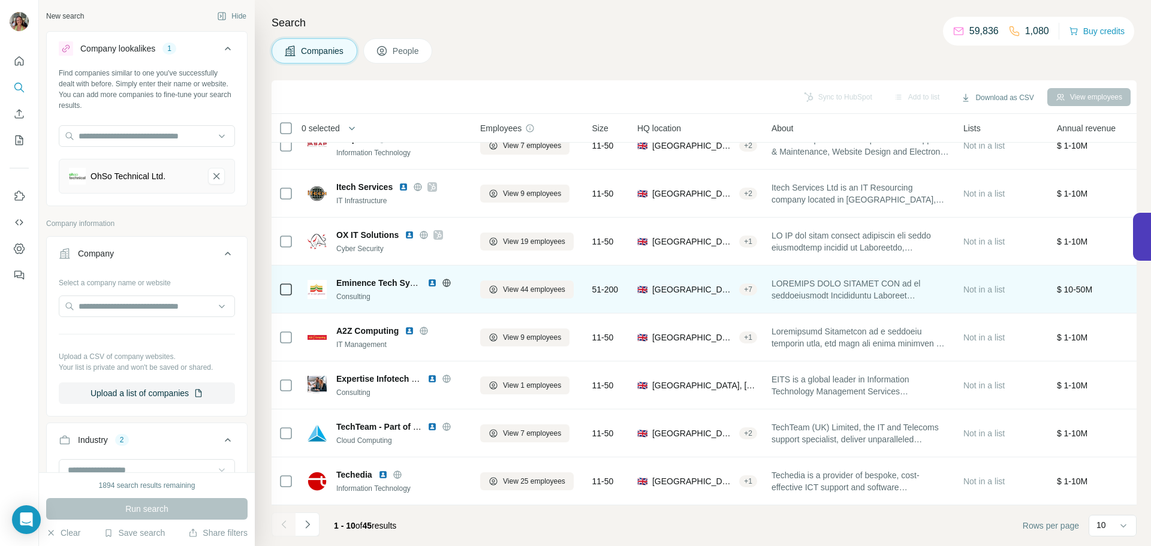
click at [432, 278] on img at bounding box center [432, 283] width 10 height 10
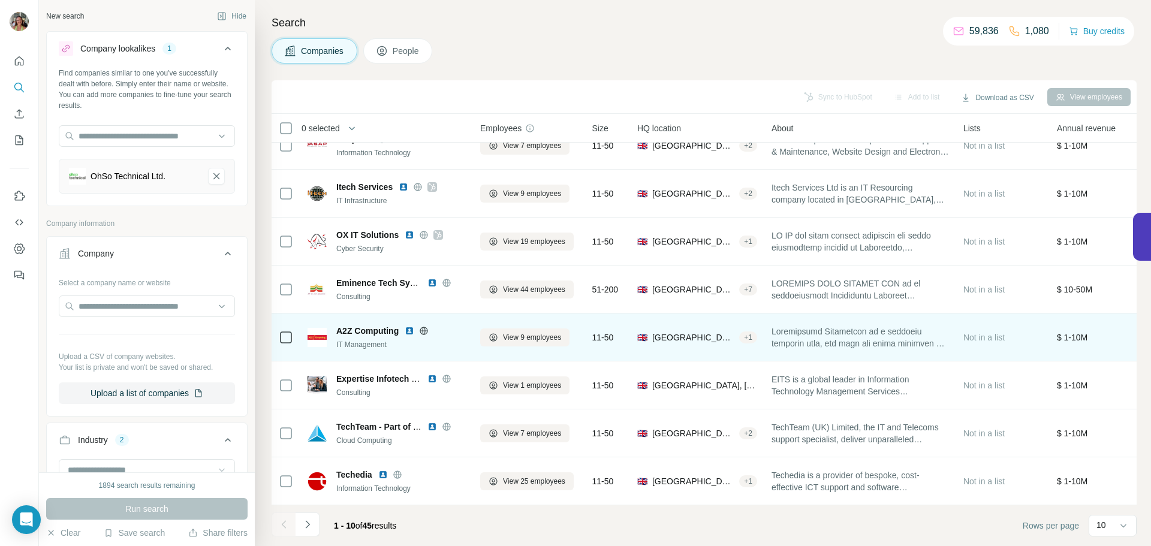
click at [409, 326] on img at bounding box center [410, 331] width 10 height 10
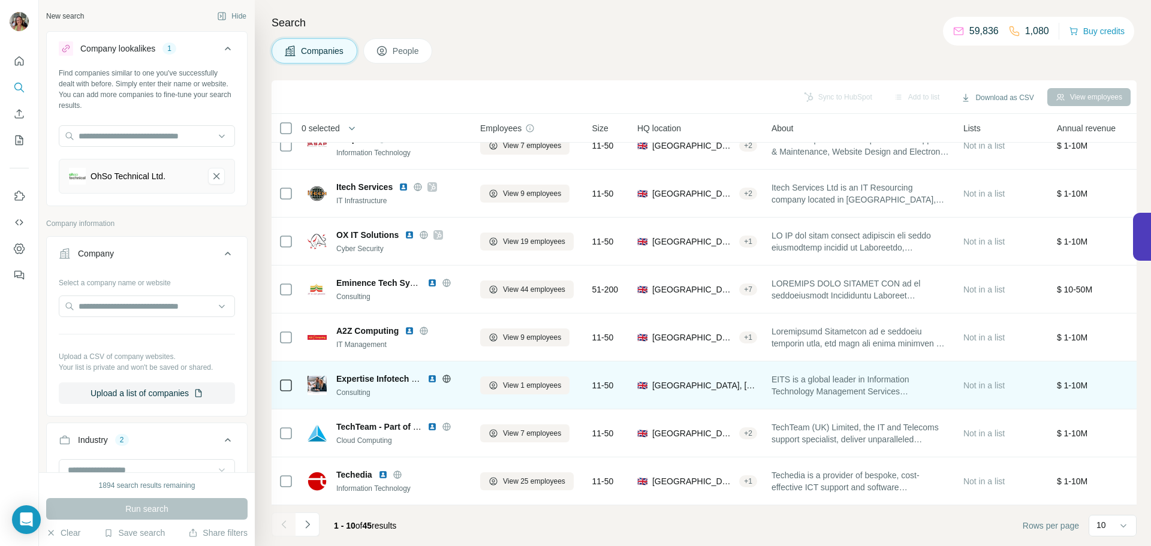
click at [433, 374] on img at bounding box center [432, 379] width 10 height 10
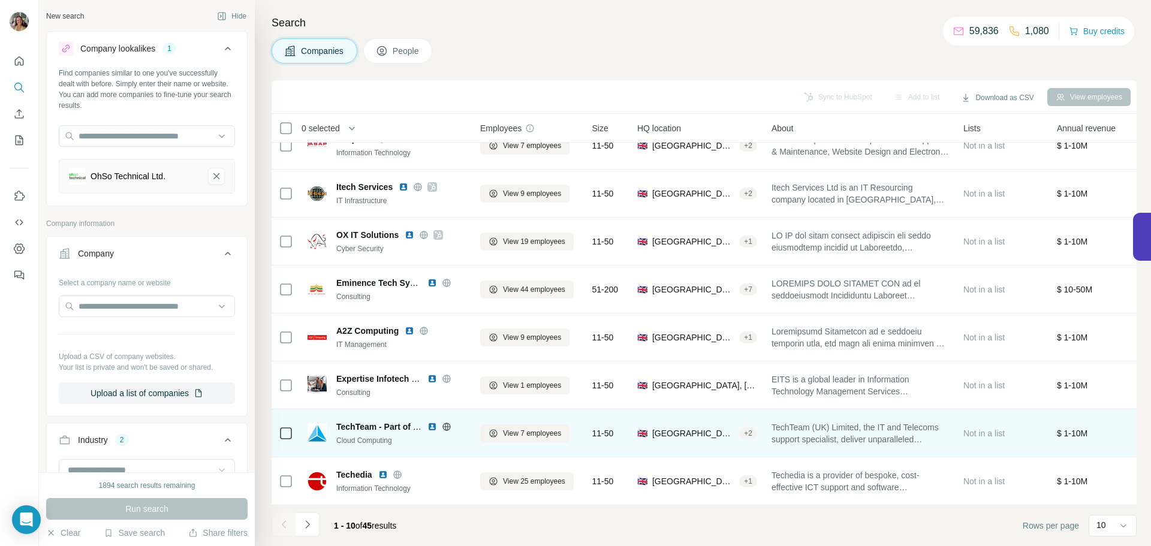
click at [431, 422] on img at bounding box center [432, 427] width 10 height 10
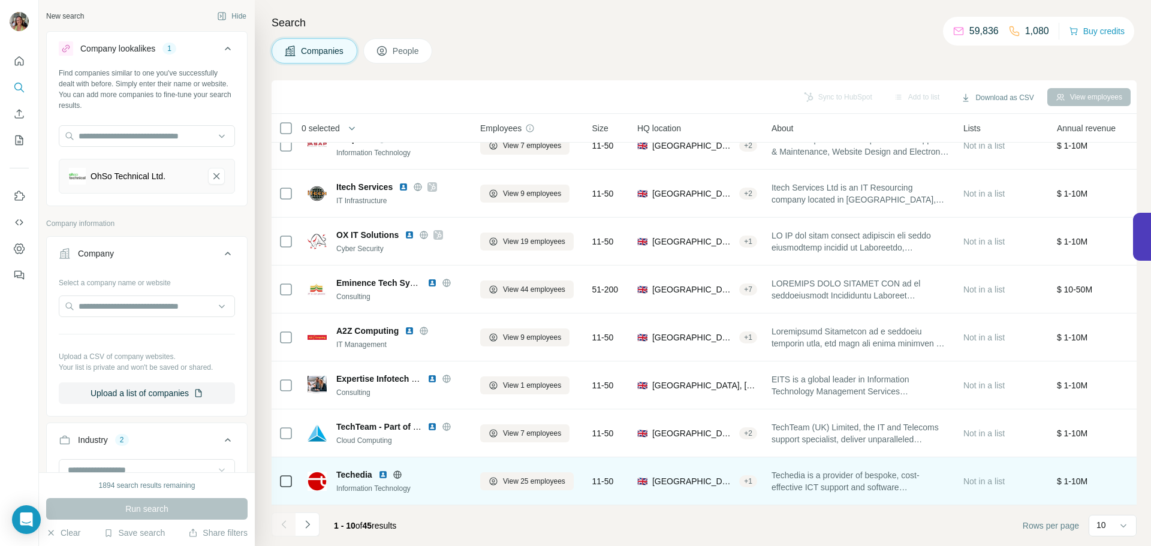
click at [382, 470] on img at bounding box center [383, 475] width 10 height 10
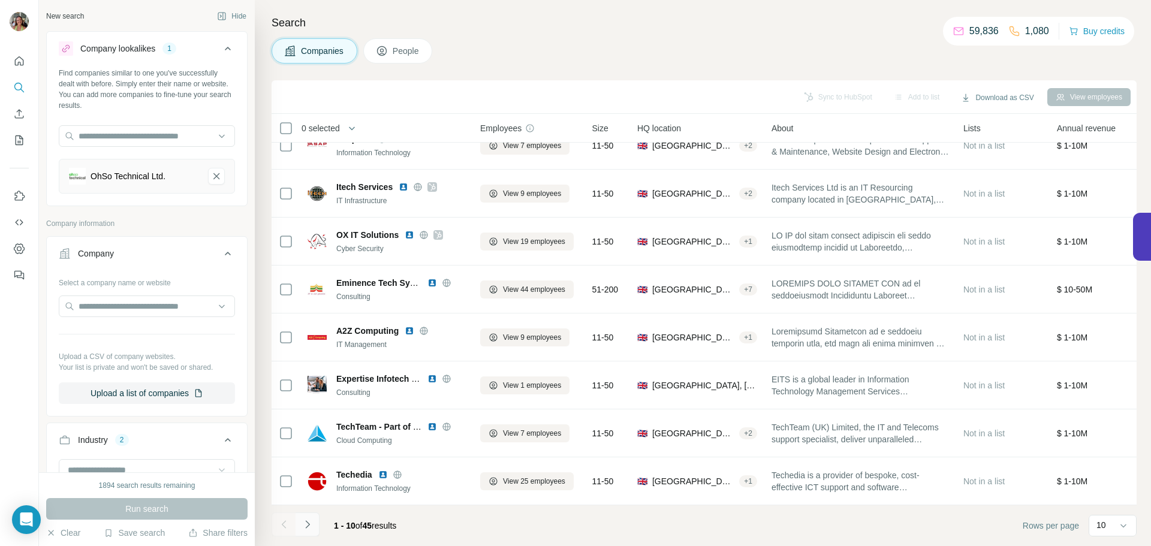
click at [303, 520] on icon "Navigate to next page" at bounding box center [307, 524] width 12 height 12
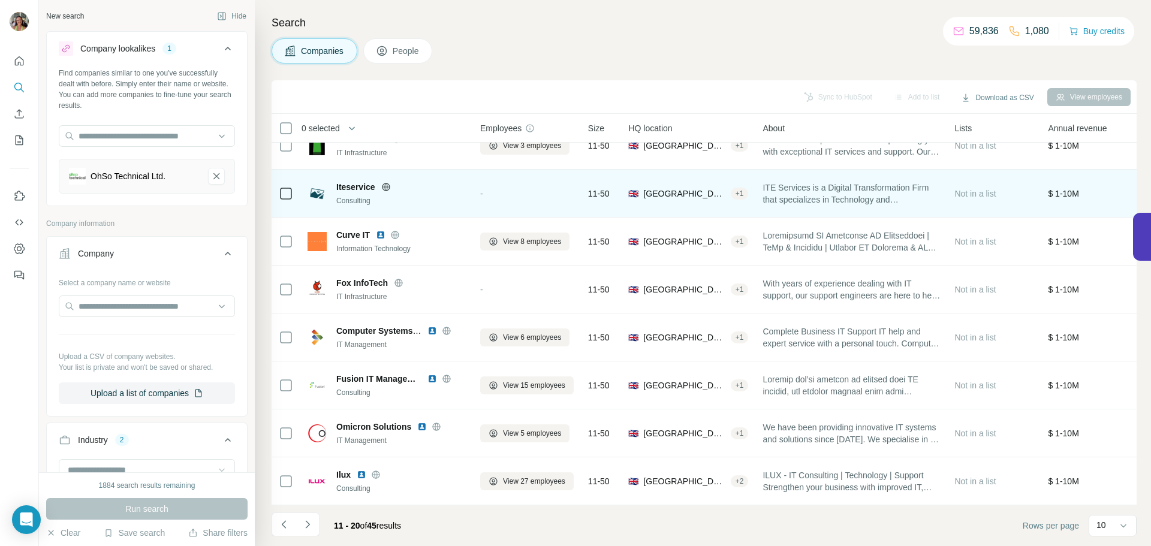
scroll to position [0, 0]
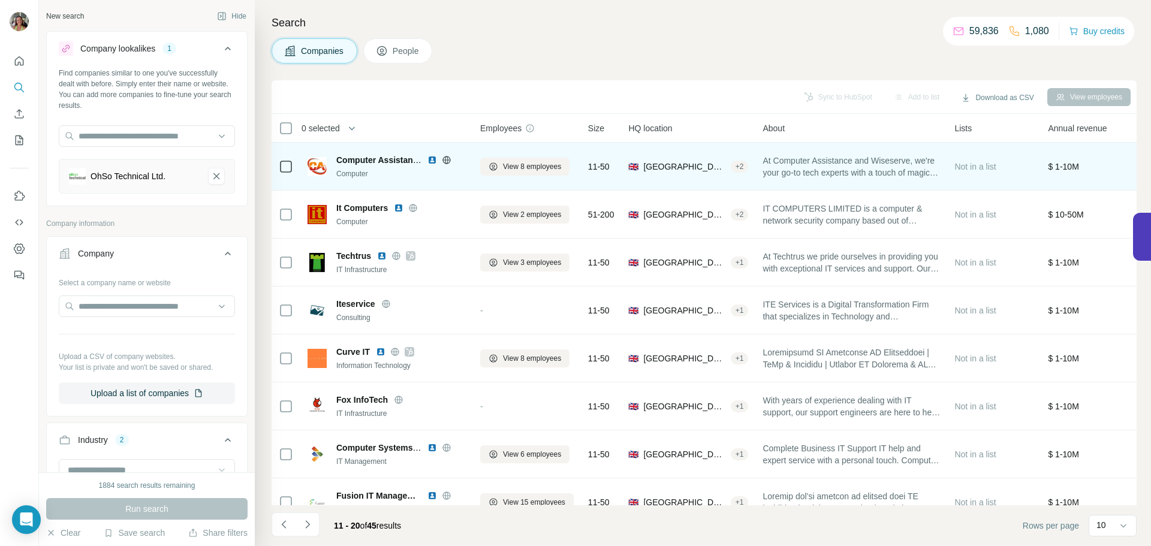
click at [433, 162] on img at bounding box center [432, 160] width 10 height 10
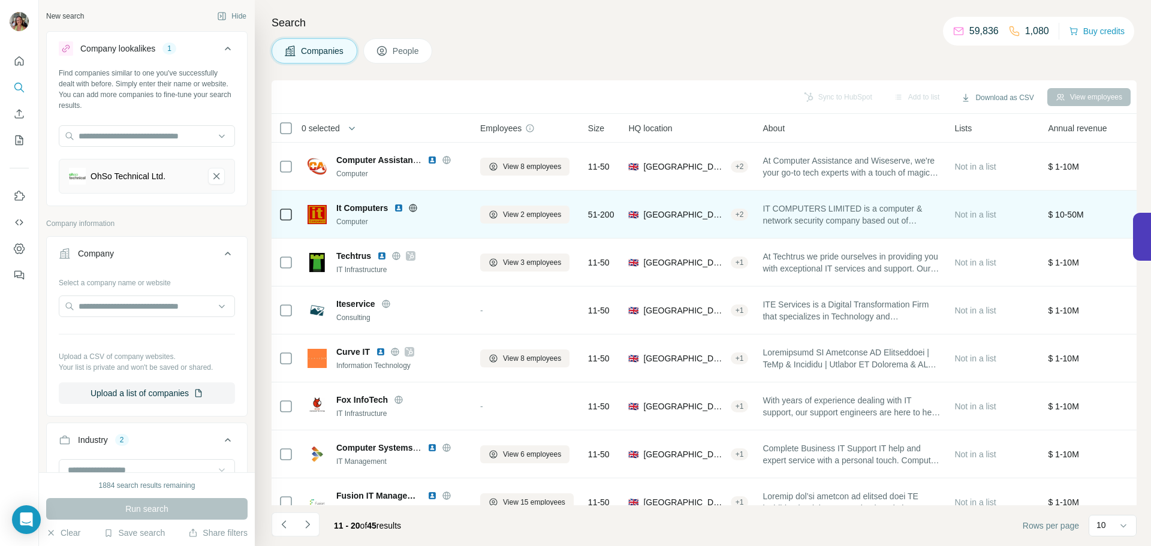
click at [400, 210] on img at bounding box center [399, 208] width 10 height 10
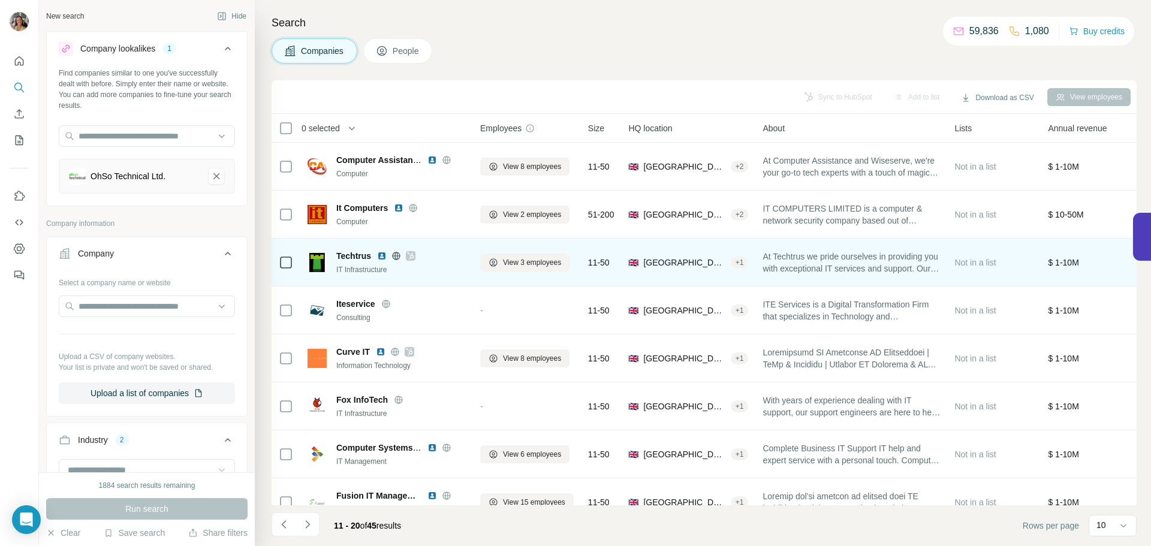
click at [385, 255] on img at bounding box center [382, 256] width 10 height 10
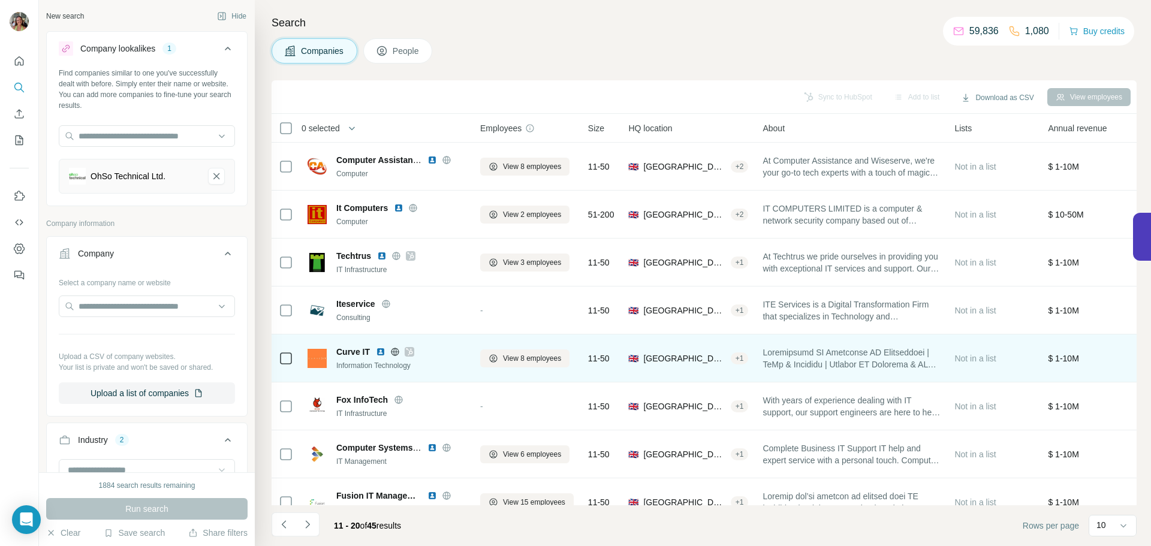
click at [382, 349] on img at bounding box center [381, 352] width 10 height 10
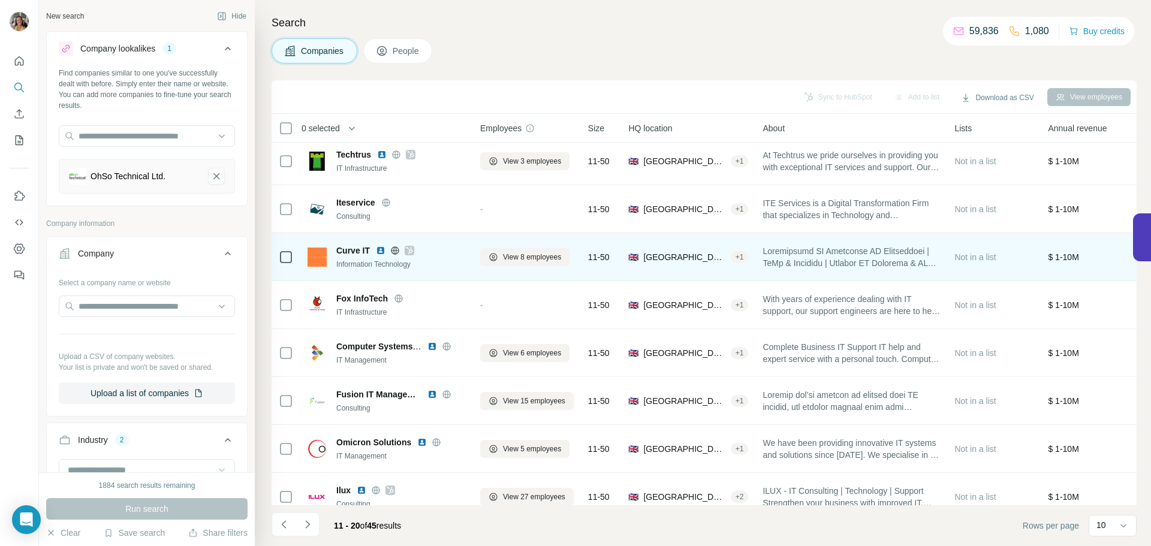
scroll to position [123, 0]
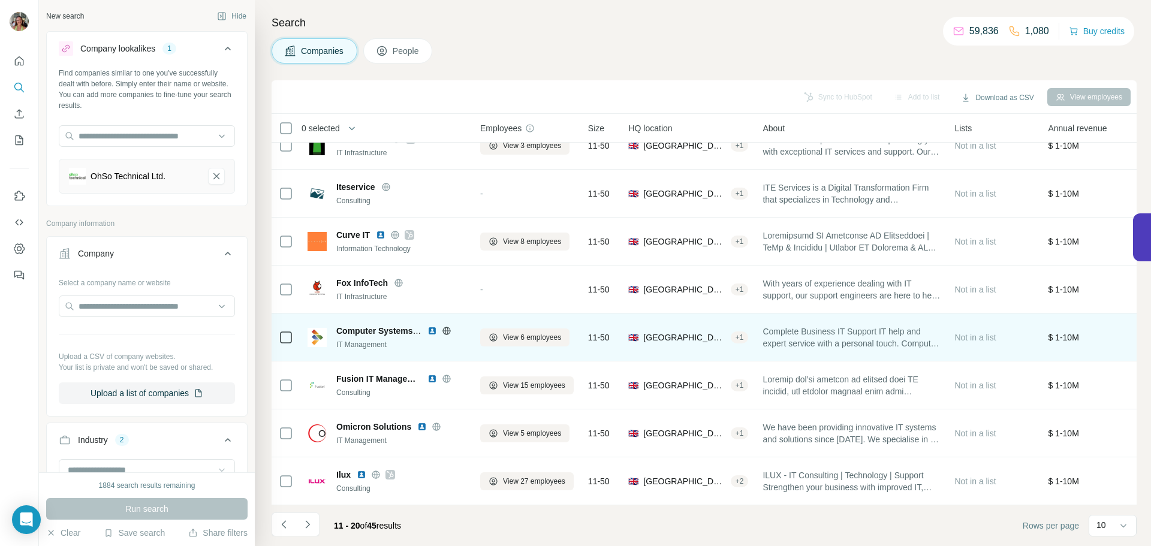
click at [429, 326] on img at bounding box center [432, 331] width 10 height 10
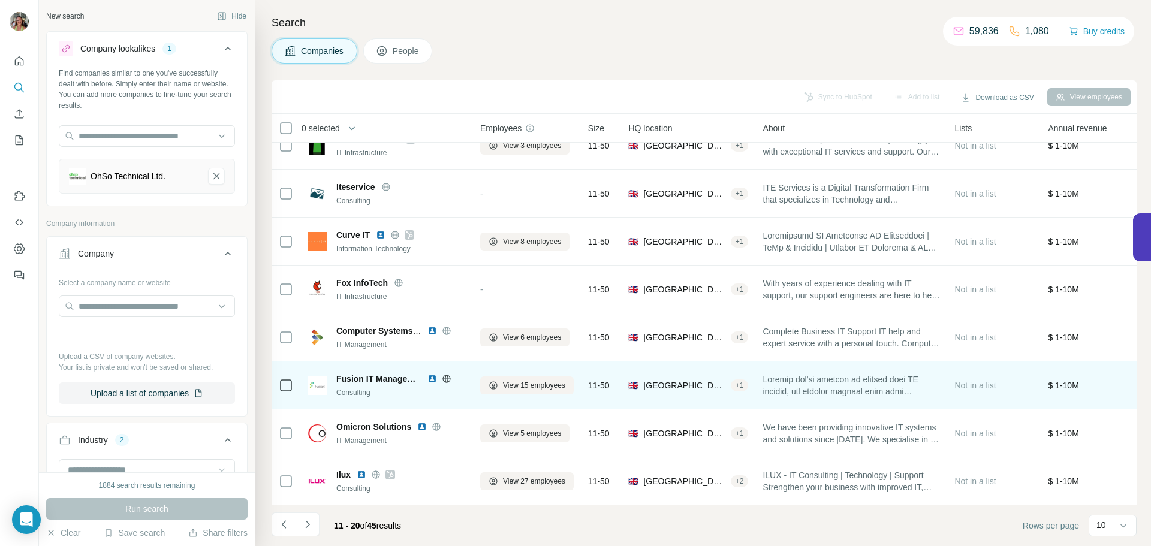
click at [430, 374] on img at bounding box center [432, 379] width 10 height 10
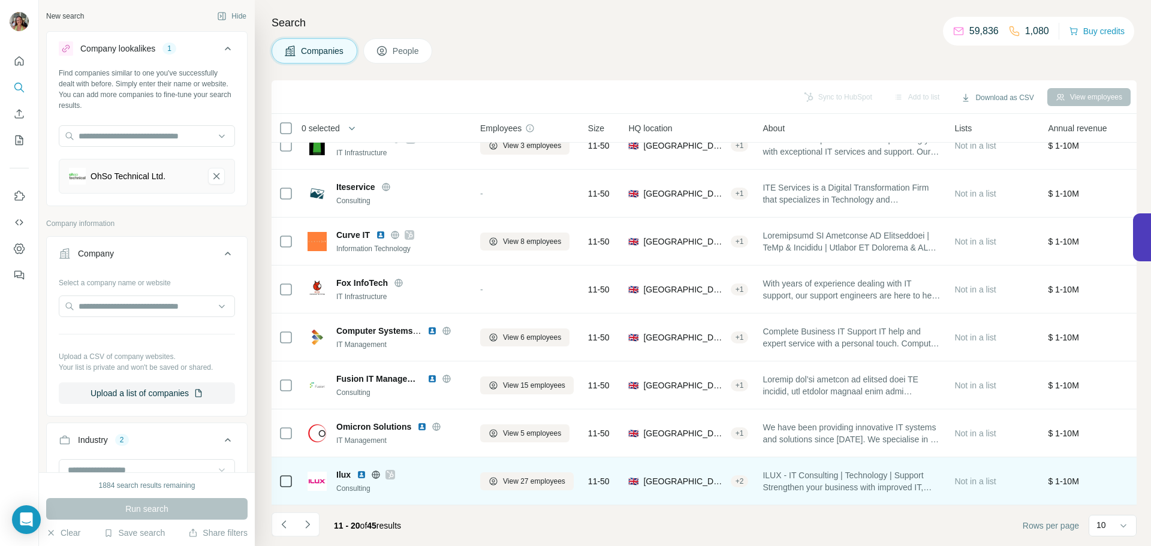
click at [358, 470] on img at bounding box center [362, 475] width 10 height 10
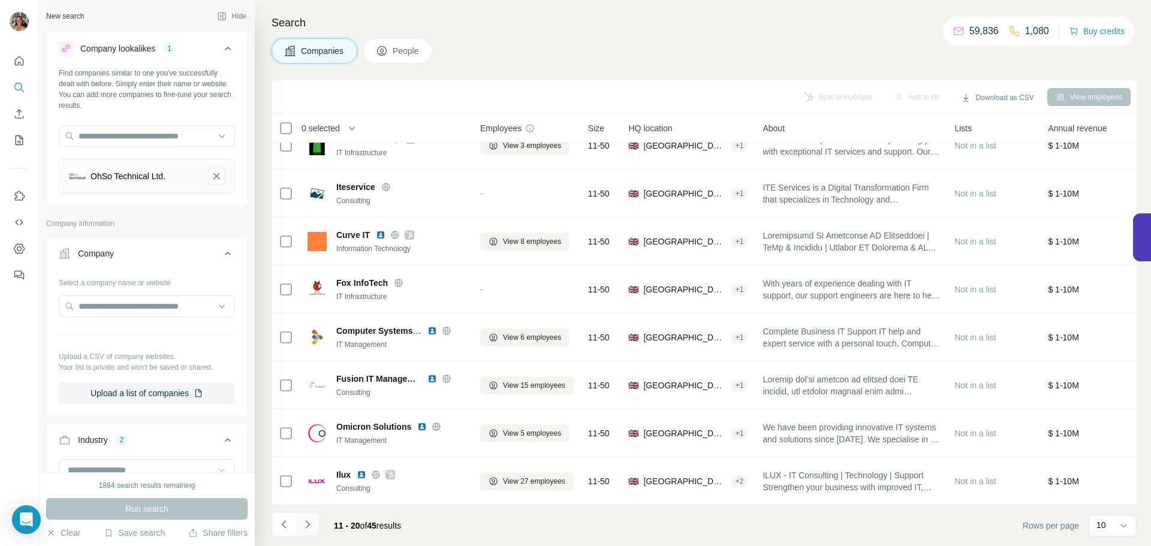
click at [305, 519] on icon "Navigate to next page" at bounding box center [307, 524] width 12 height 12
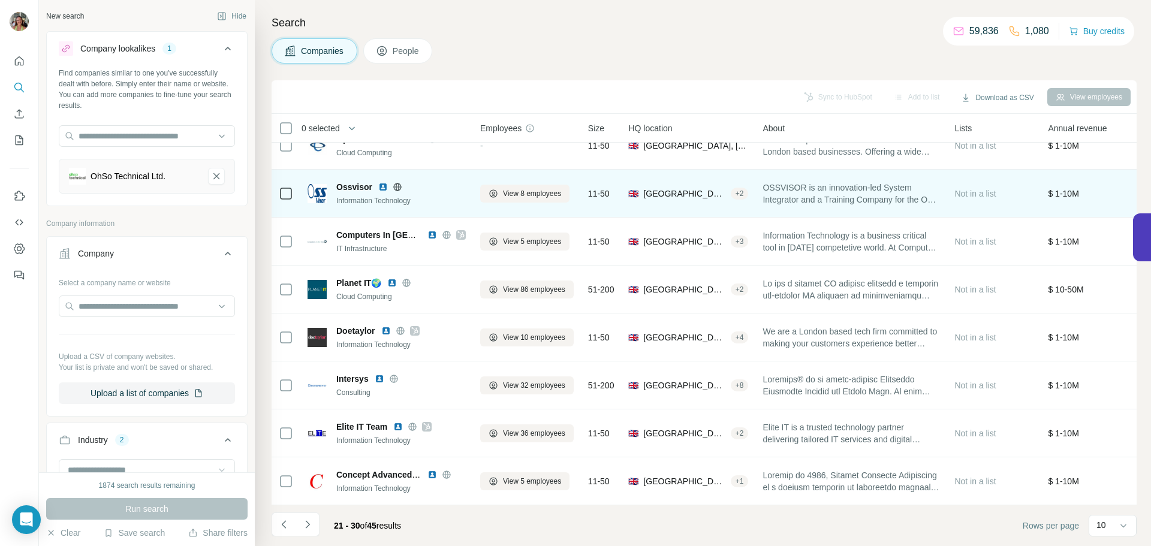
scroll to position [0, 0]
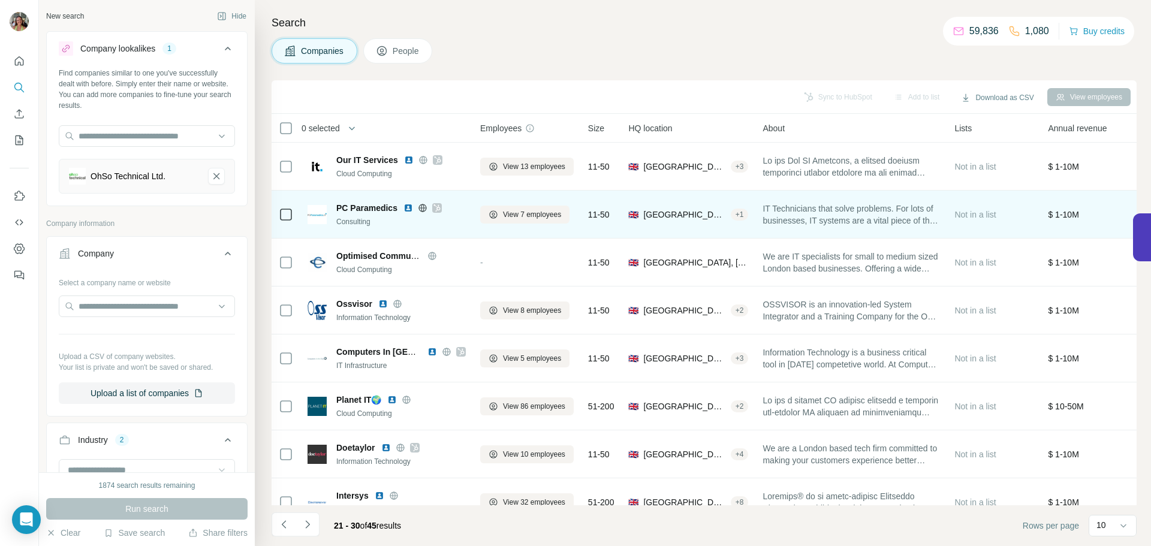
click at [407, 207] on img at bounding box center [408, 208] width 10 height 10
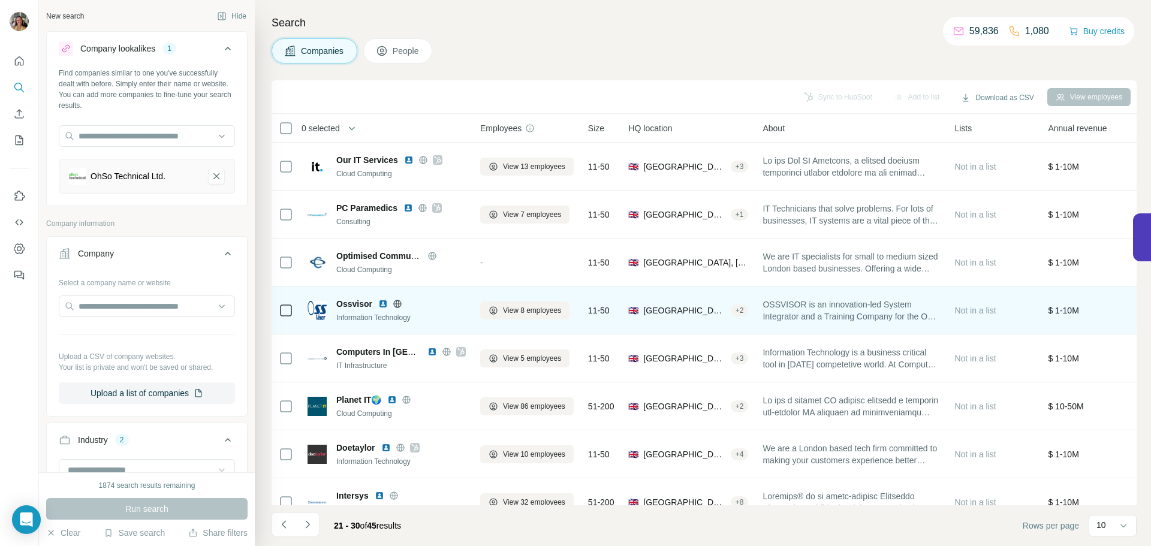
click at [382, 303] on img at bounding box center [383, 304] width 10 height 10
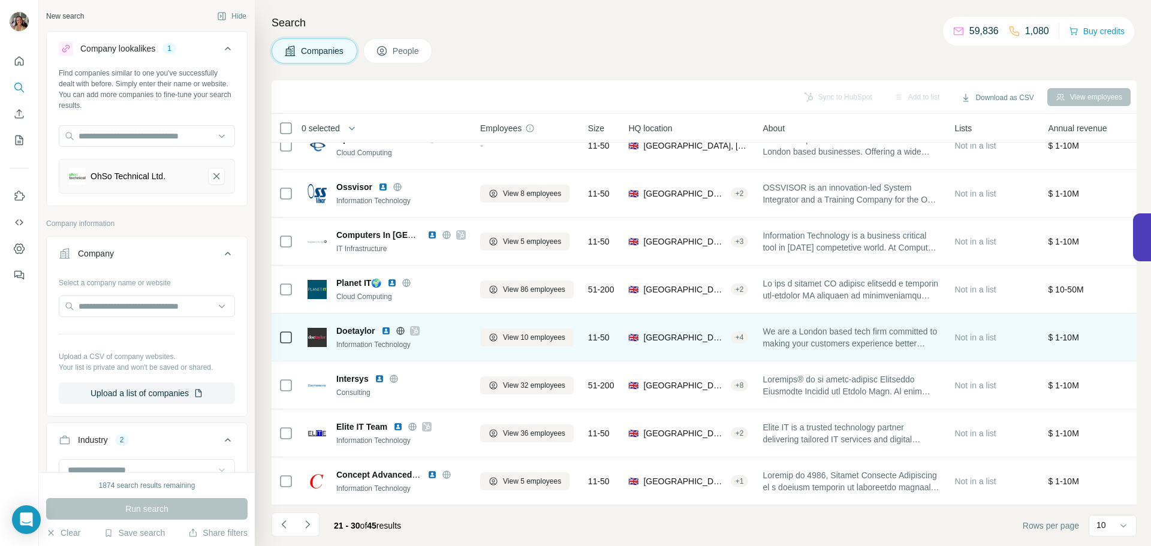
scroll to position [123, 0]
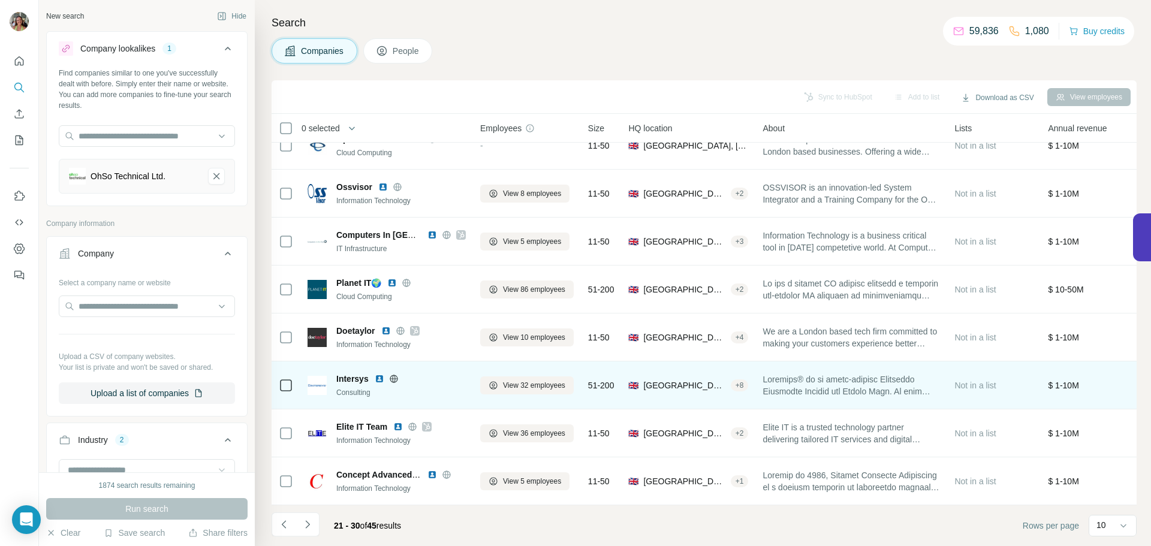
click at [379, 374] on img at bounding box center [380, 379] width 10 height 10
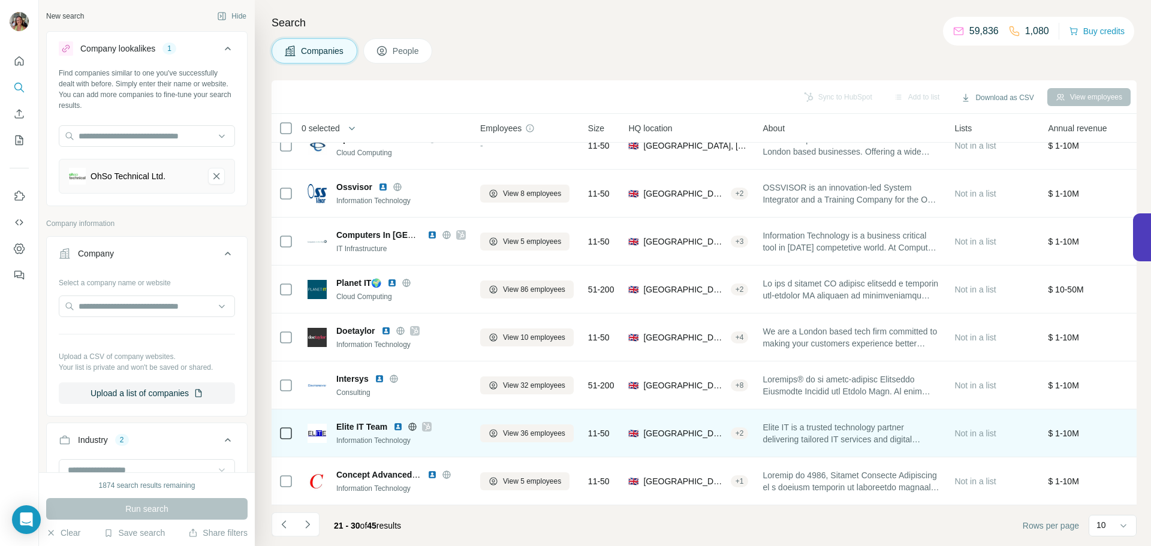
click at [398, 422] on img at bounding box center [398, 427] width 10 height 10
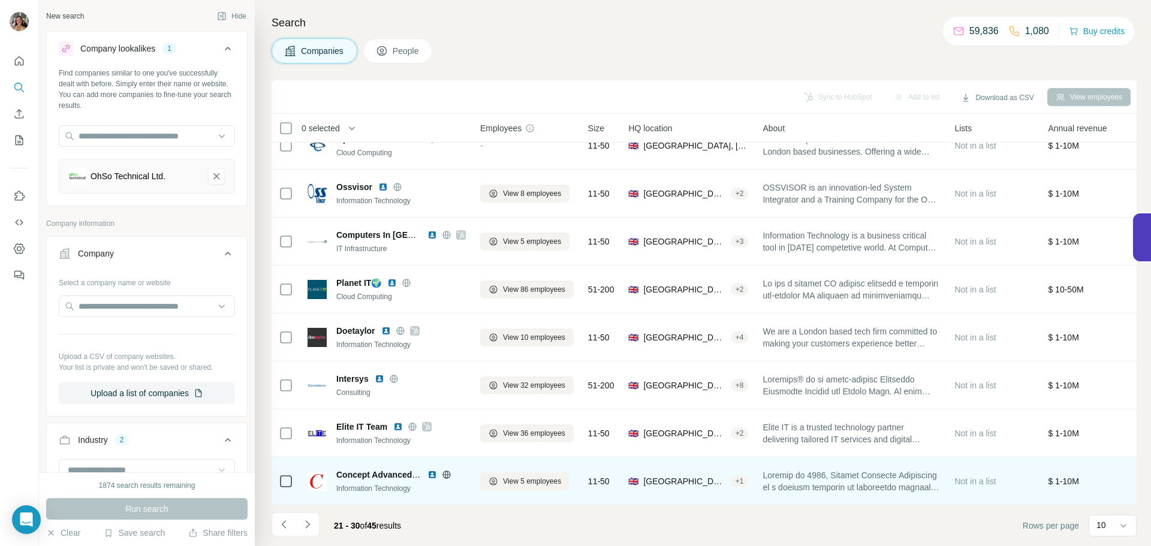
click at [432, 470] on img at bounding box center [432, 475] width 10 height 10
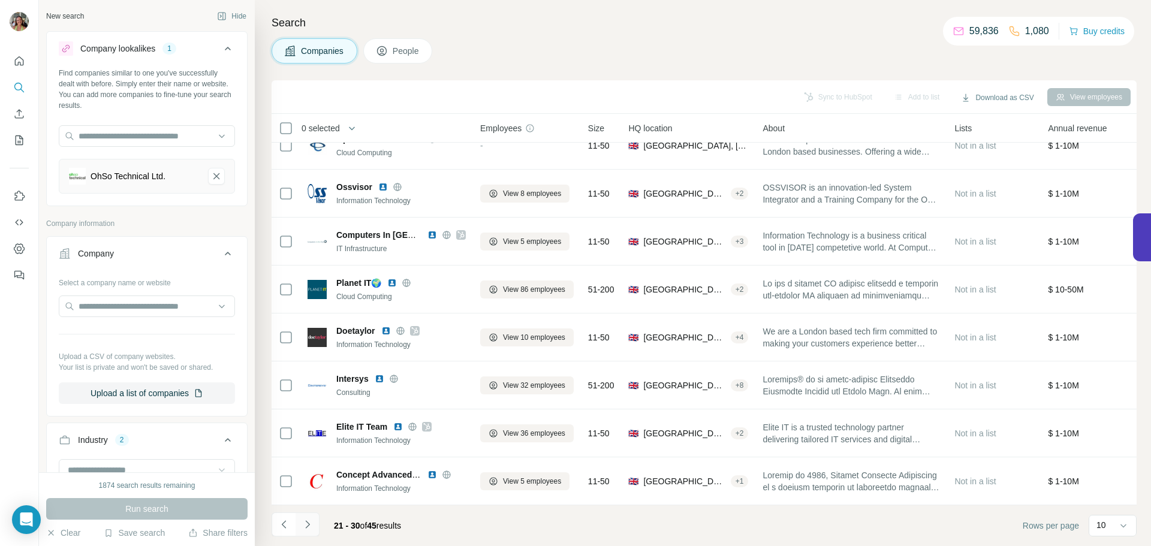
click at [312, 523] on icon "Navigate to next page" at bounding box center [307, 524] width 12 height 12
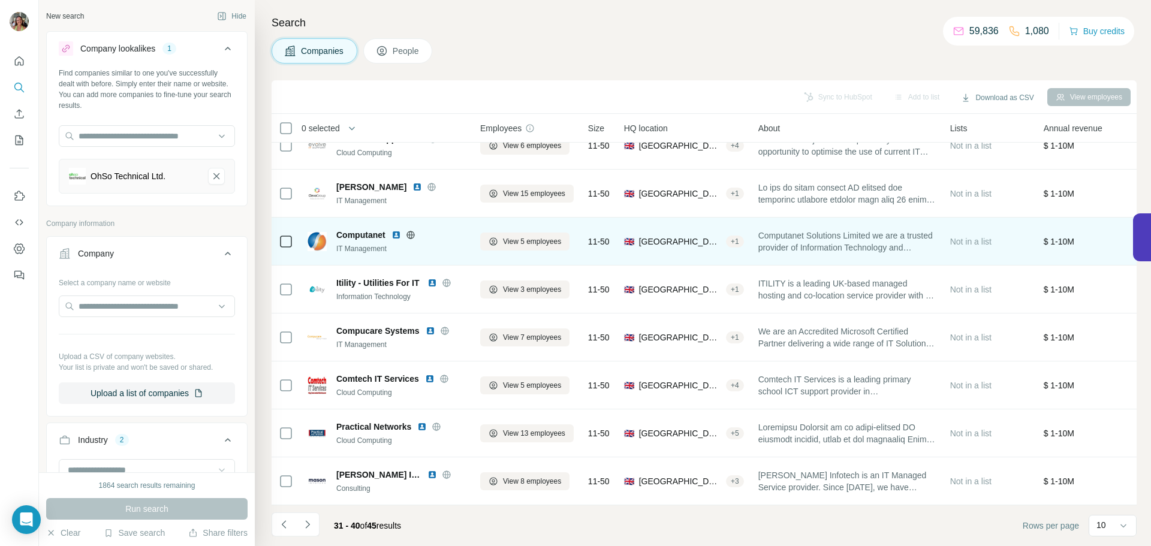
scroll to position [0, 0]
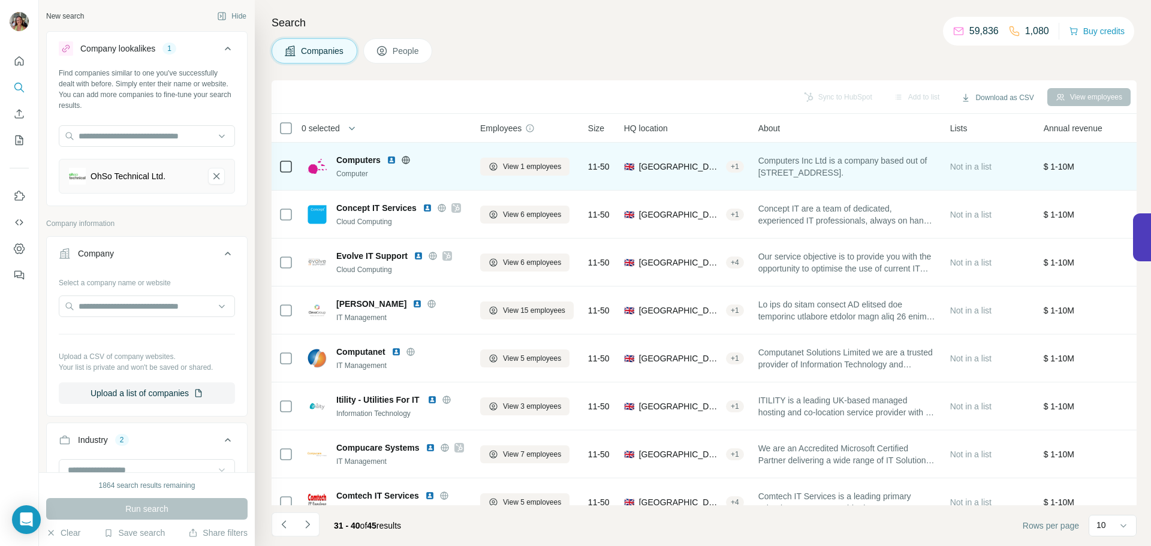
click at [392, 160] on img at bounding box center [392, 160] width 10 height 10
click at [394, 158] on img at bounding box center [392, 160] width 10 height 10
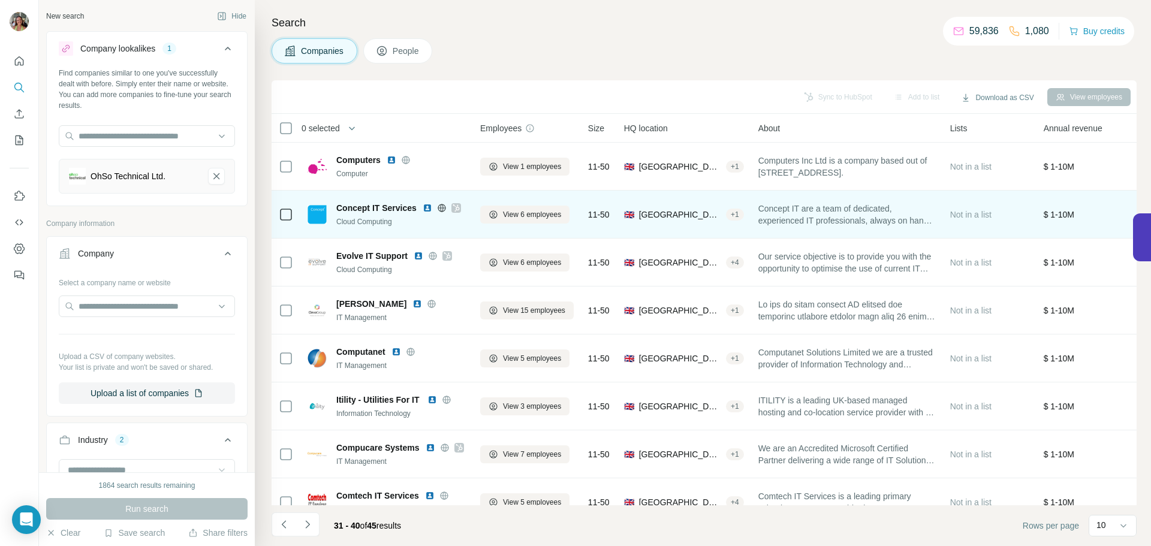
click at [429, 207] on img at bounding box center [428, 208] width 10 height 10
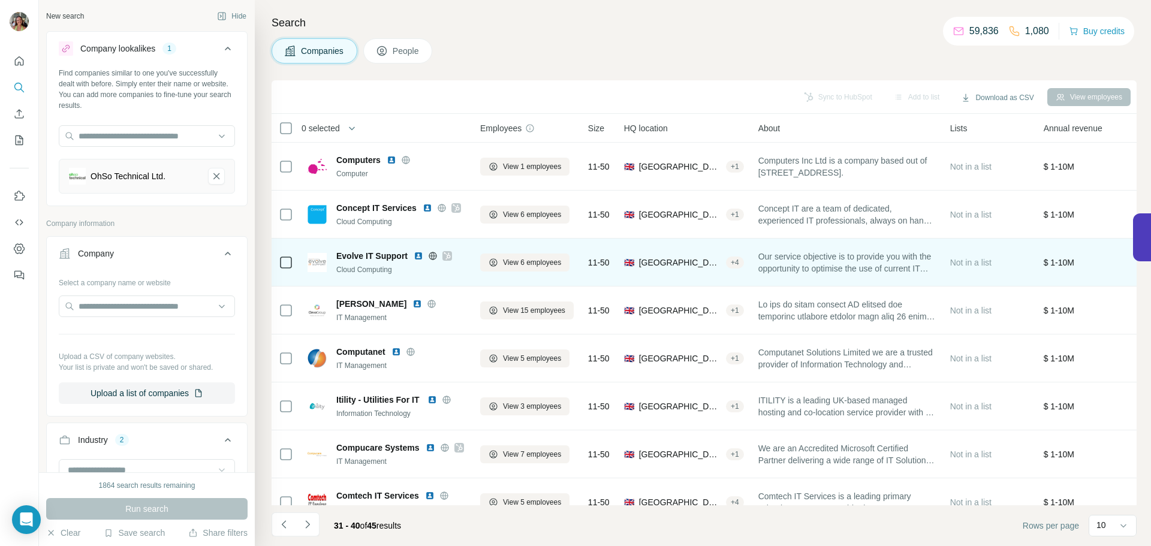
click at [418, 255] on img at bounding box center [419, 256] width 10 height 10
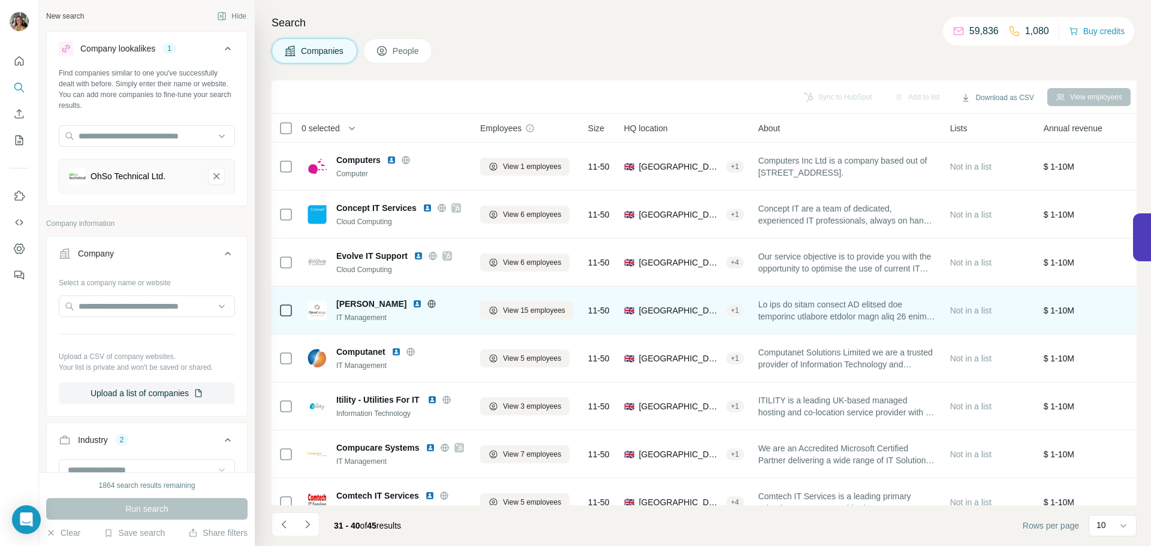
click at [412, 302] on img at bounding box center [417, 304] width 10 height 10
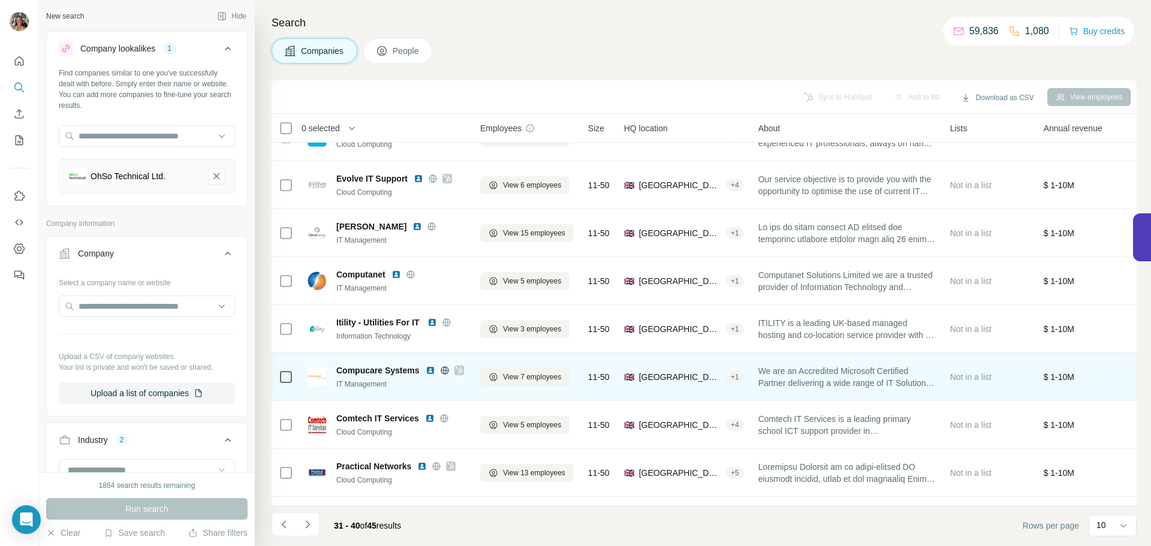
scroll to position [123, 0]
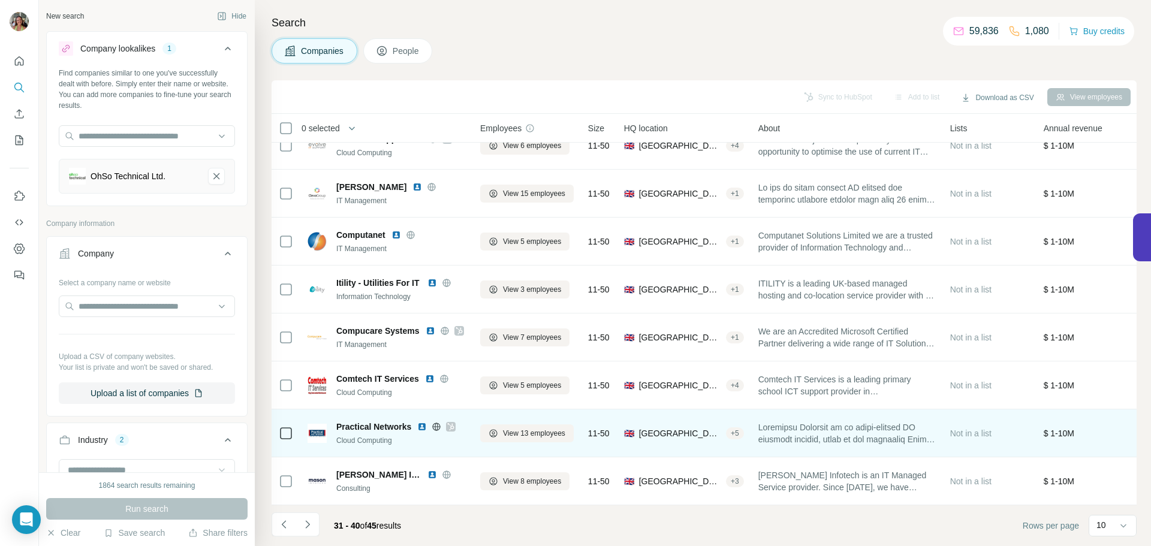
click at [452, 422] on icon at bounding box center [450, 427] width 7 height 10
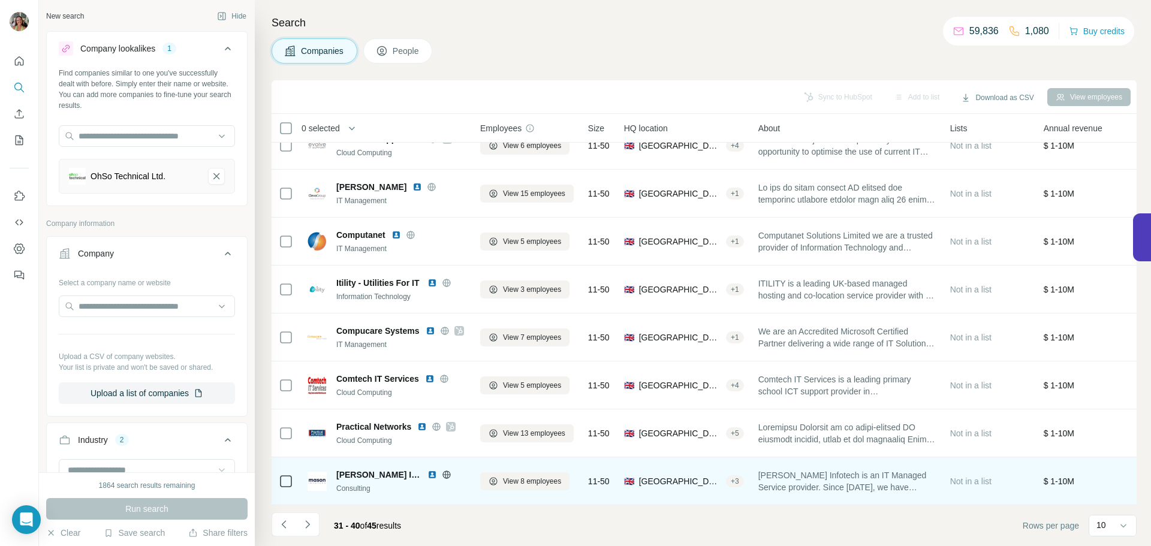
click at [427, 470] on img at bounding box center [432, 475] width 10 height 10
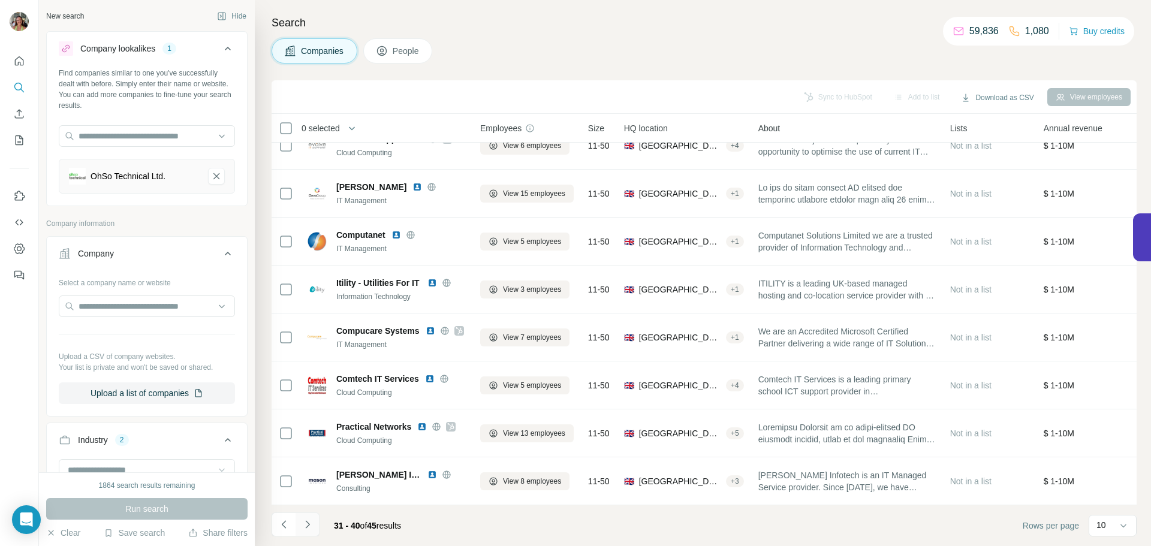
click at [307, 522] on icon "Navigate to next page" at bounding box center [307, 524] width 12 height 12
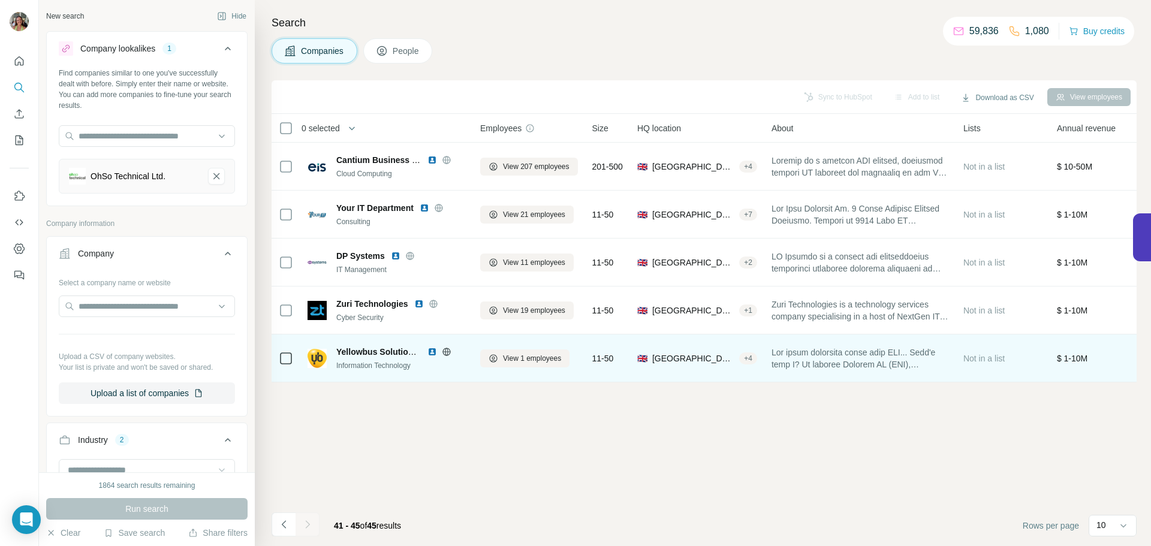
scroll to position [0, 0]
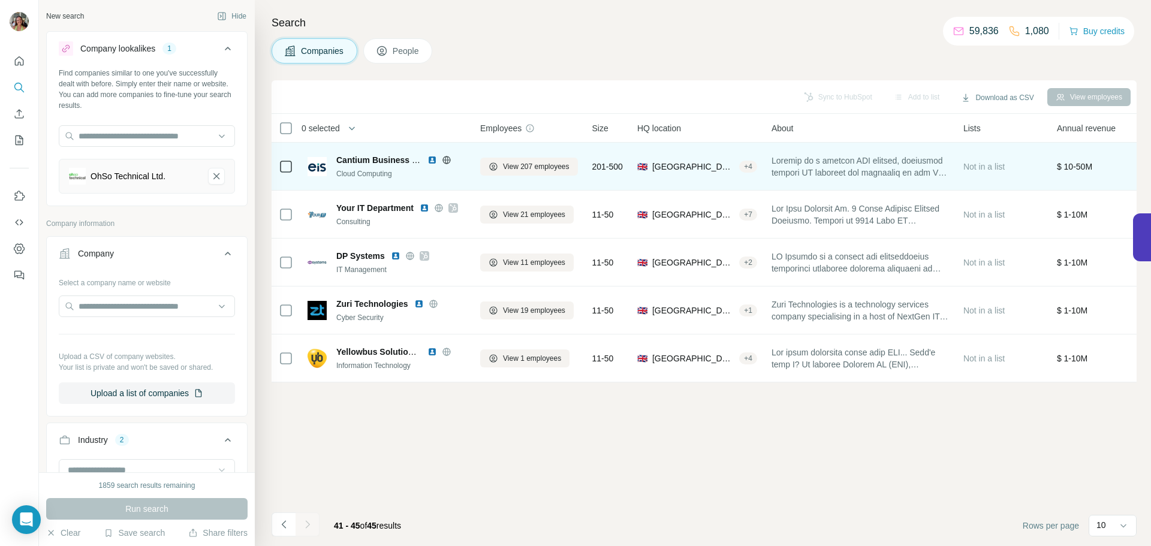
click at [433, 161] on img at bounding box center [432, 160] width 10 height 10
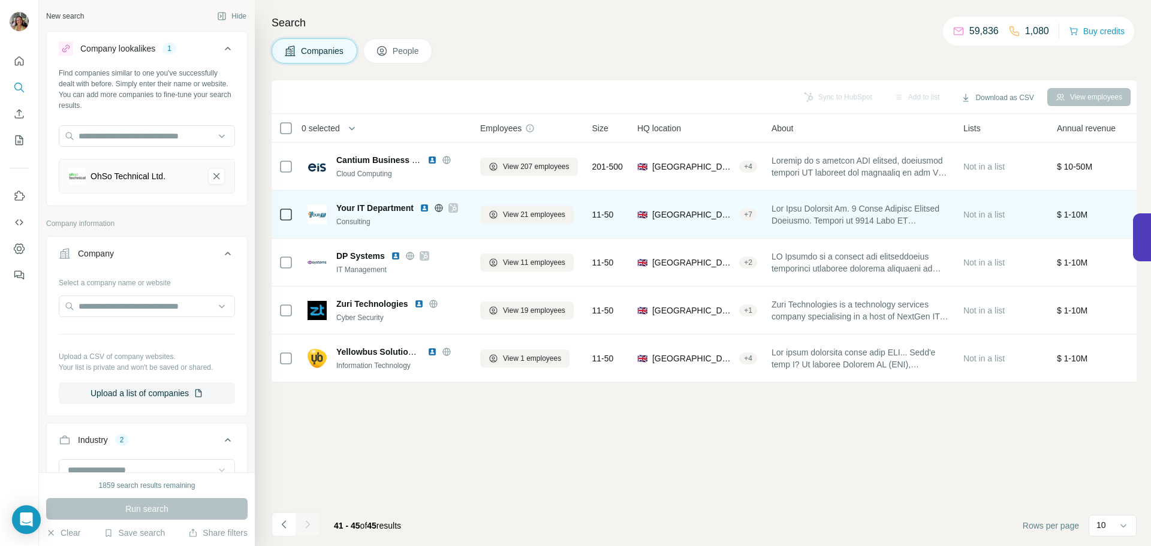
click at [424, 207] on img at bounding box center [425, 208] width 10 height 10
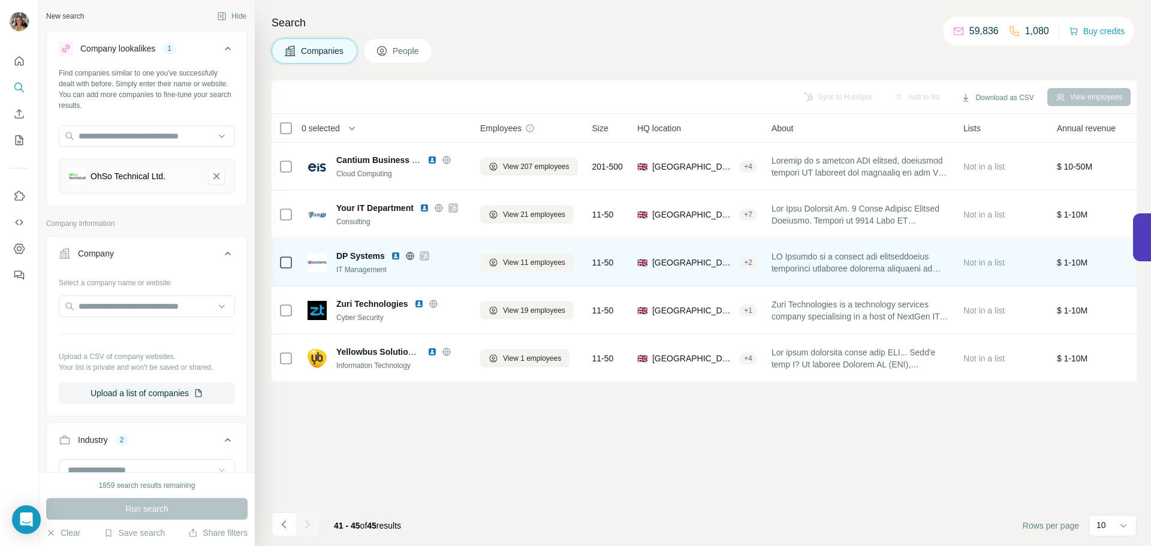
click at [396, 256] on img at bounding box center [396, 256] width 10 height 10
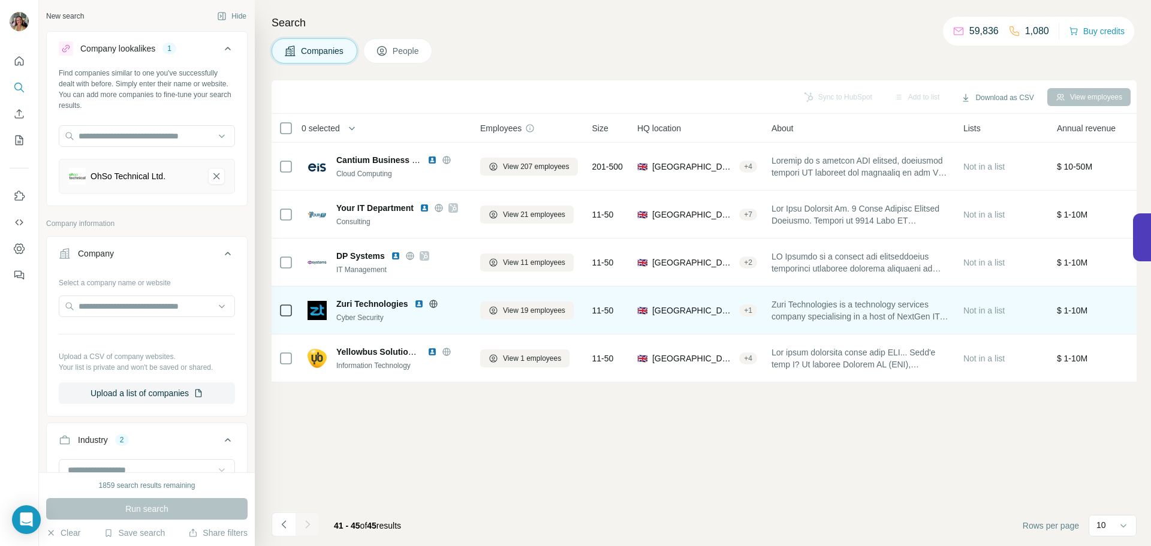
click at [419, 302] on img at bounding box center [419, 304] width 10 height 10
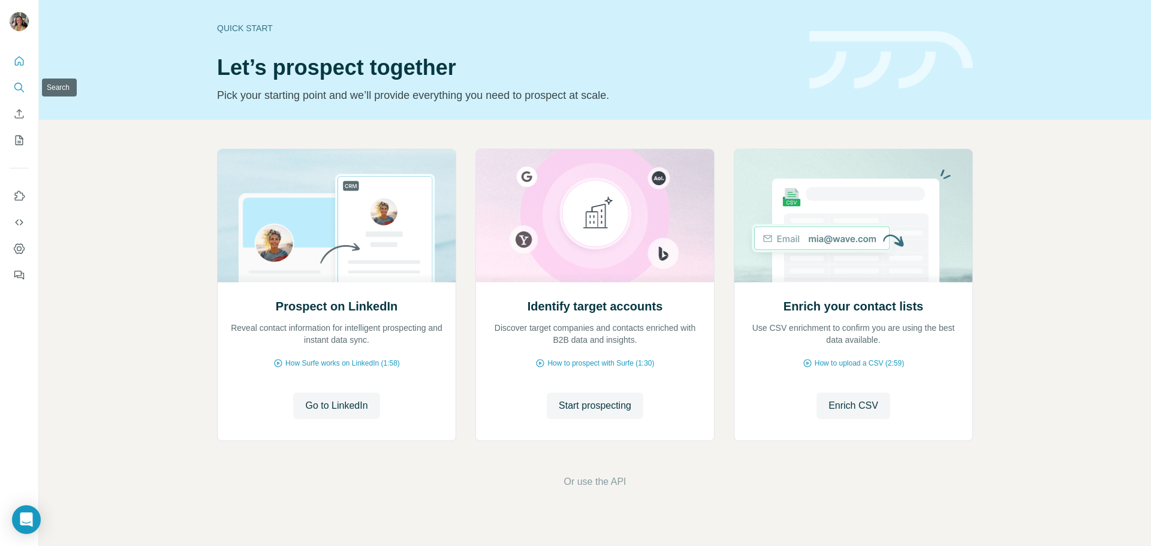
click at [20, 82] on icon "Search" at bounding box center [19, 88] width 12 height 12
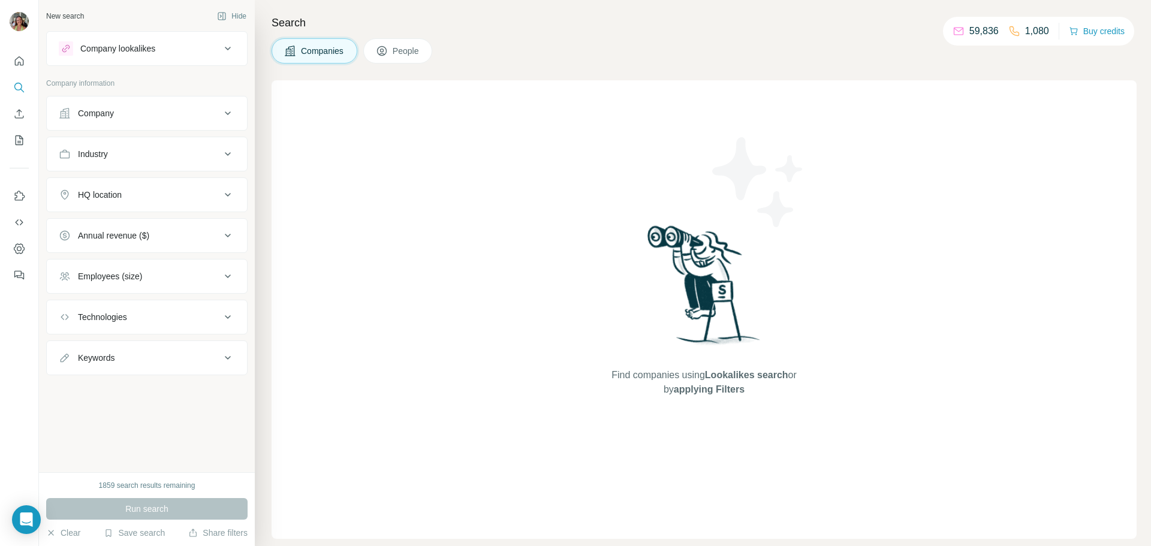
click at [186, 54] on div "Company lookalikes" at bounding box center [140, 48] width 162 height 14
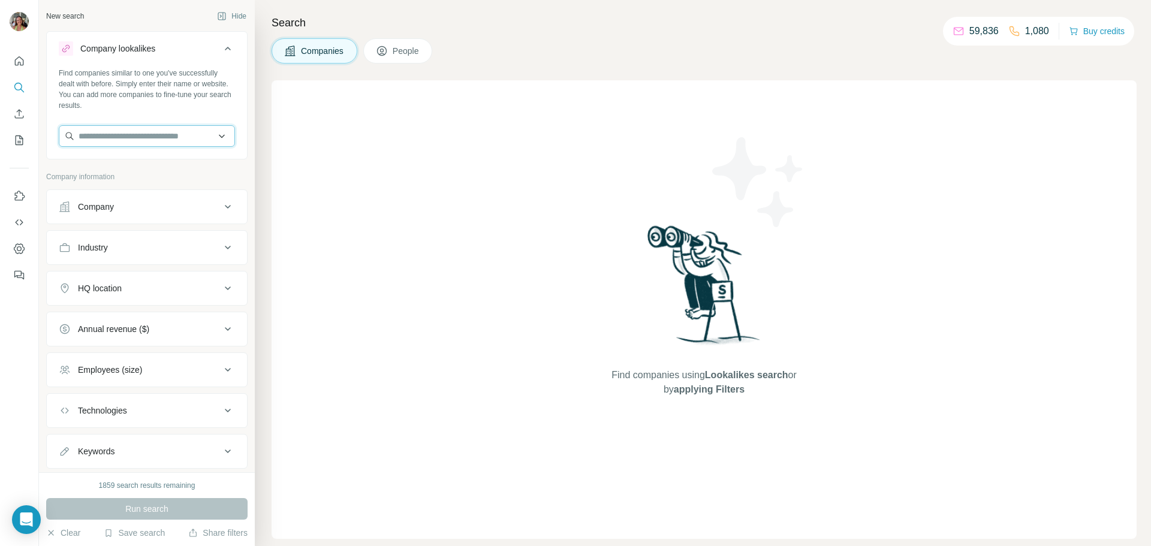
click at [141, 132] on input "text" at bounding box center [147, 136] width 176 height 22
paste input "**********"
type input "**********"
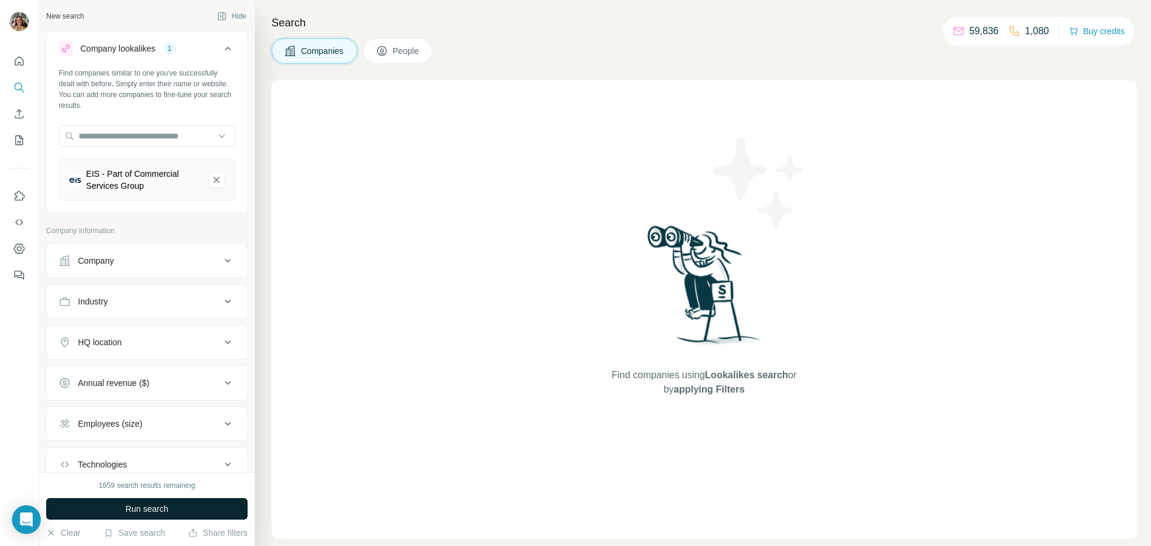
click at [145, 508] on span "Run search" at bounding box center [146, 509] width 43 height 12
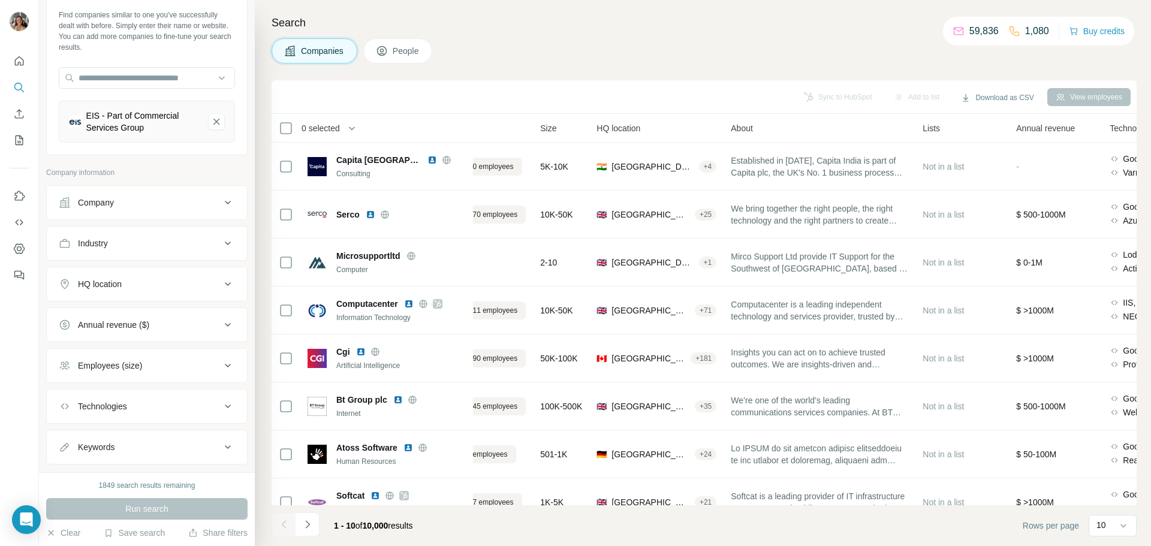
scroll to position [70, 0]
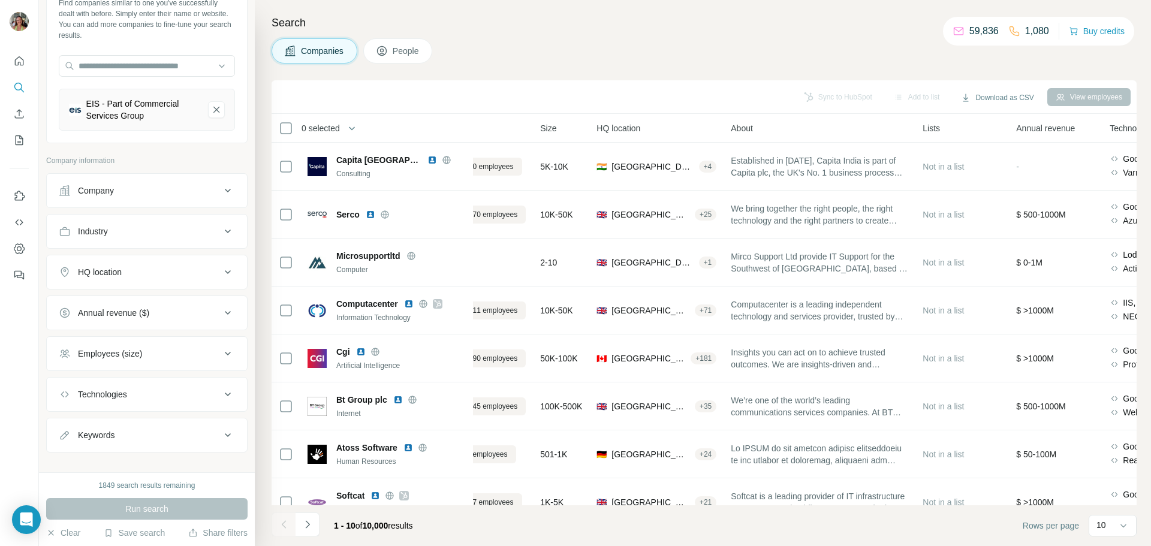
click at [221, 186] on icon at bounding box center [228, 190] width 14 height 14
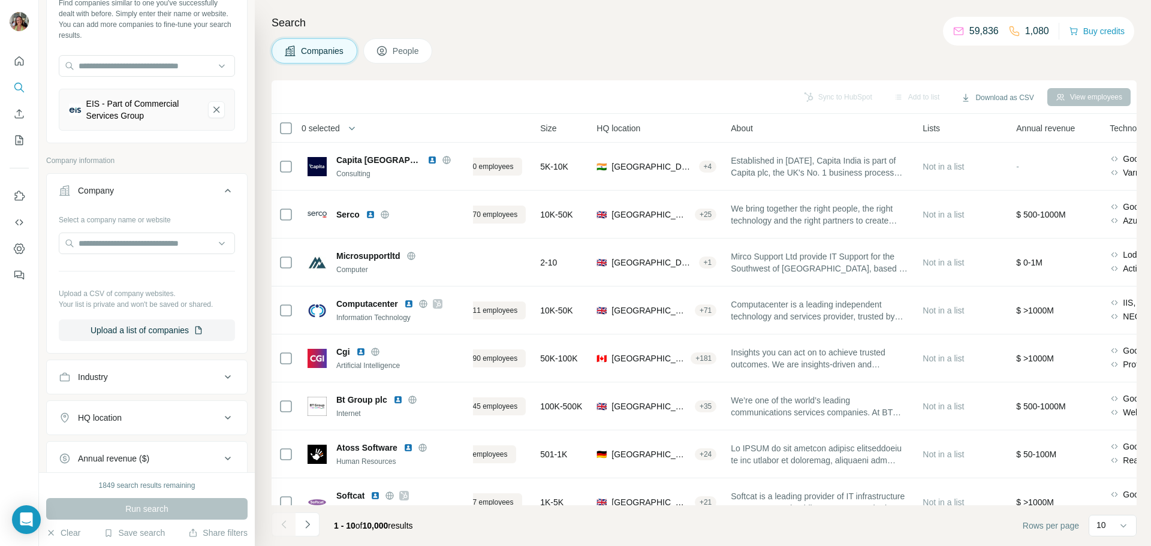
click at [221, 186] on icon at bounding box center [228, 190] width 14 height 14
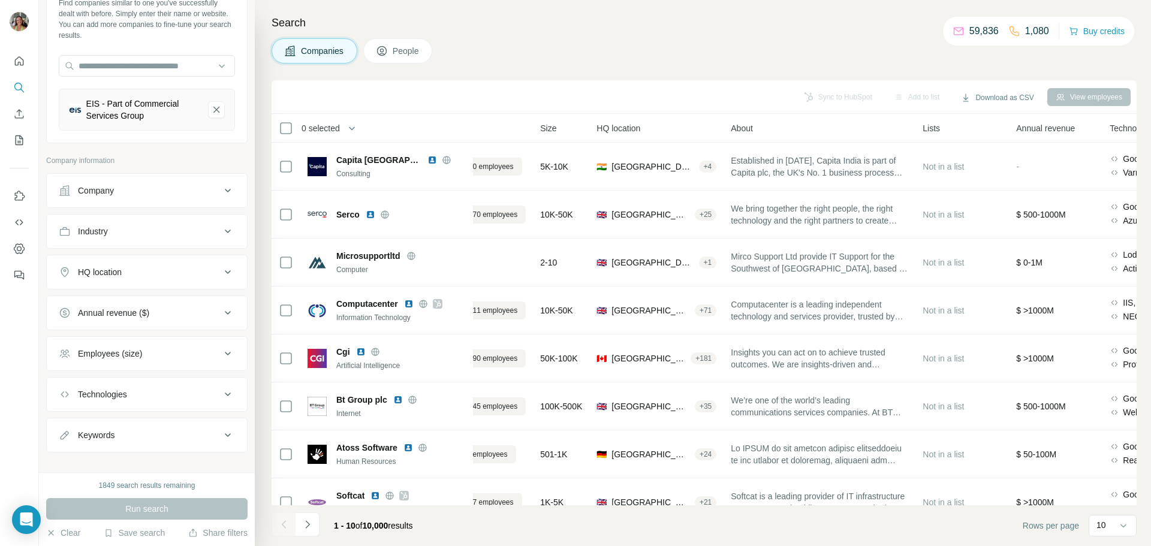
click at [221, 230] on icon at bounding box center [228, 231] width 14 height 14
click at [168, 258] on input at bounding box center [141, 261] width 148 height 13
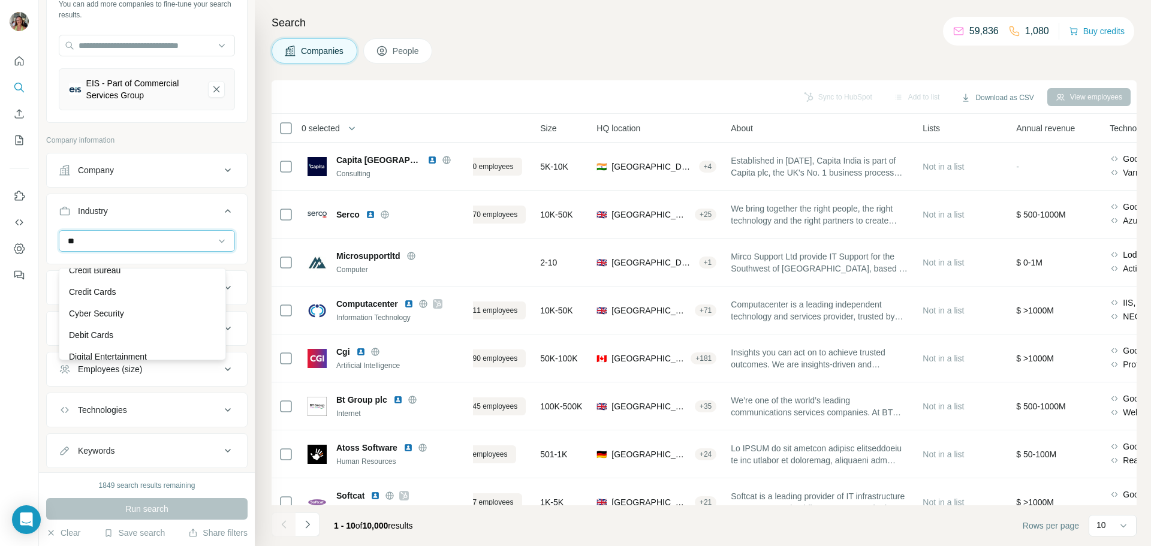
type input "**"
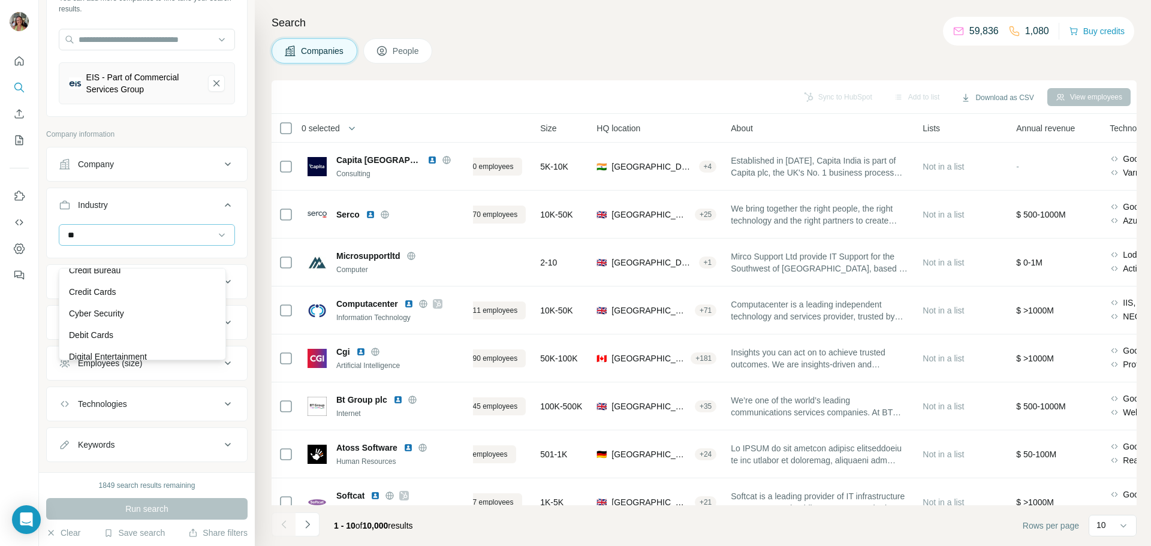
click at [129, 261] on div "Credit Bureau" at bounding box center [142, 271] width 161 height 22
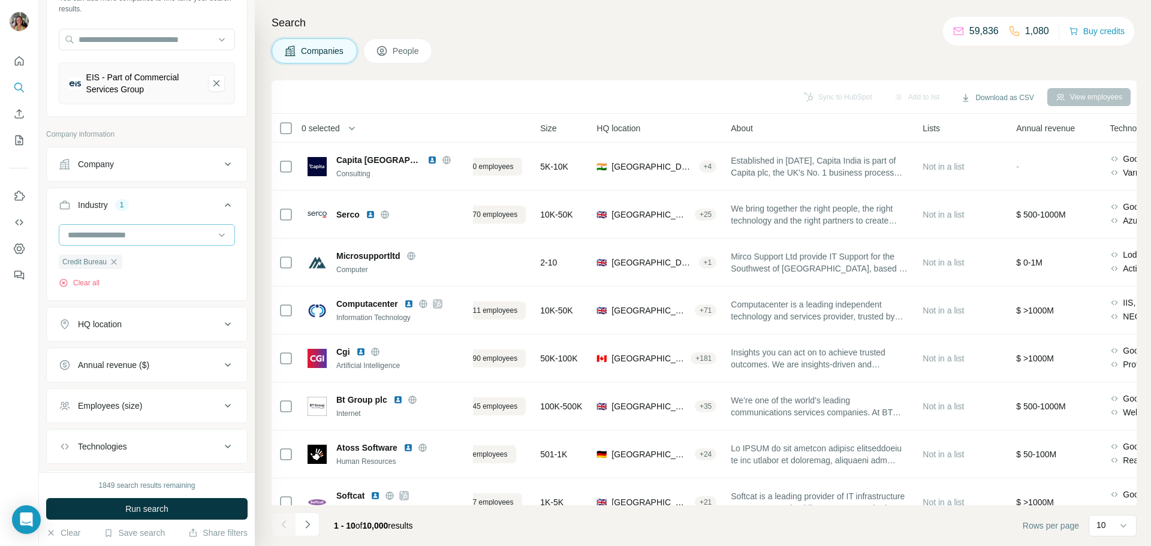
scroll to position [98, 0]
click at [119, 235] on input at bounding box center [141, 233] width 148 height 13
click at [231, 238] on div "Credit Bureau Clear all" at bounding box center [147, 259] width 200 height 74
click at [114, 260] on icon "button" at bounding box center [114, 260] width 10 height 10
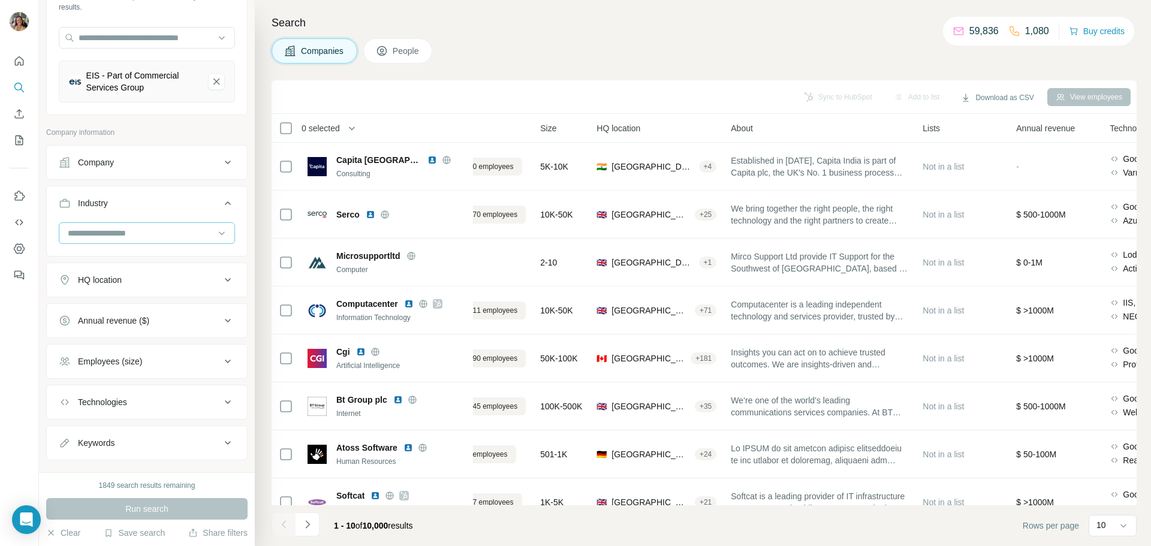
click at [136, 233] on input at bounding box center [141, 233] width 148 height 13
type input "****"
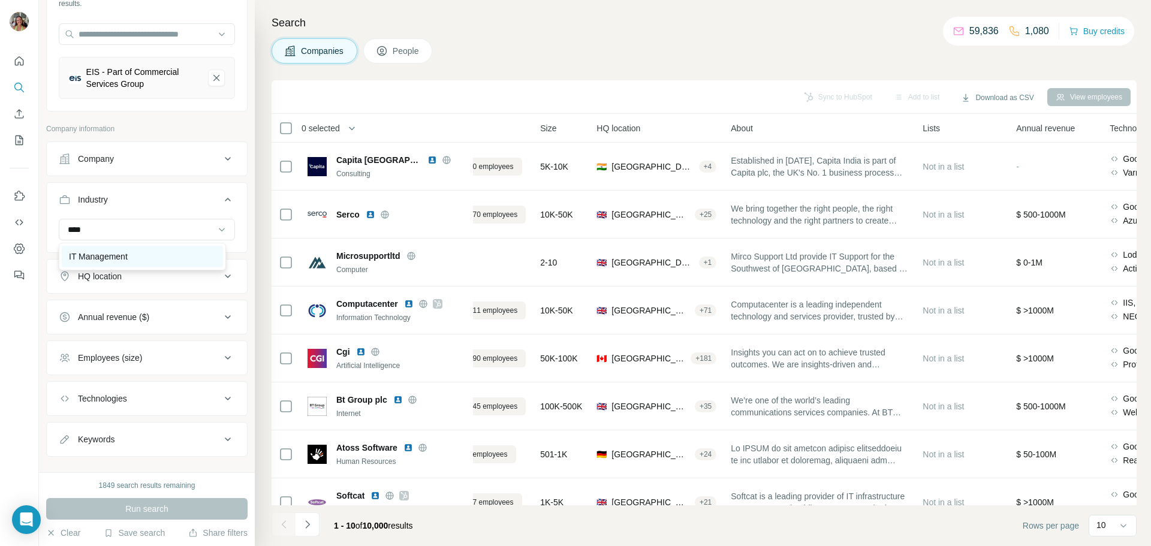
click at [140, 258] on div "IT Management" at bounding box center [142, 257] width 147 height 12
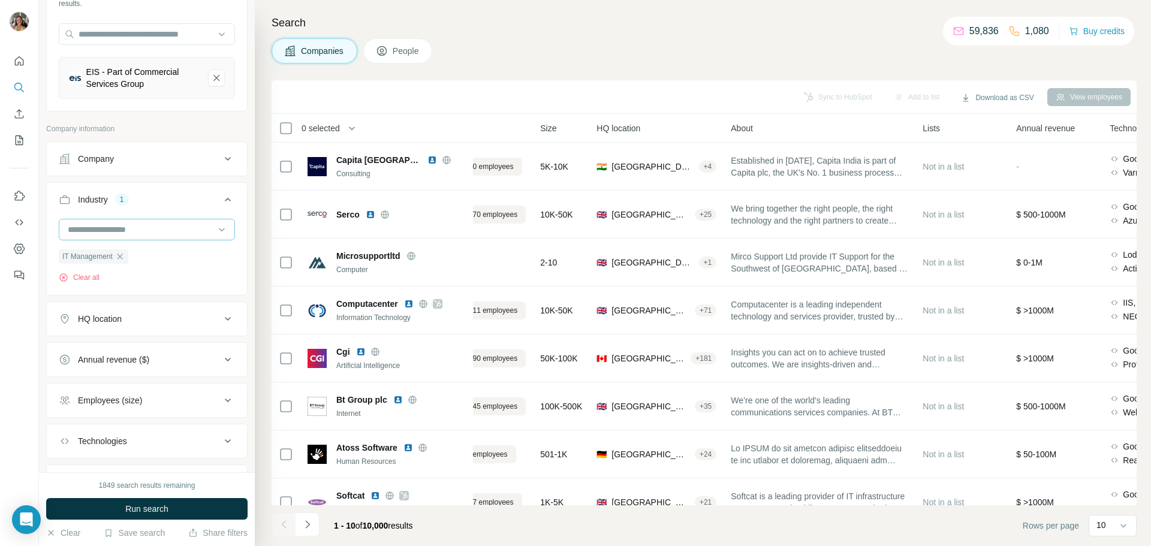
click at [138, 233] on input at bounding box center [141, 229] width 148 height 13
type input "*****"
click at [134, 250] on div "IT Infrastructure" at bounding box center [142, 257] width 161 height 22
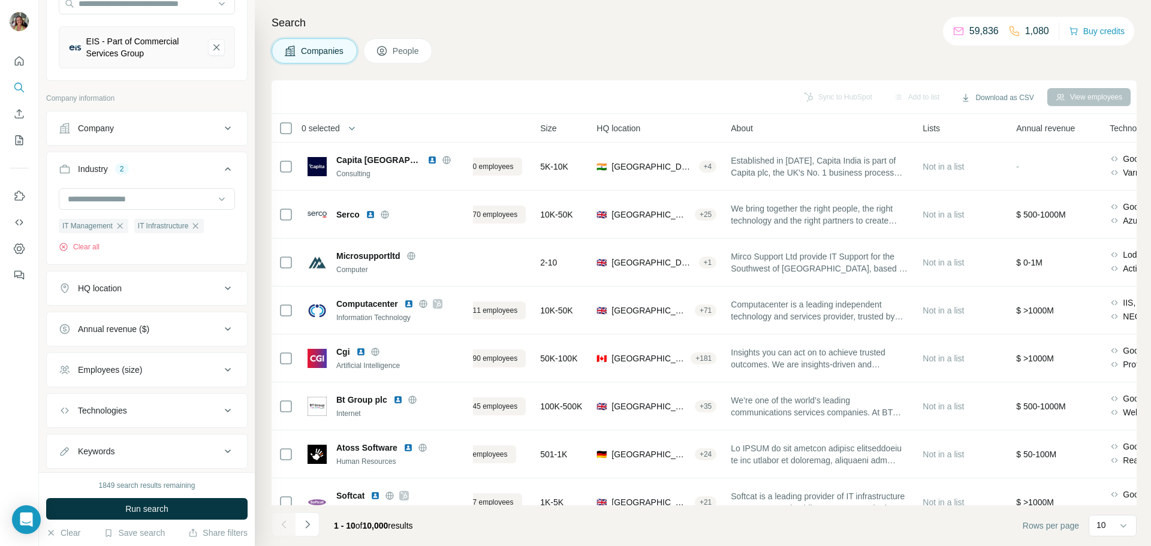
scroll to position [163, 0]
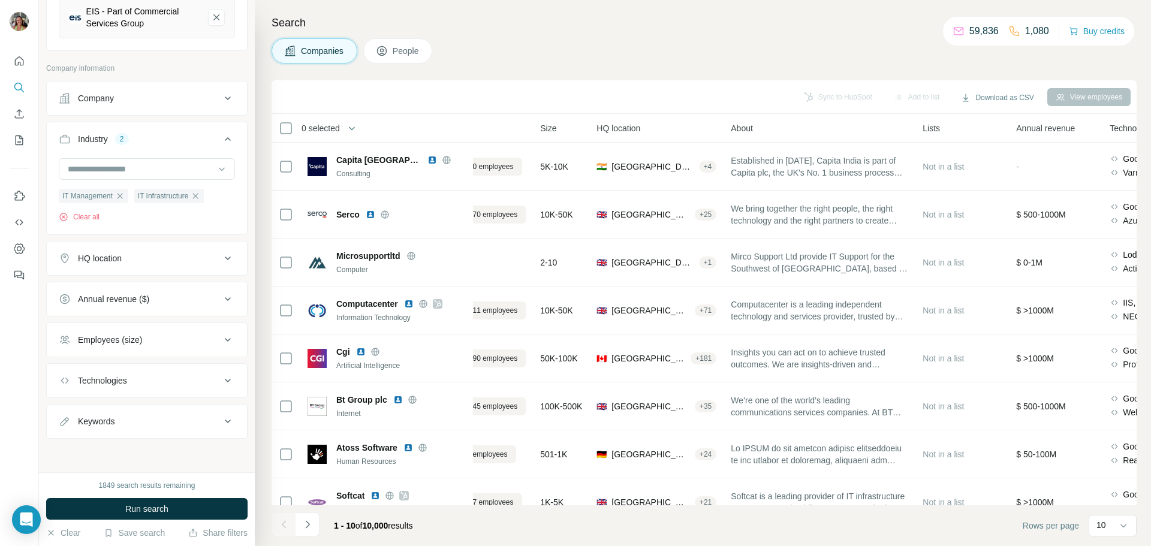
click at [221, 252] on icon at bounding box center [228, 258] width 14 height 14
click at [169, 282] on input "text" at bounding box center [147, 288] width 176 height 22
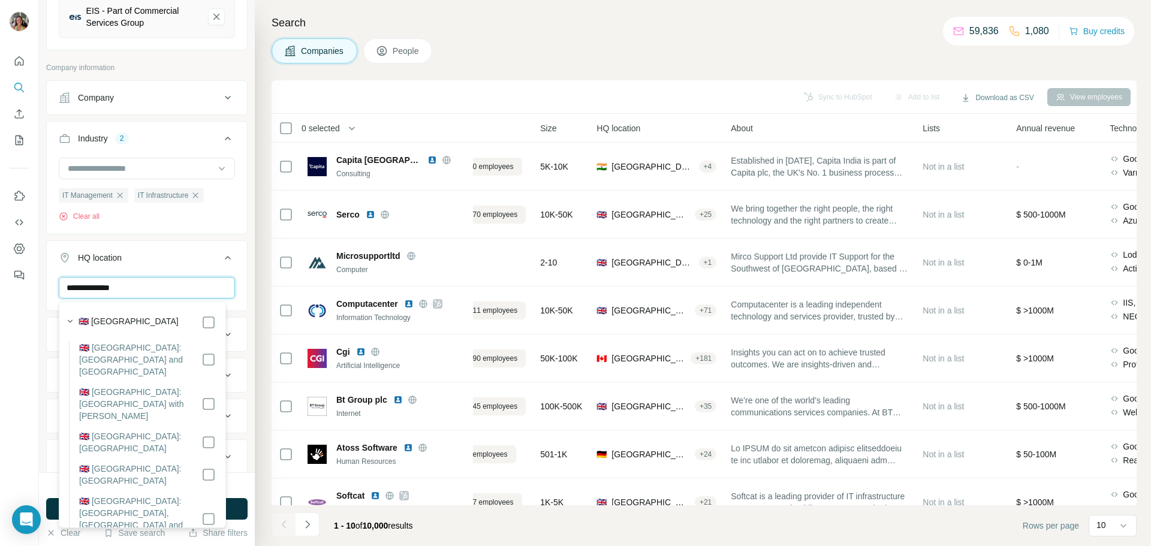
type input "**********"
click at [257, 276] on div "Search Companies People Sync to HubSpot Add to list Download as CSV View employ…" at bounding box center [703, 273] width 896 height 546
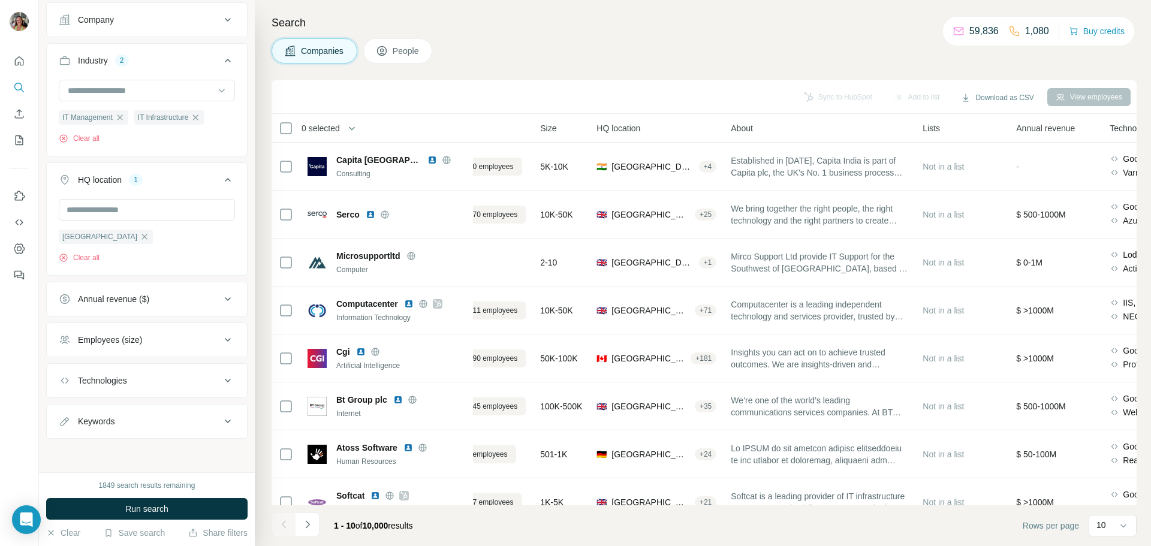
scroll to position [242, 0]
click at [170, 298] on div "Annual revenue ($)" at bounding box center [140, 299] width 162 height 12
click at [221, 300] on icon at bounding box center [228, 298] width 14 height 14
click at [221, 336] on icon at bounding box center [228, 340] width 14 height 14
click at [96, 406] on span "11-50" at bounding box center [86, 409] width 26 height 12
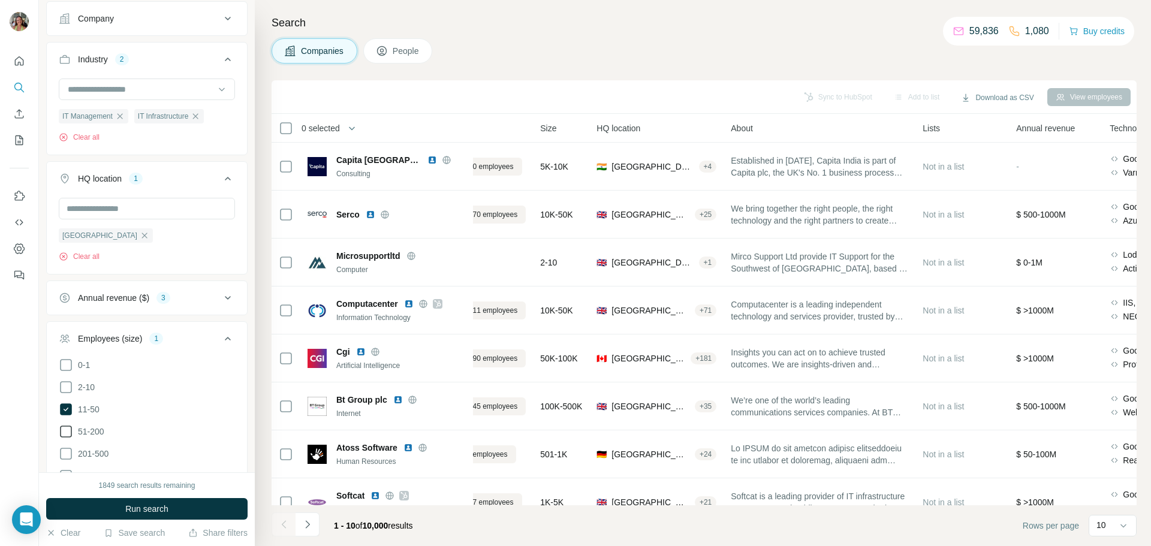
click at [92, 432] on span "51-200" at bounding box center [88, 432] width 31 height 12
click at [92, 453] on span "201-500" at bounding box center [90, 454] width 35 height 12
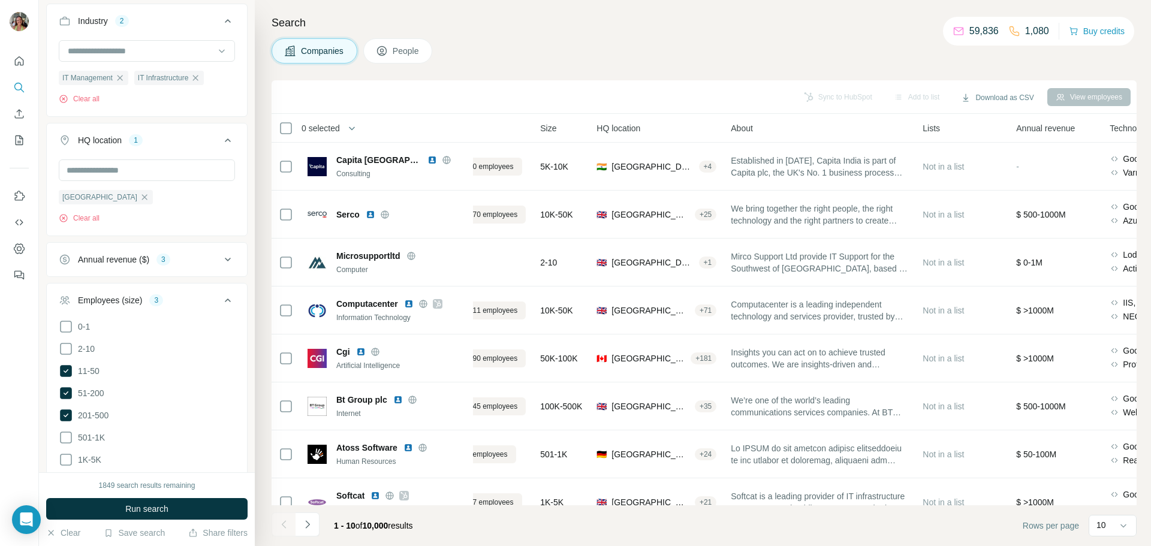
scroll to position [394, 0]
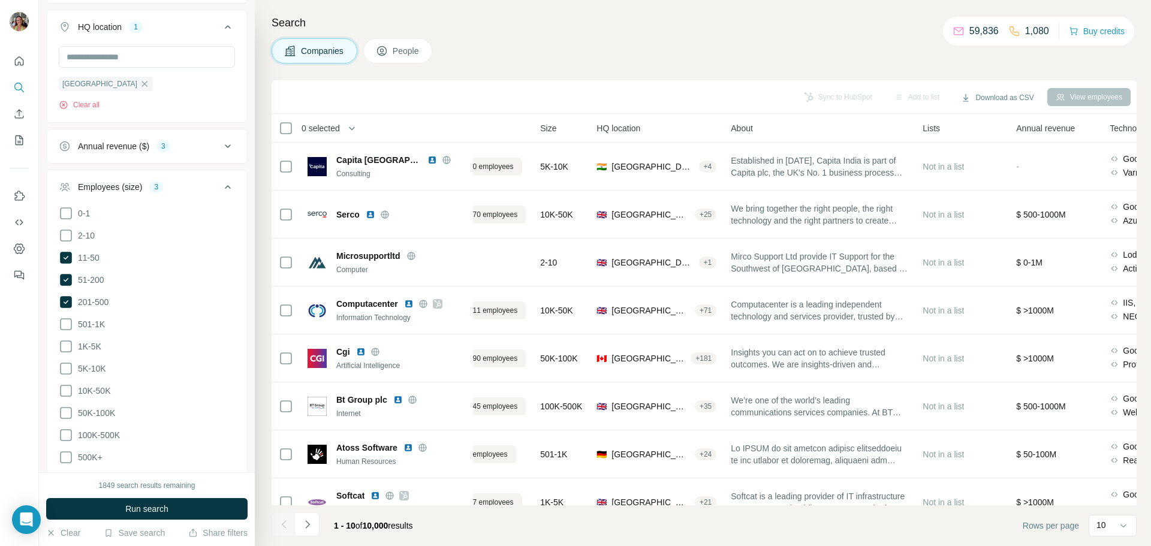
click at [222, 189] on icon at bounding box center [228, 187] width 14 height 14
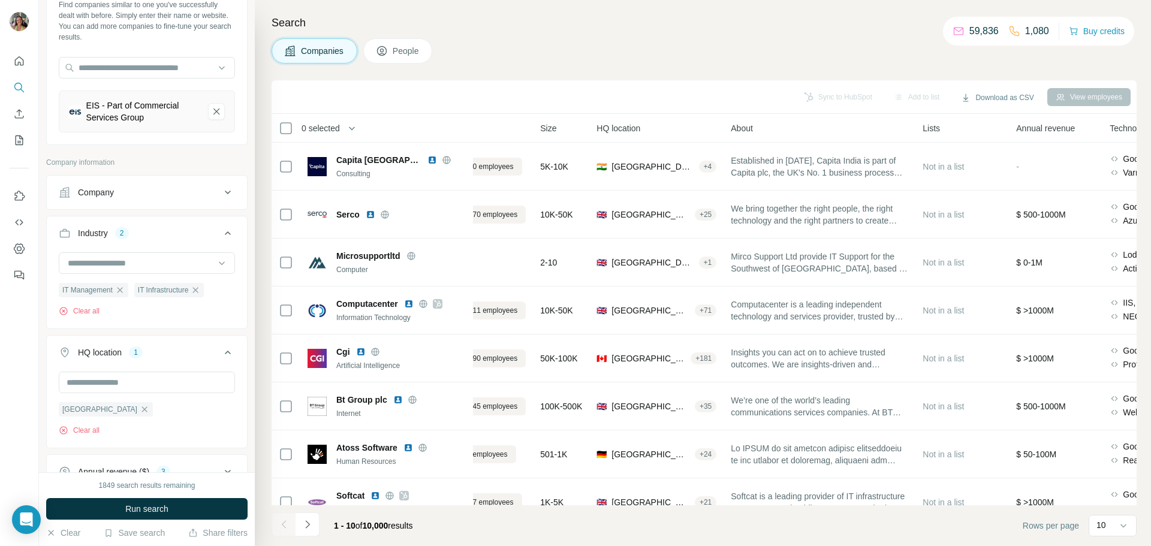
scroll to position [0, 0]
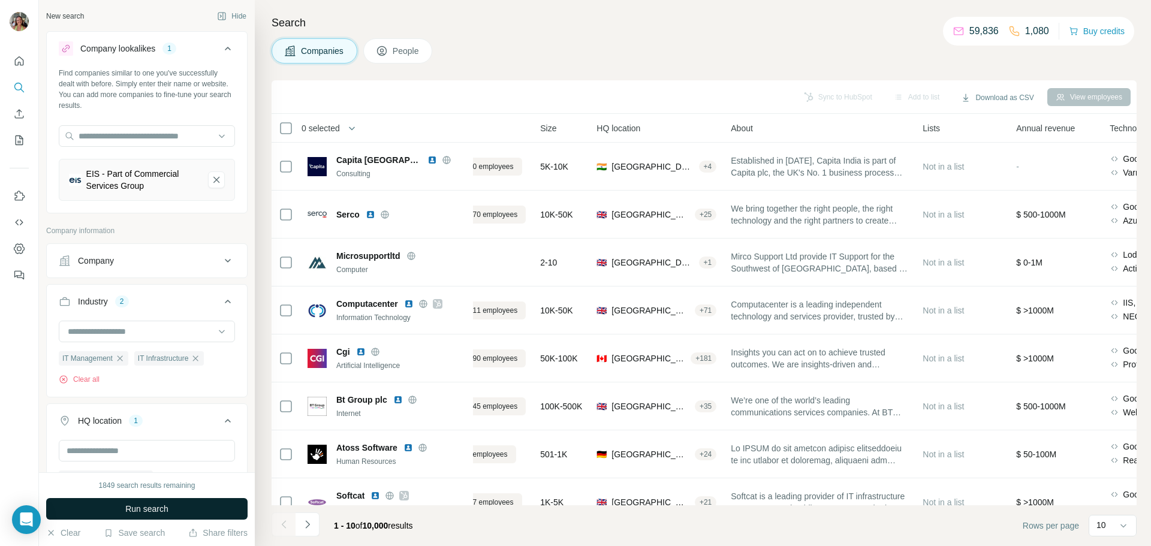
click at [160, 503] on span "Run search" at bounding box center [146, 509] width 43 height 12
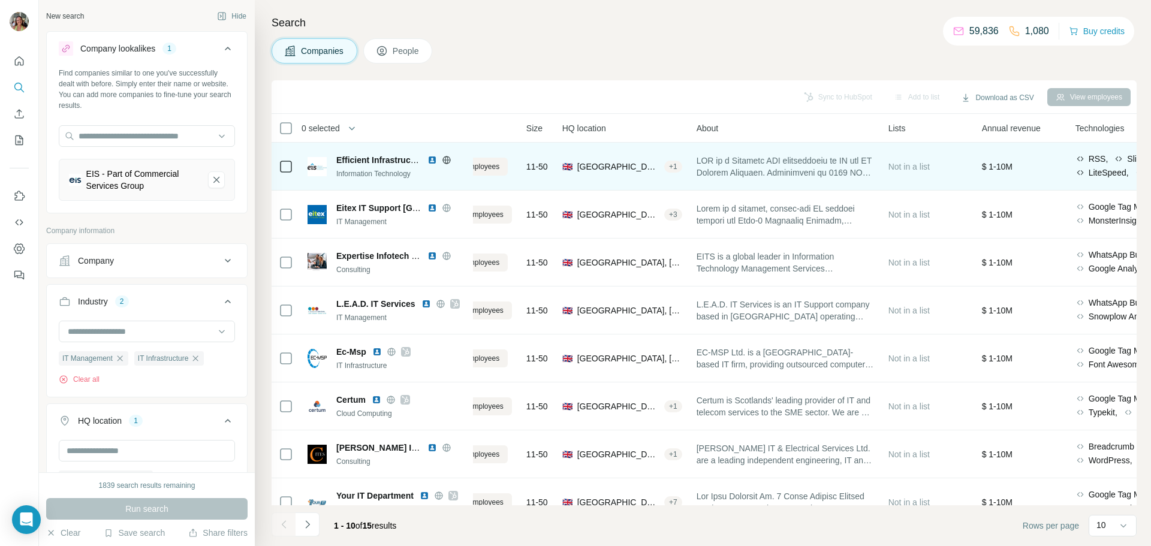
click at [431, 158] on img at bounding box center [432, 160] width 10 height 10
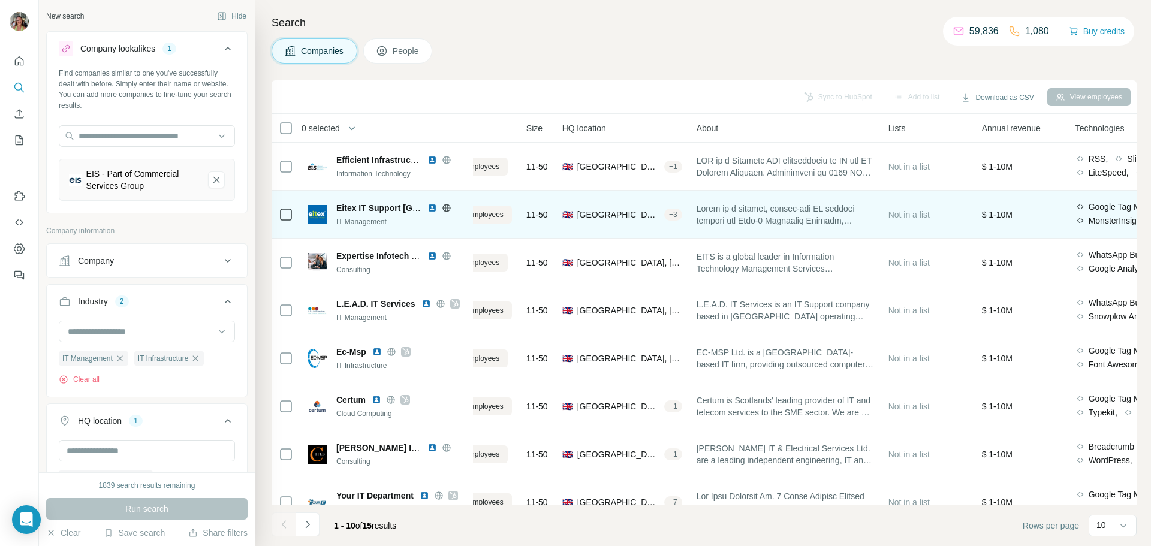
click at [434, 206] on img at bounding box center [432, 208] width 10 height 10
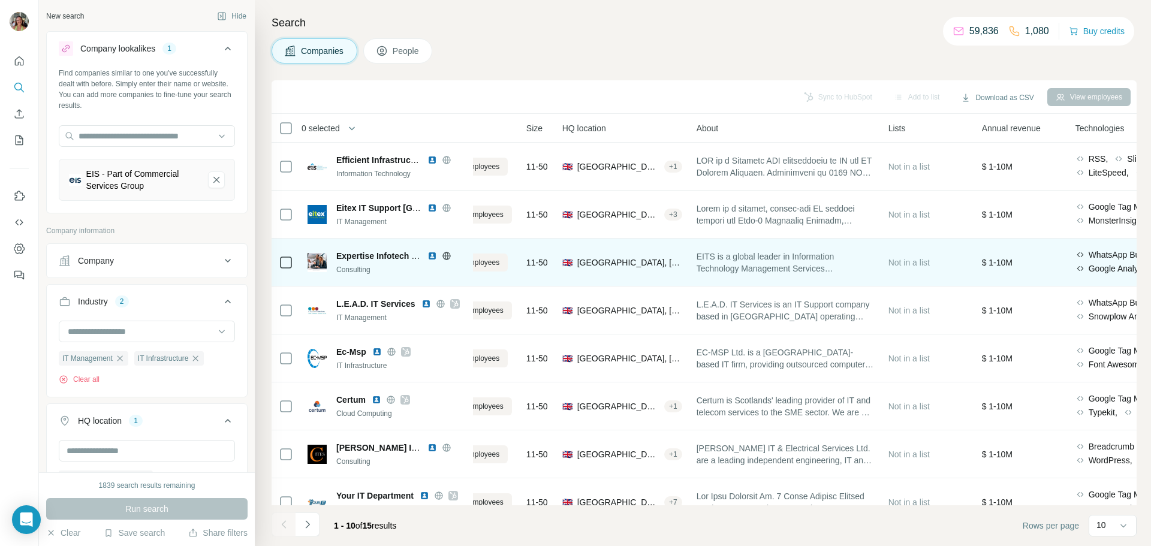
click at [433, 255] on img at bounding box center [432, 256] width 10 height 10
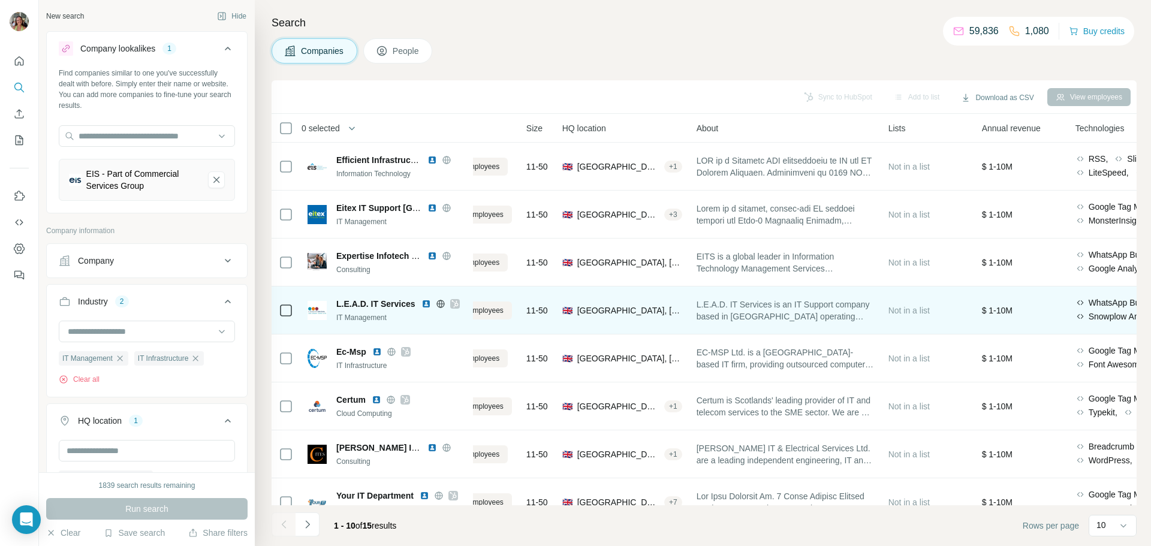
click at [426, 304] on img at bounding box center [426, 304] width 10 height 10
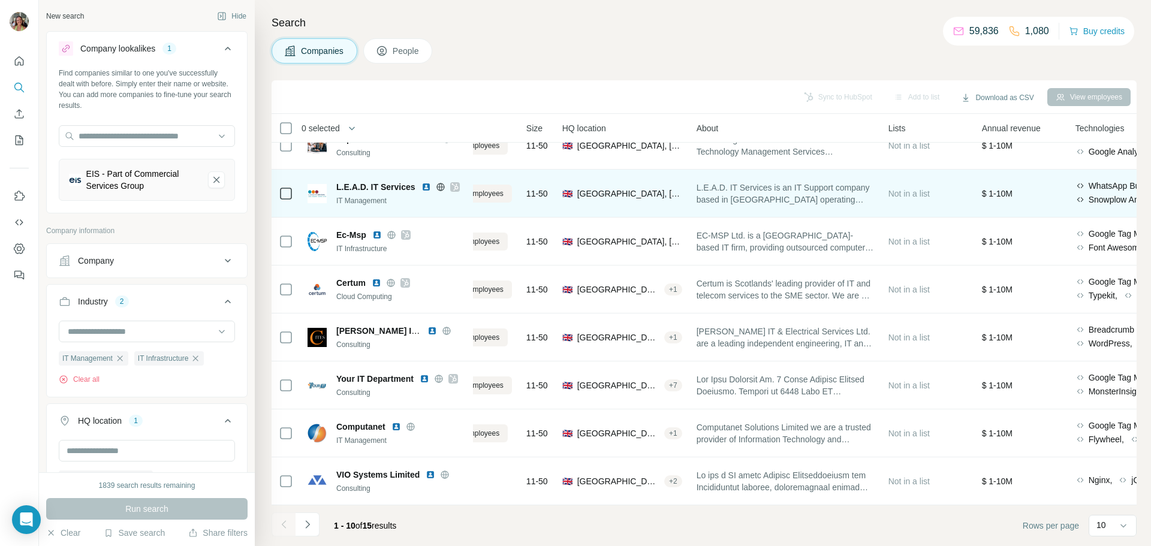
scroll to position [123, 62]
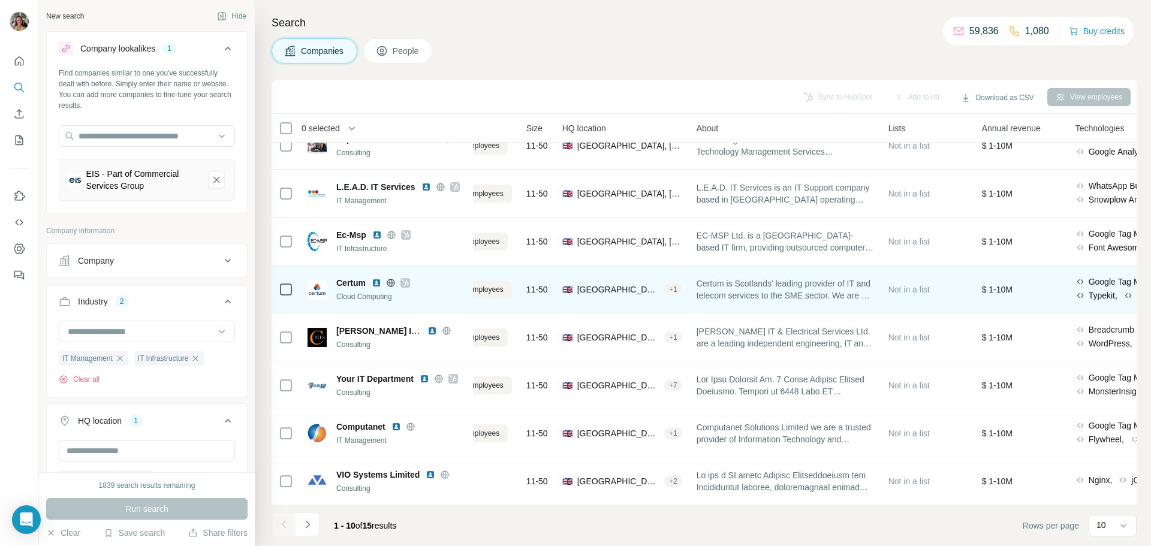
click at [378, 278] on img at bounding box center [377, 283] width 10 height 10
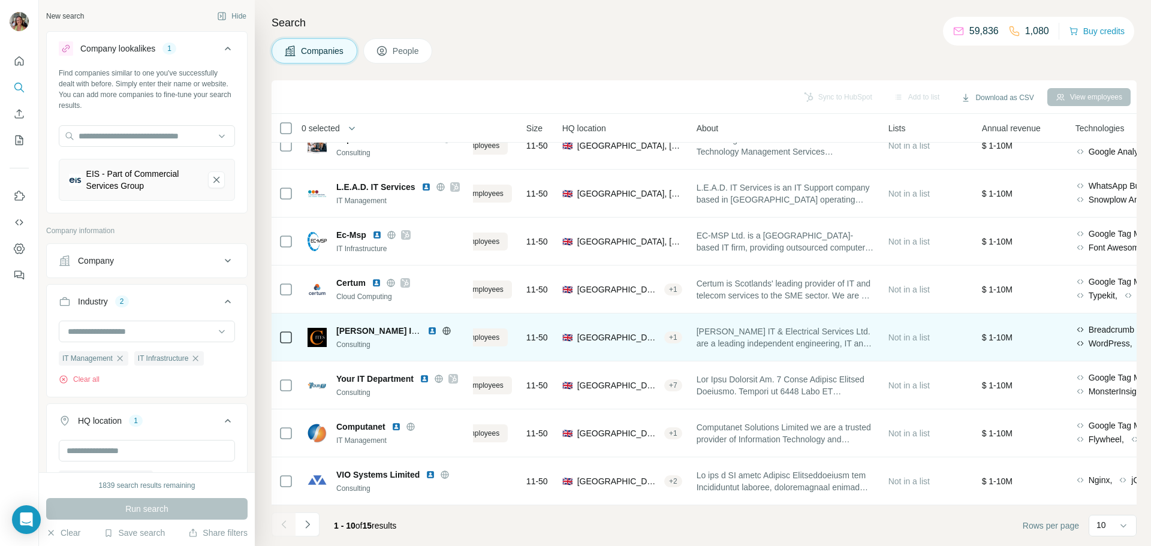
click at [432, 326] on img at bounding box center [432, 331] width 10 height 10
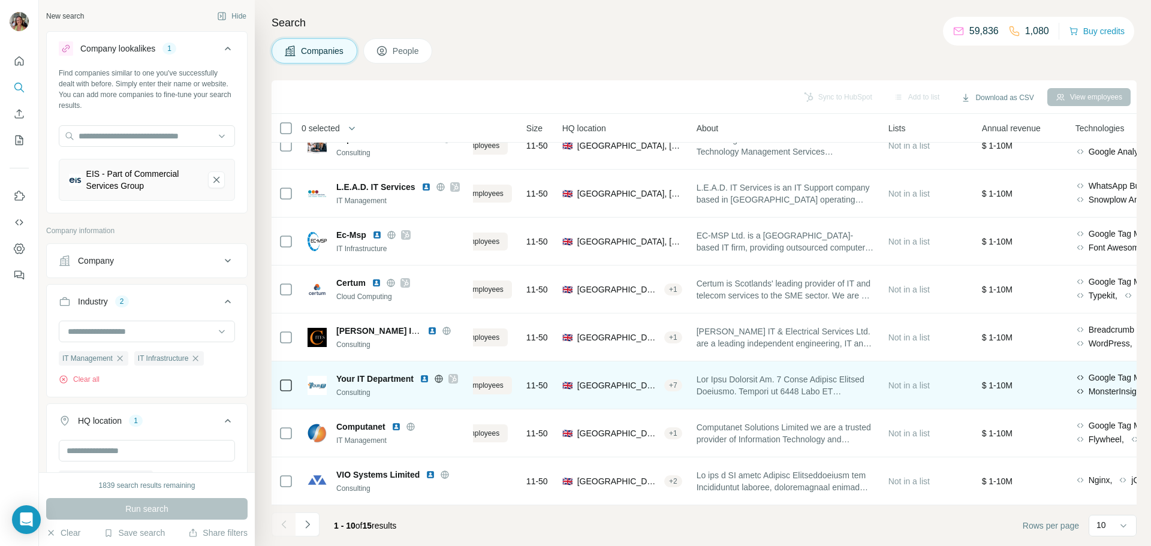
click at [426, 374] on img at bounding box center [425, 379] width 10 height 10
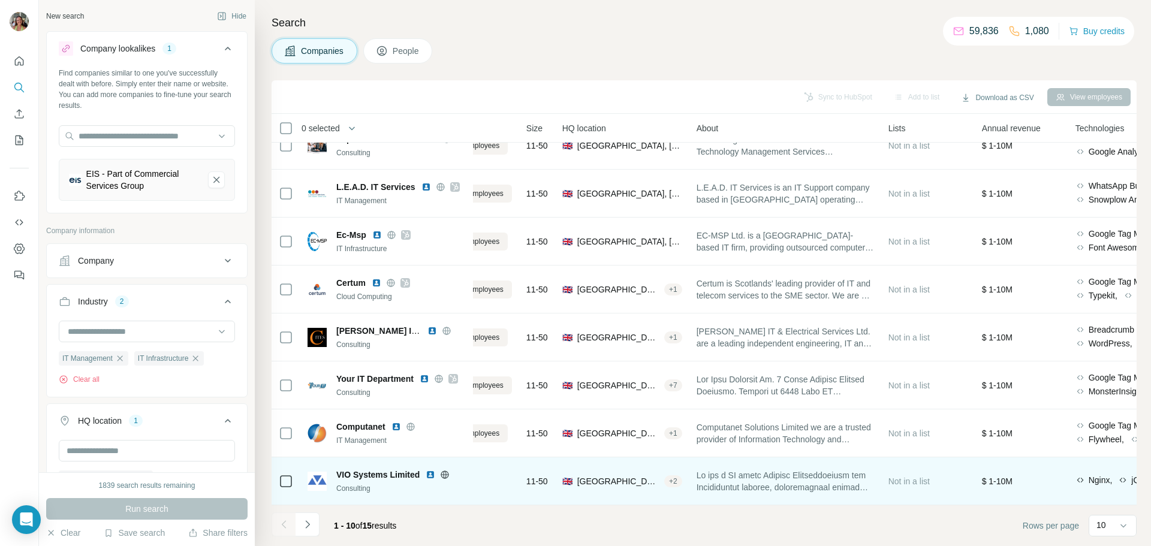
click at [428, 470] on img at bounding box center [431, 475] width 10 height 10
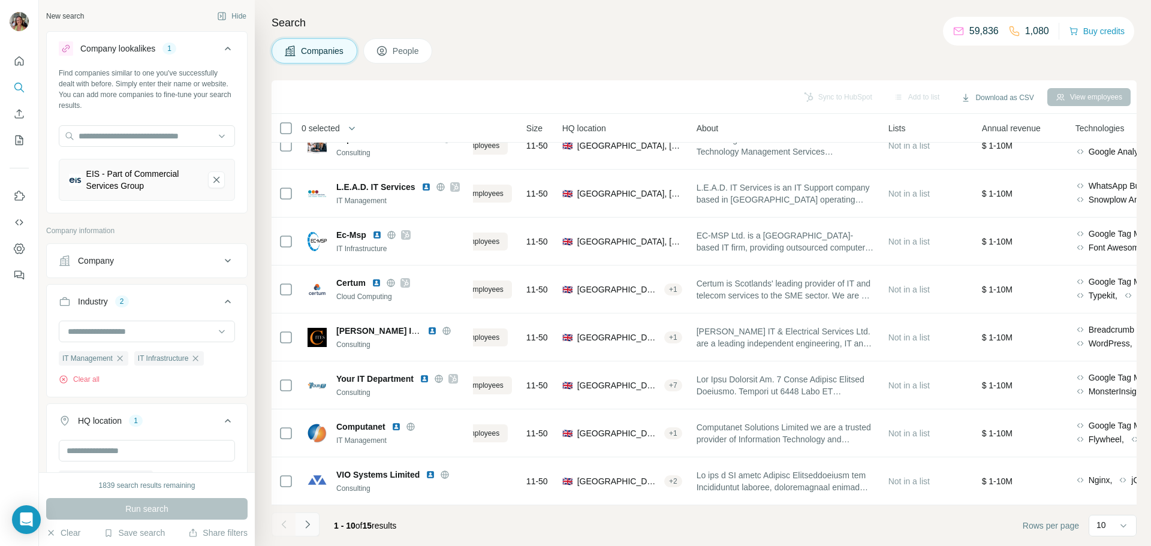
click at [307, 523] on icon "Navigate to next page" at bounding box center [307, 524] width 12 height 12
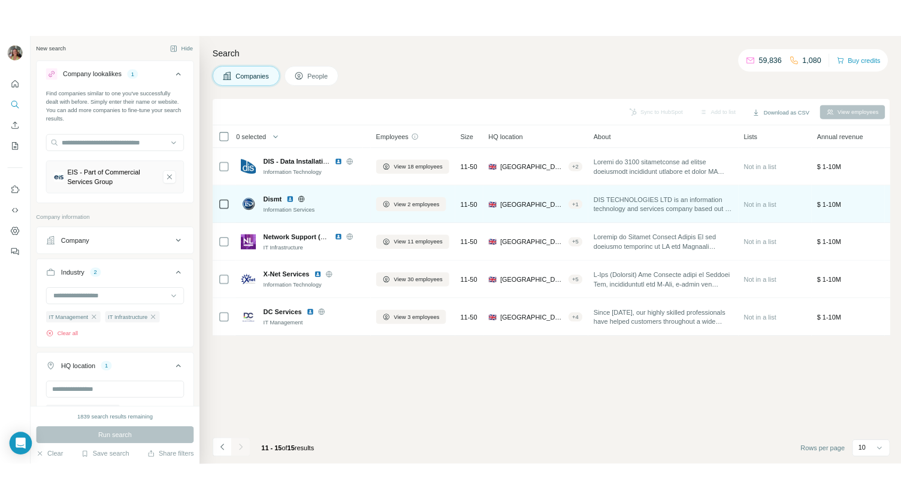
scroll to position [0, 0]
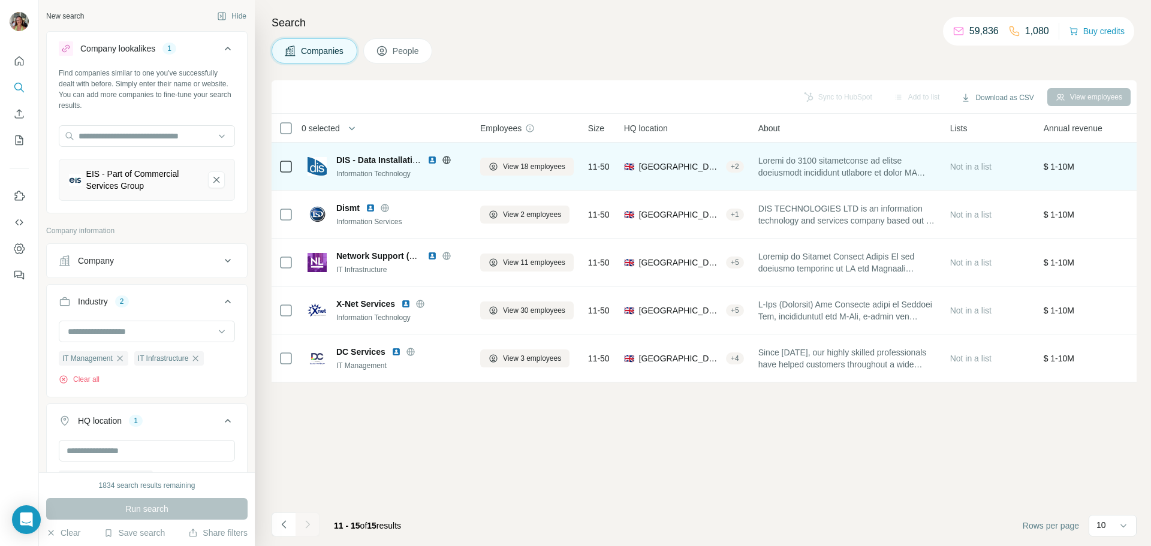
click at [432, 160] on img at bounding box center [432, 160] width 10 height 10
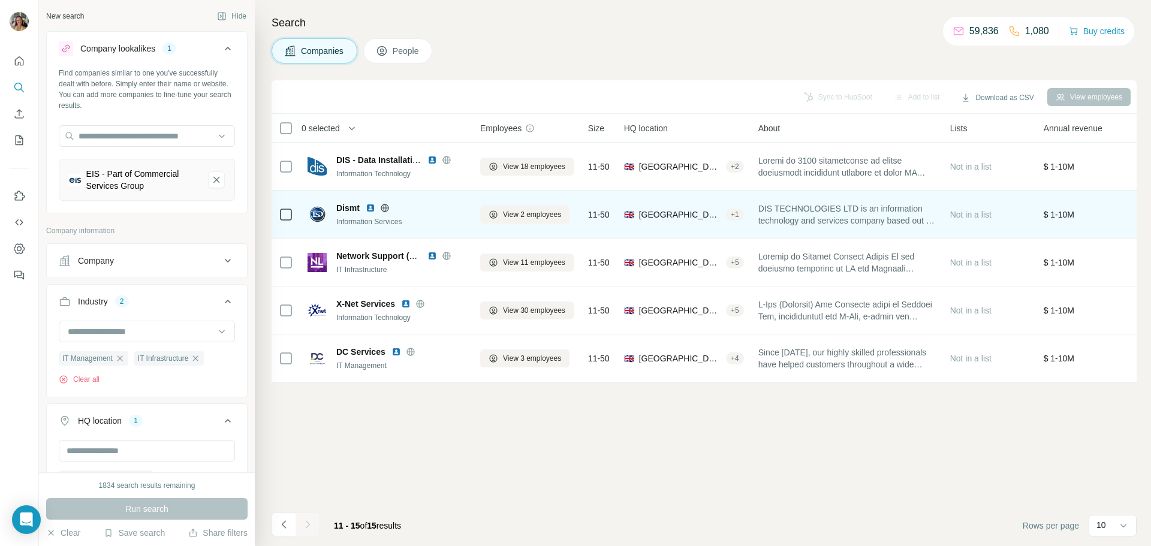
click at [369, 207] on img at bounding box center [371, 208] width 10 height 10
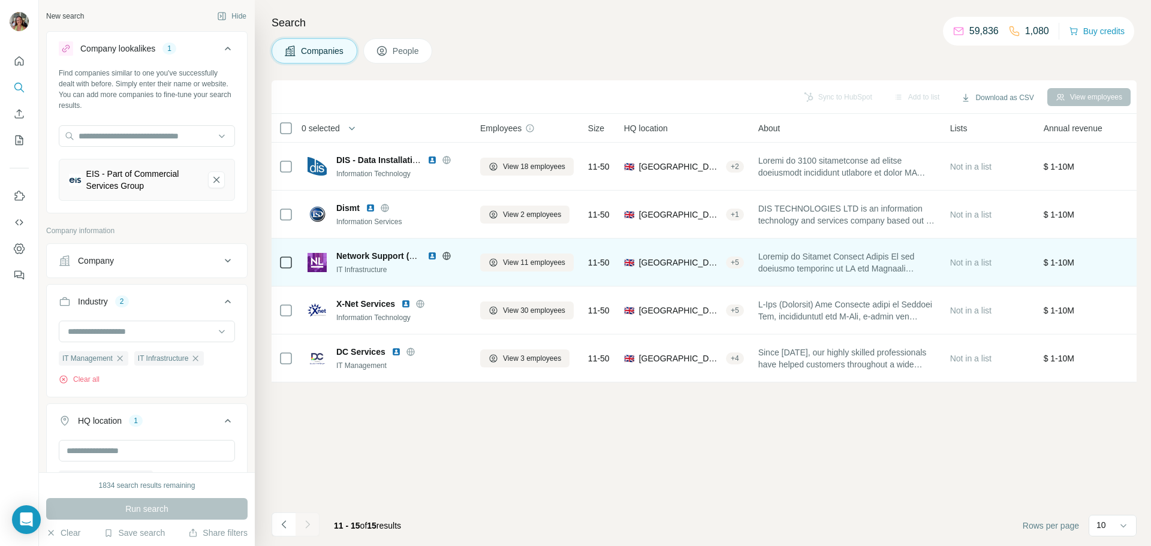
click at [431, 256] on img at bounding box center [432, 256] width 10 height 10
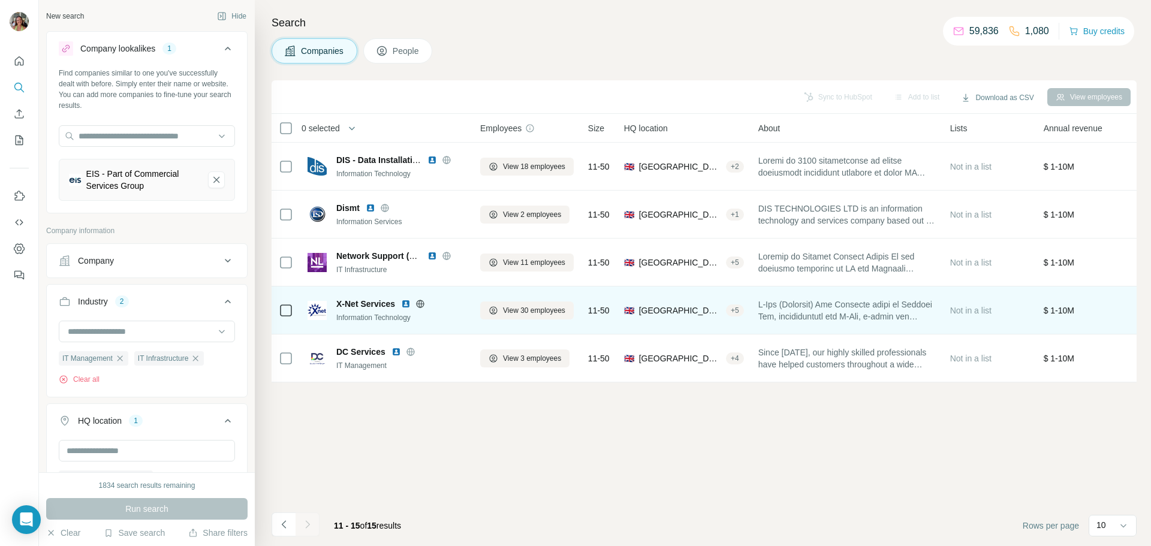
click at [406, 304] on img at bounding box center [406, 304] width 10 height 10
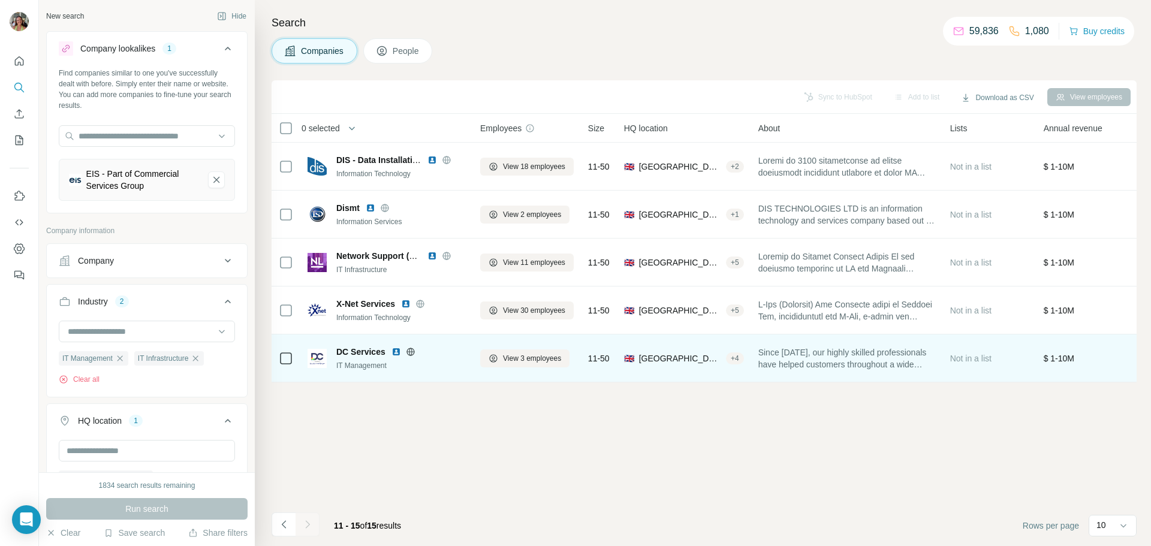
click at [397, 352] on img at bounding box center [396, 352] width 10 height 10
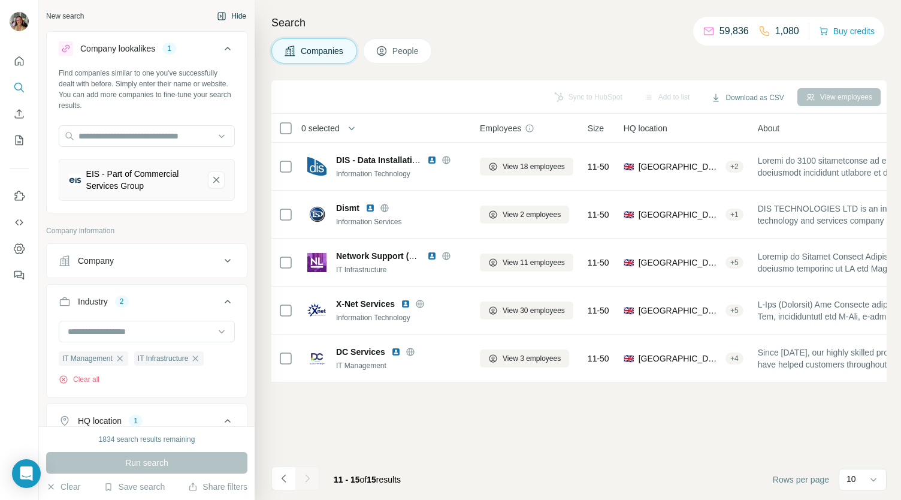
click at [221, 11] on button "Hide" at bounding box center [232, 16] width 46 height 18
